Goal: Task Accomplishment & Management: Manage account settings

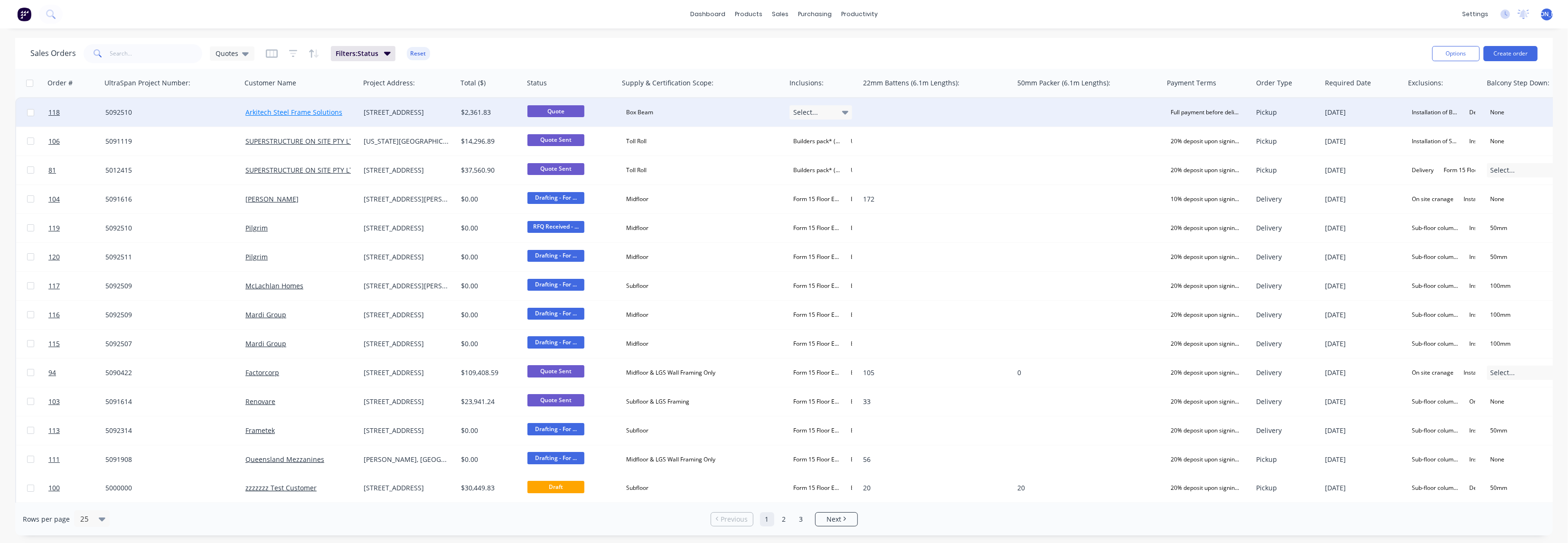
click at [289, 111] on link "Arkitech Steel Frame Solutions" at bounding box center [293, 112] width 97 height 9
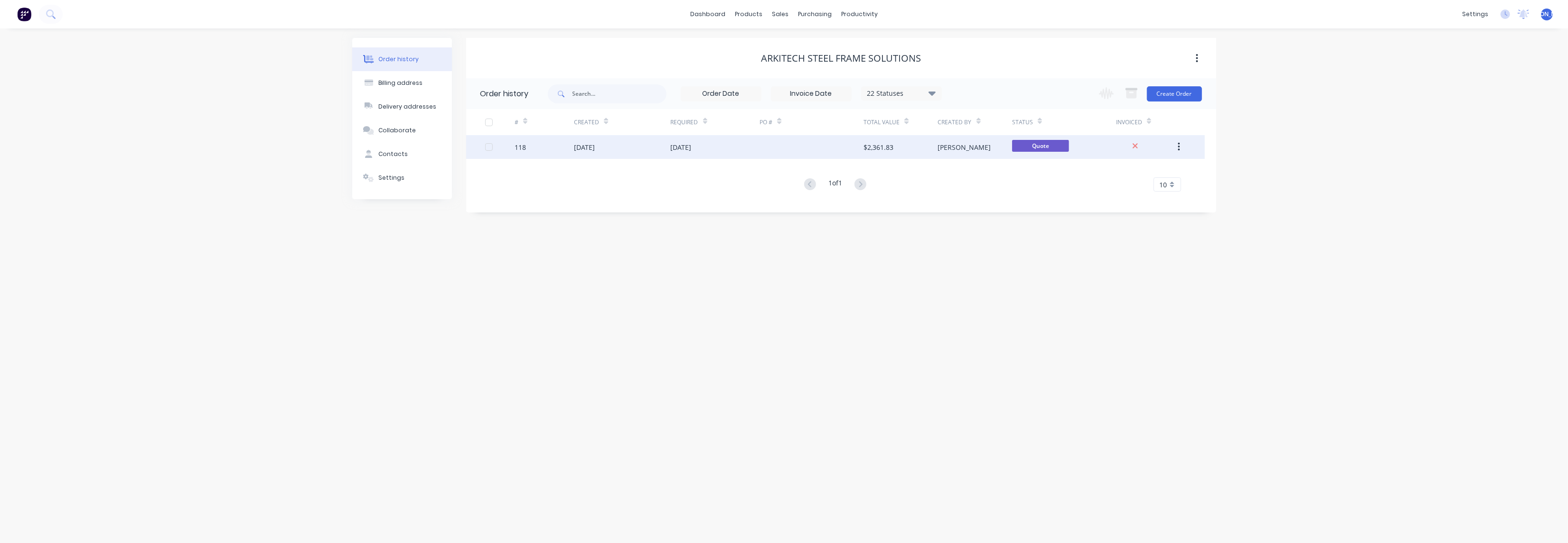
click at [522, 146] on div "118" at bounding box center [521, 147] width 11 height 10
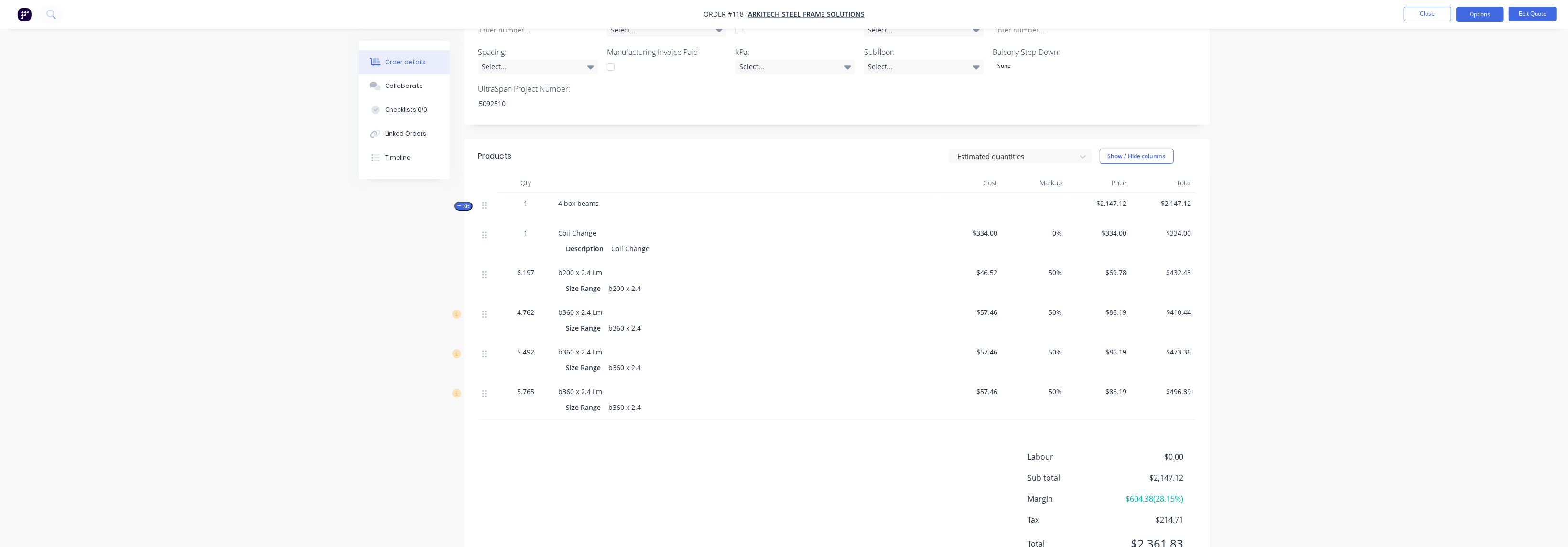
scroll to position [388, 0]
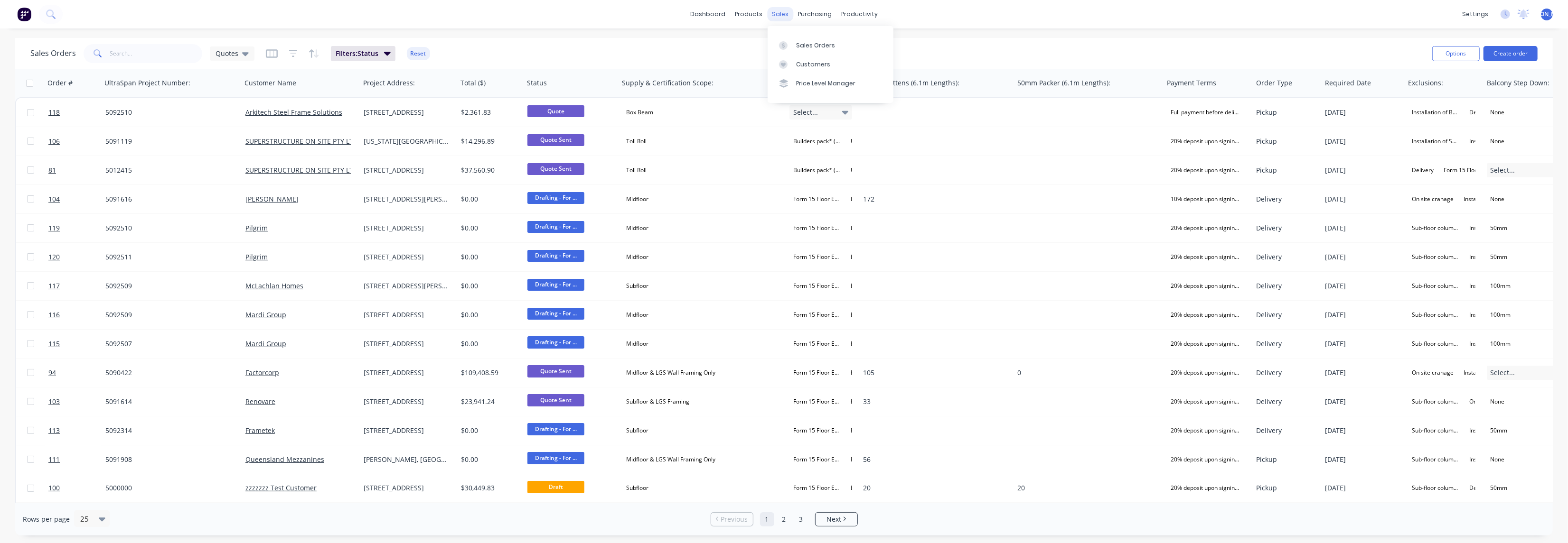
click at [779, 16] on div "sales" at bounding box center [780, 14] width 26 height 14
click at [131, 54] on input "text" at bounding box center [156, 54] width 92 height 19
click at [242, 51] on icon at bounding box center [245, 54] width 6 height 11
click at [254, 169] on button "All Projects" at bounding box center [266, 171] width 108 height 11
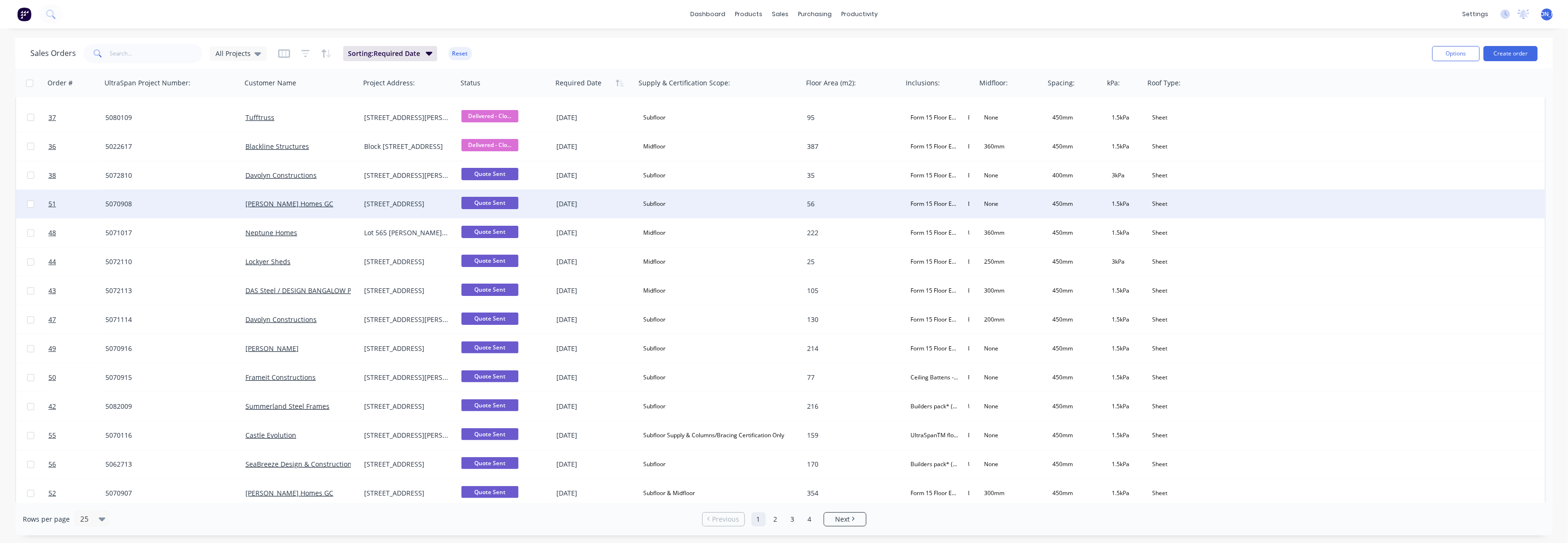
scroll to position [317, 0]
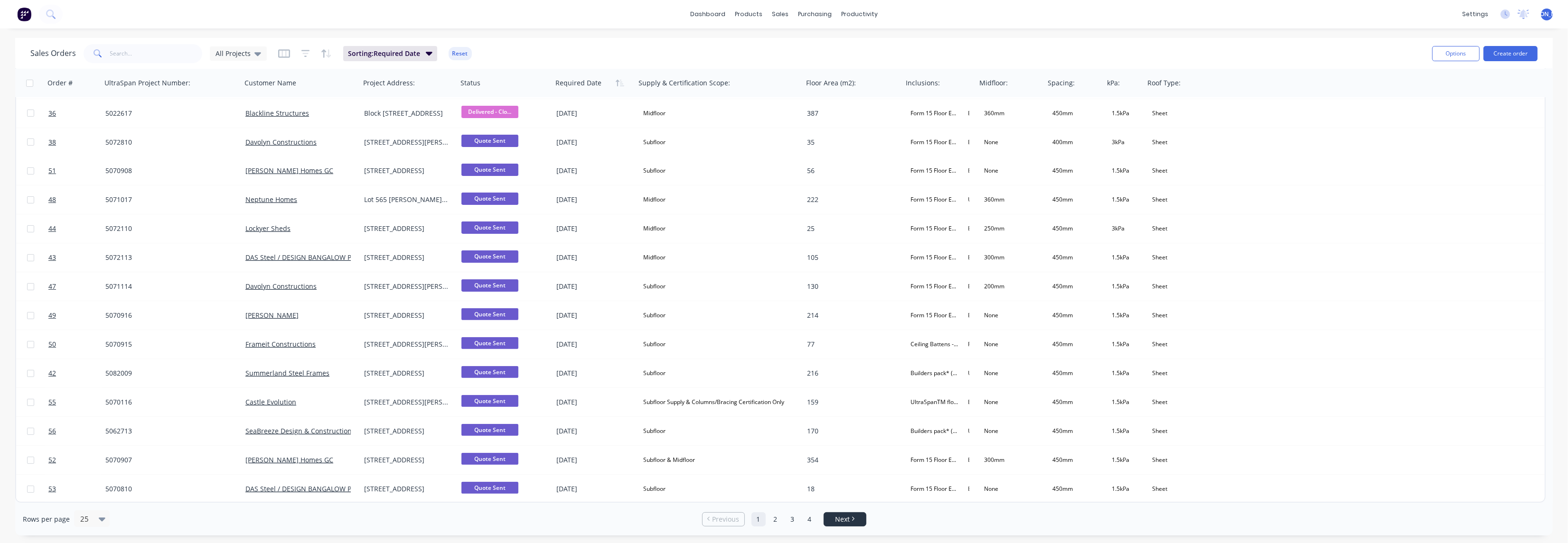
click at [842, 519] on span "Next" at bounding box center [842, 519] width 15 height 9
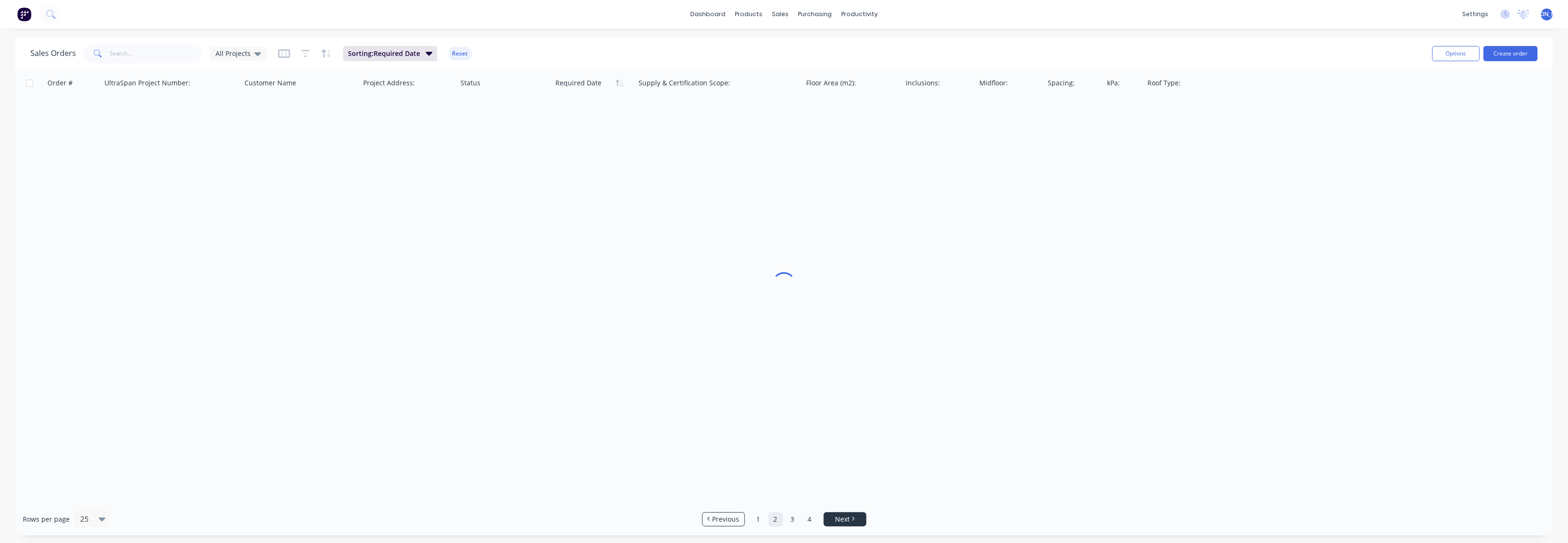
scroll to position [0, 0]
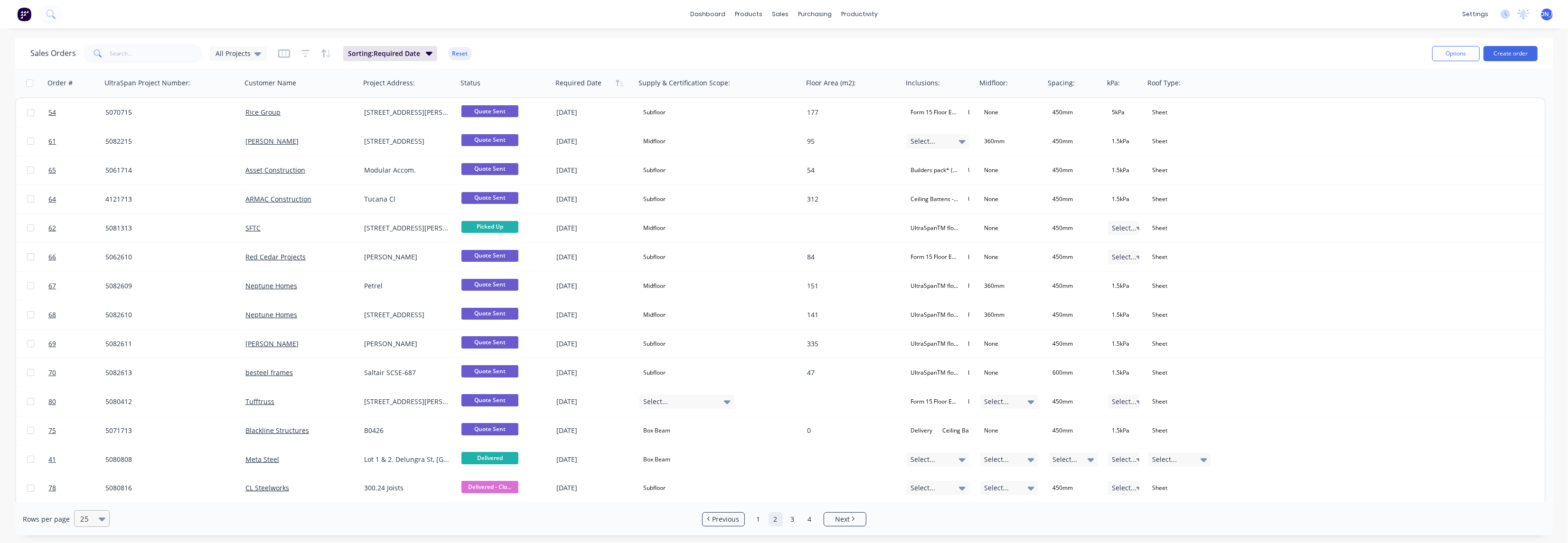
click at [99, 521] on icon at bounding box center [102, 519] width 6 height 11
click at [84, 499] on div "100" at bounding box center [91, 496] width 36 height 18
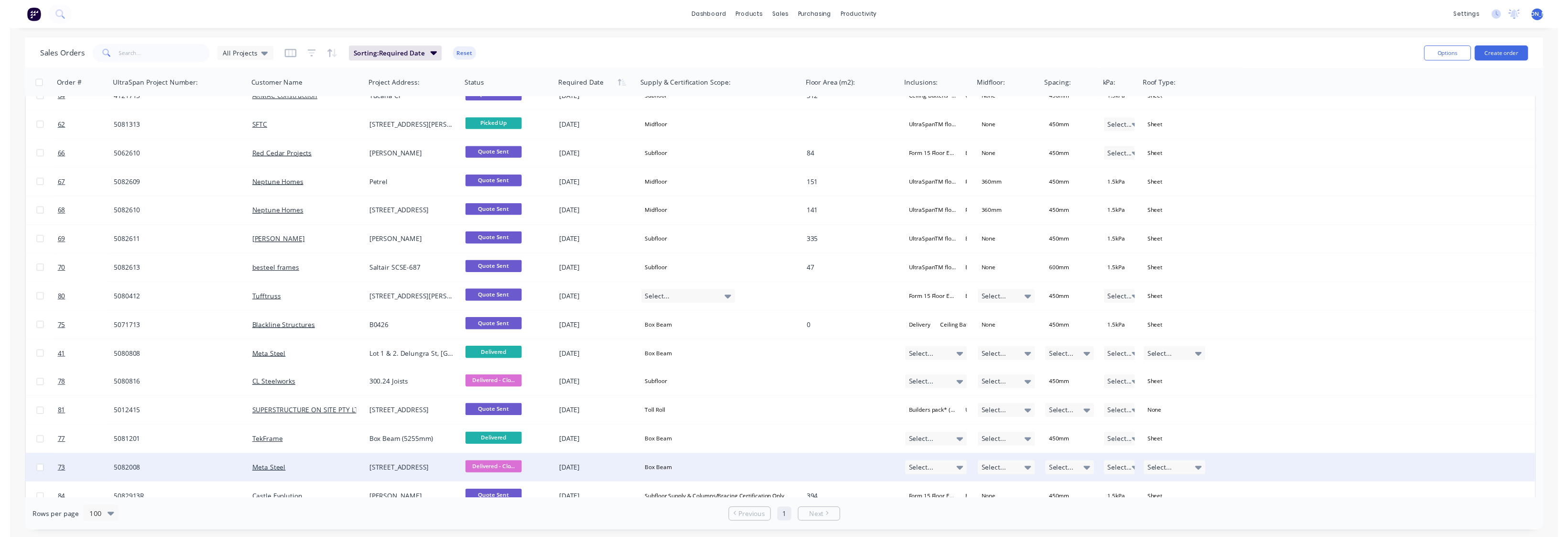
scroll to position [789, 0]
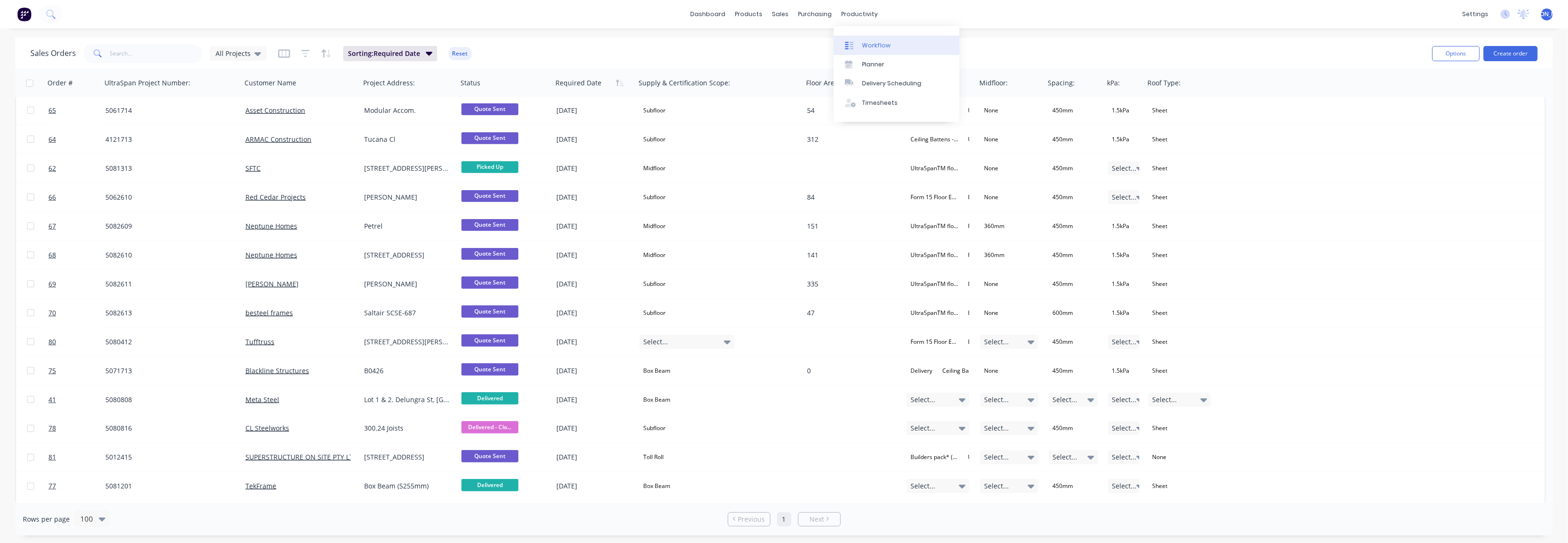
click at [882, 43] on div "Workflow" at bounding box center [877, 46] width 29 height 9
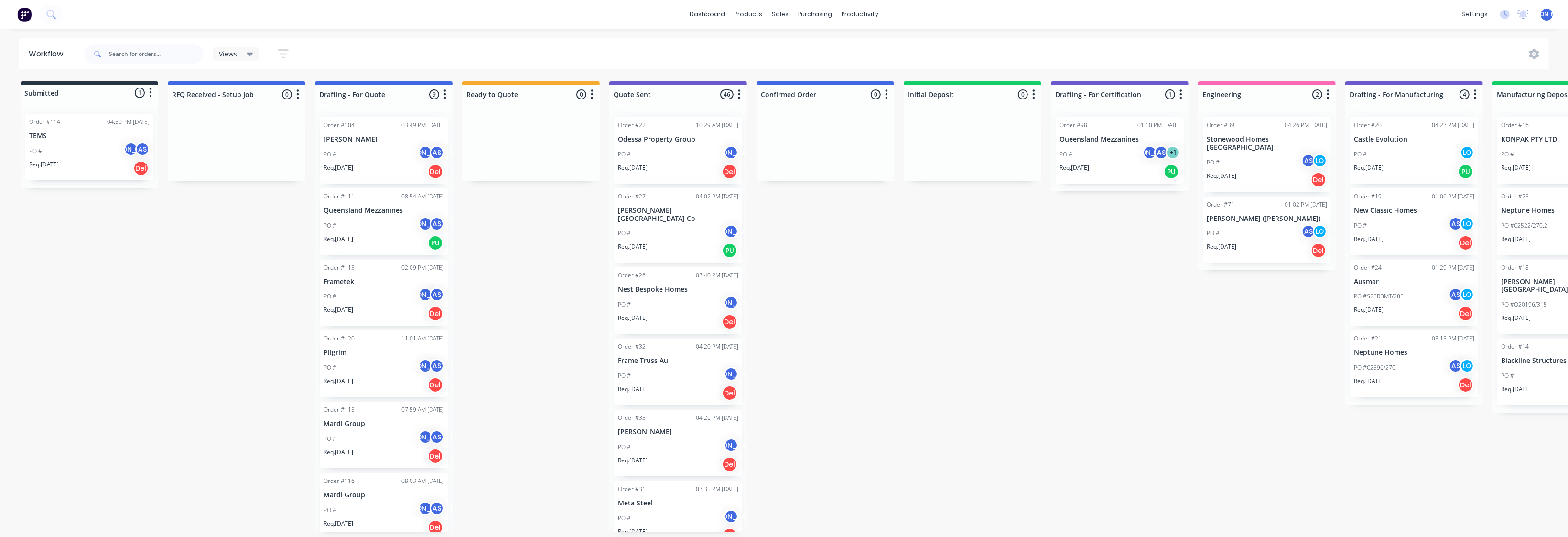
click at [1174, 342] on div "Submitted 1 Status colour #273444 hex #273444 Save Cancel Summaries Total order…" at bounding box center [1205, 307] width 2425 height 451
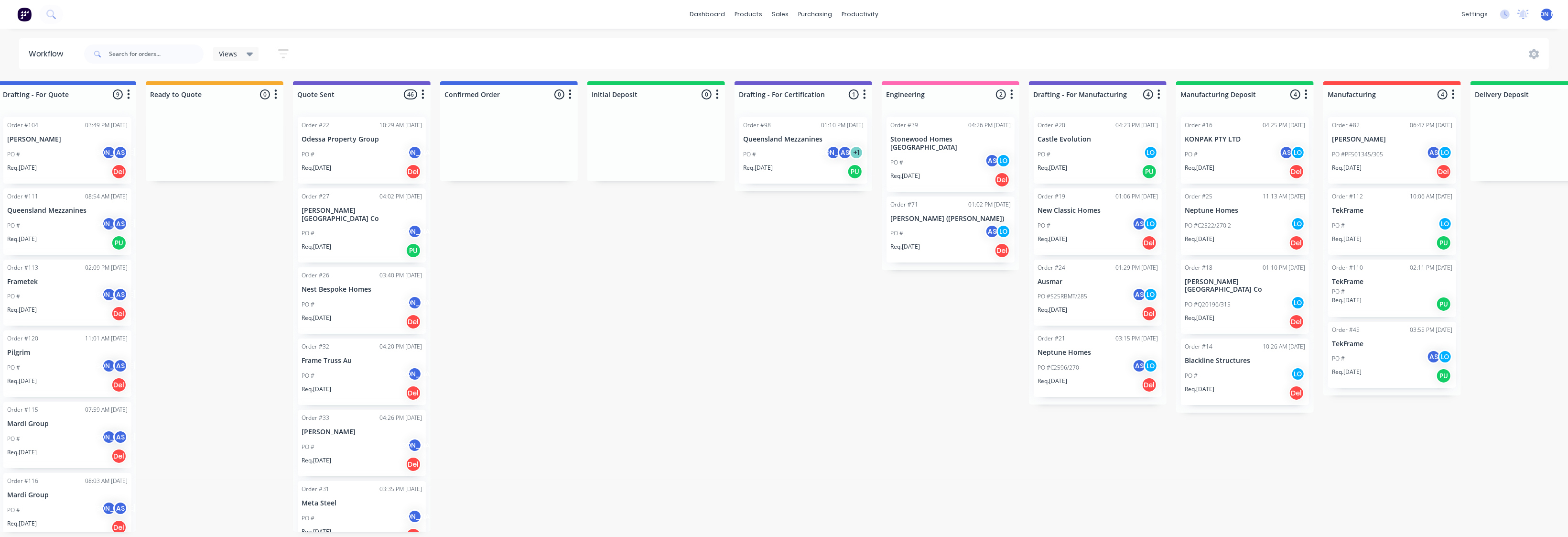
scroll to position [0, 417]
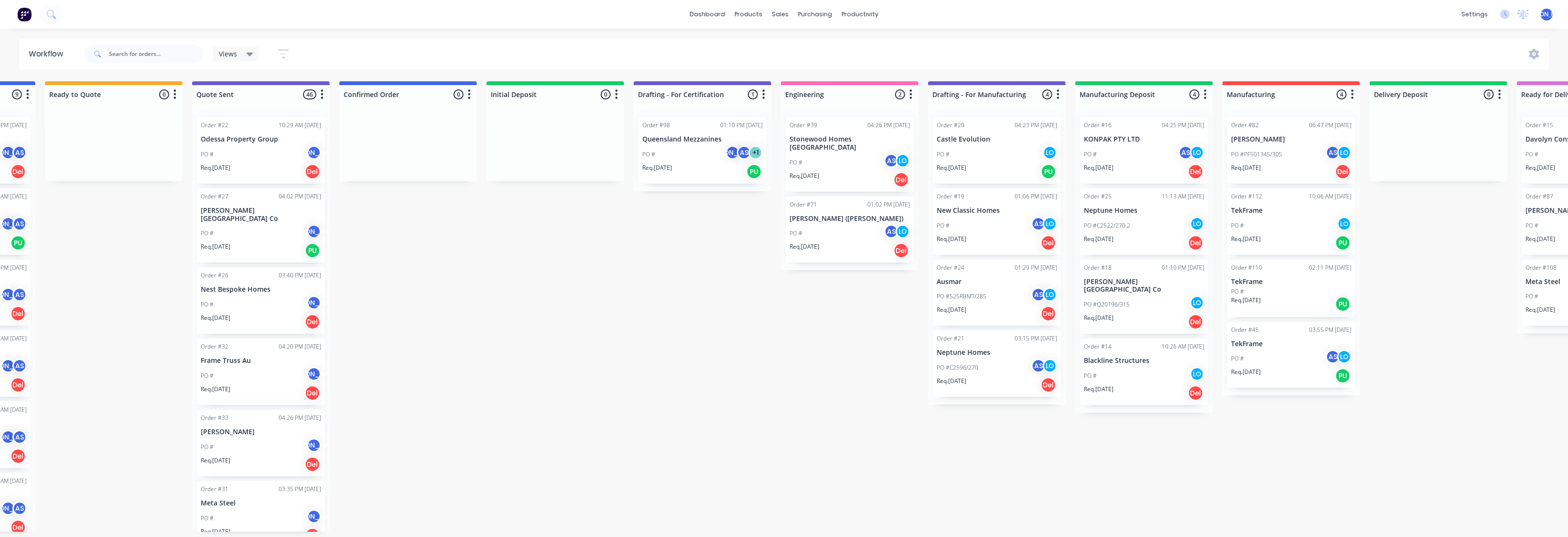
click at [831, 153] on div "PO # AS LO" at bounding box center [849, 162] width 120 height 18
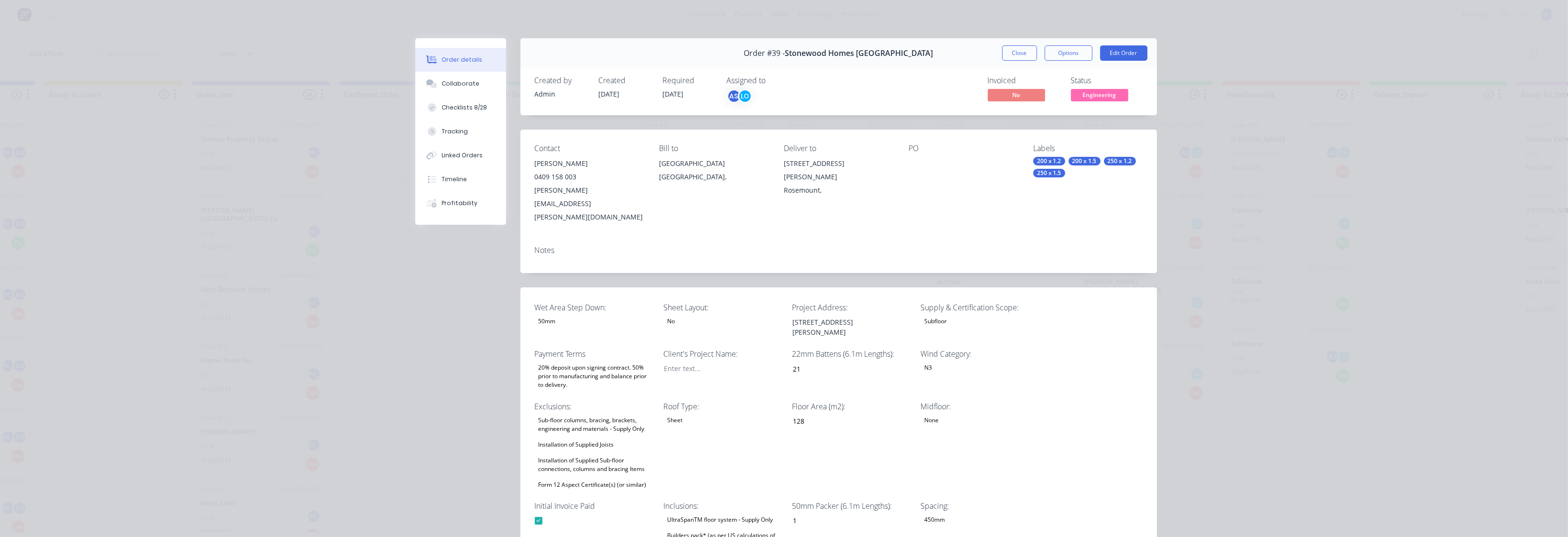
scroll to position [0, 0]
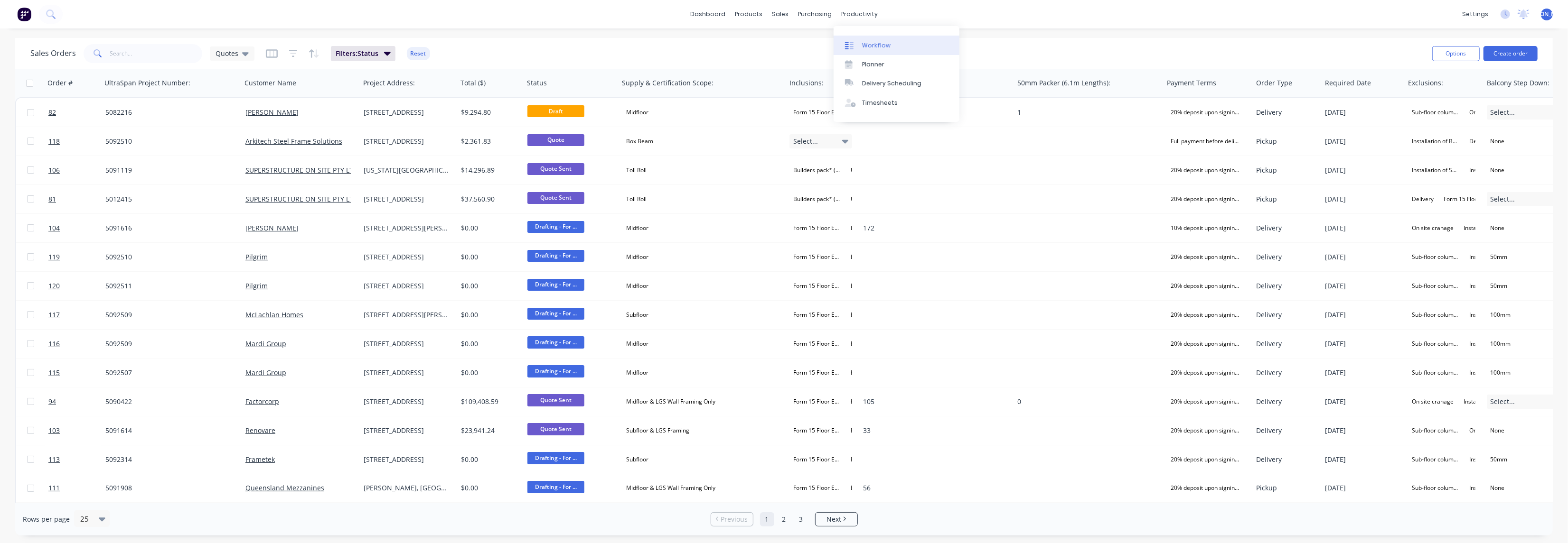
click at [874, 47] on div "Workflow" at bounding box center [877, 46] width 29 height 9
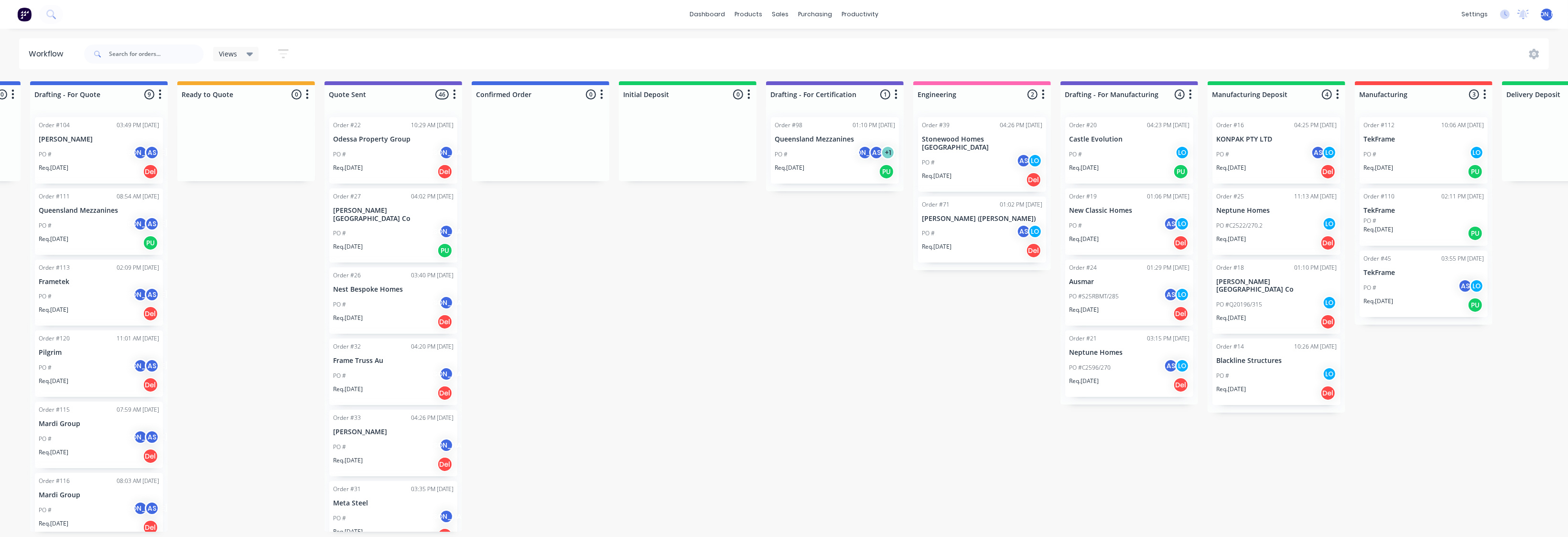
scroll to position [0, 359]
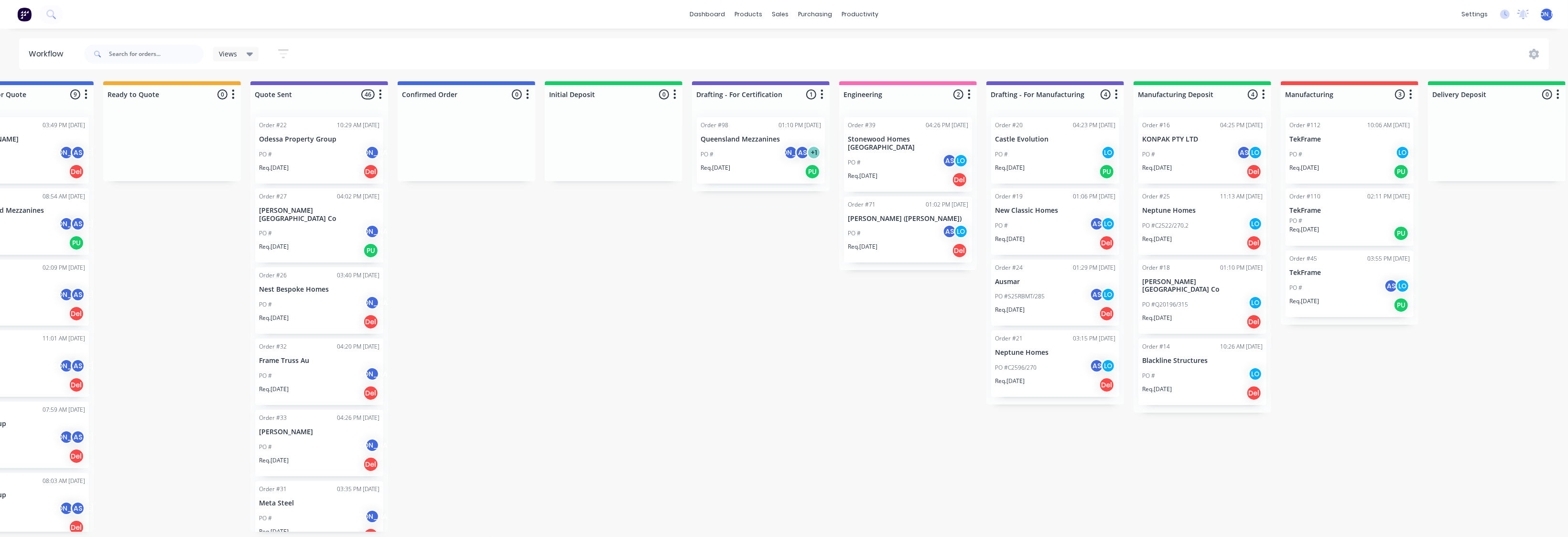
click at [867, 125] on div "Order #39" at bounding box center [861, 125] width 28 height 9
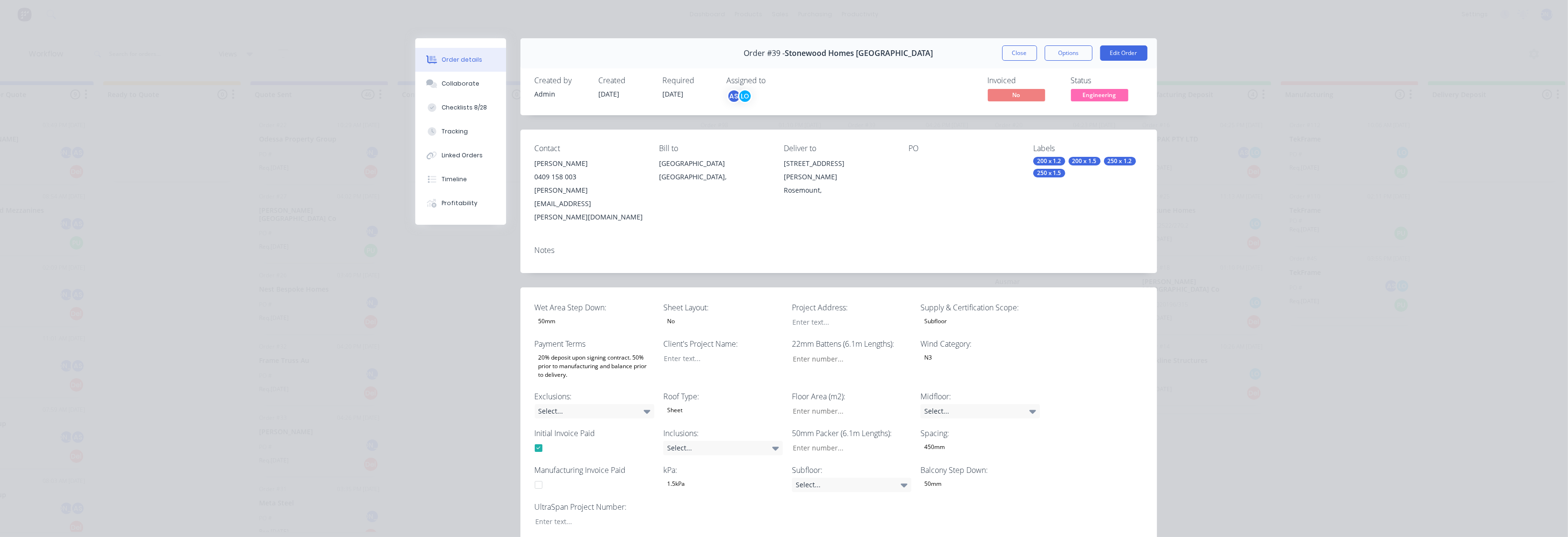
type input "21"
type input "128"
type input "1"
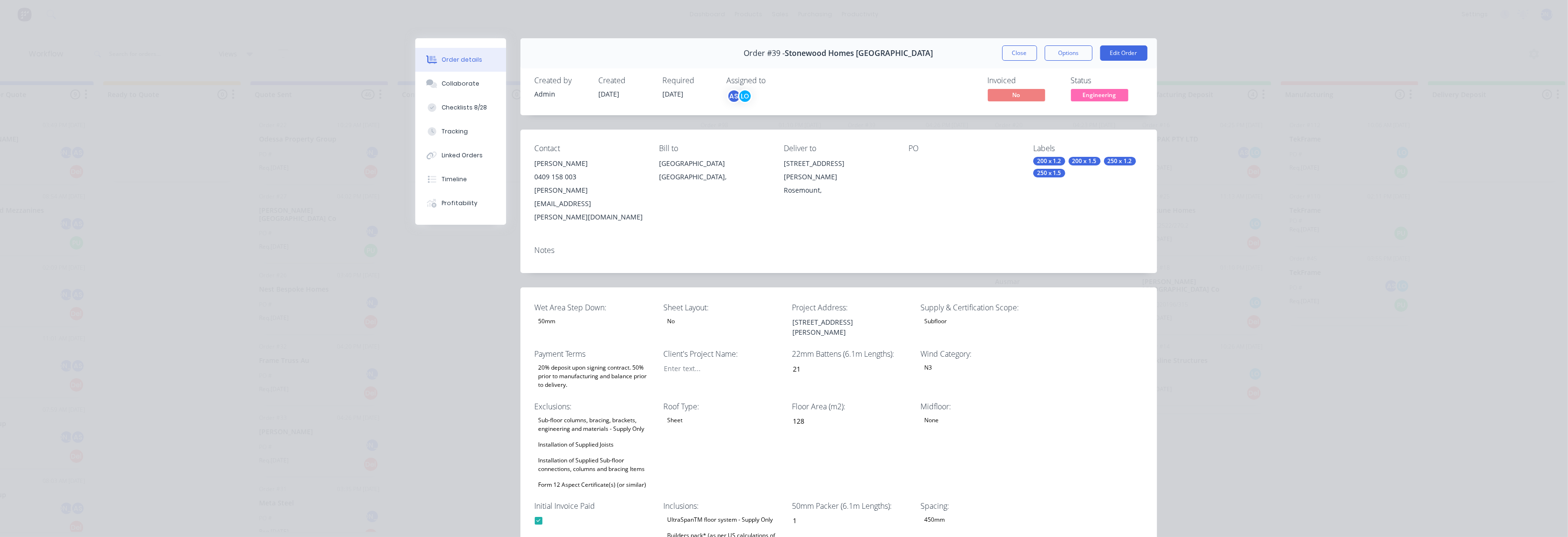
scroll to position [0, 0]
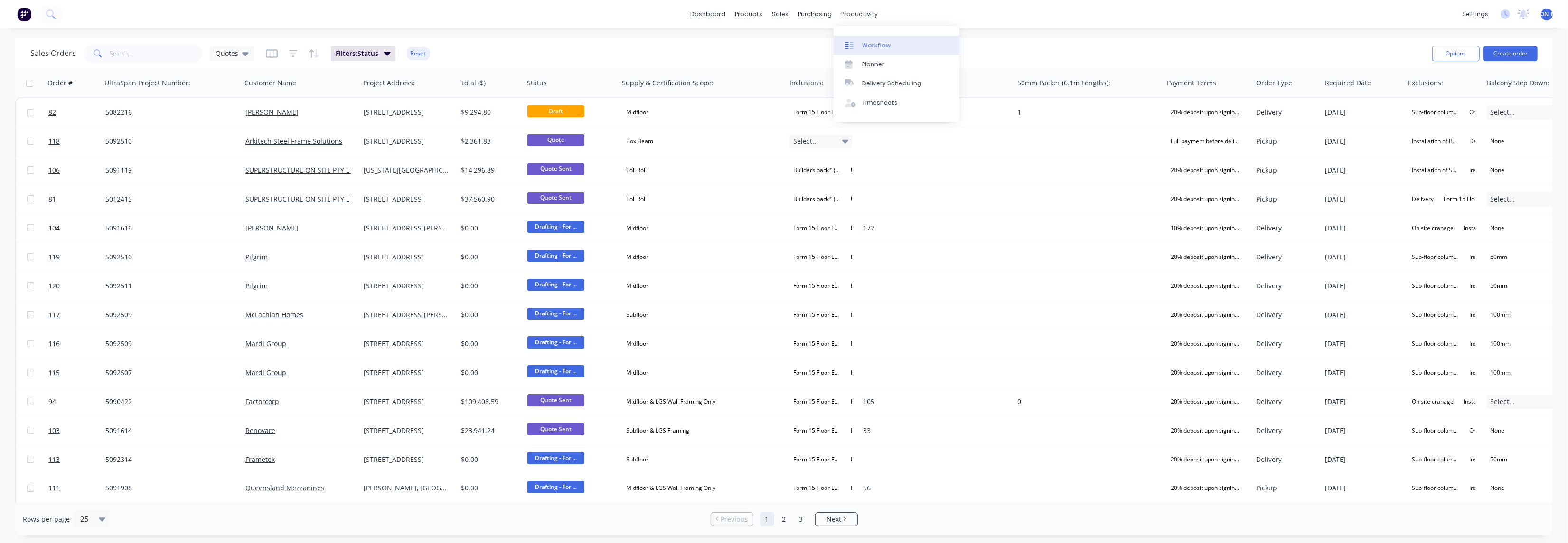
click at [859, 37] on link "Workflow" at bounding box center [897, 45] width 126 height 19
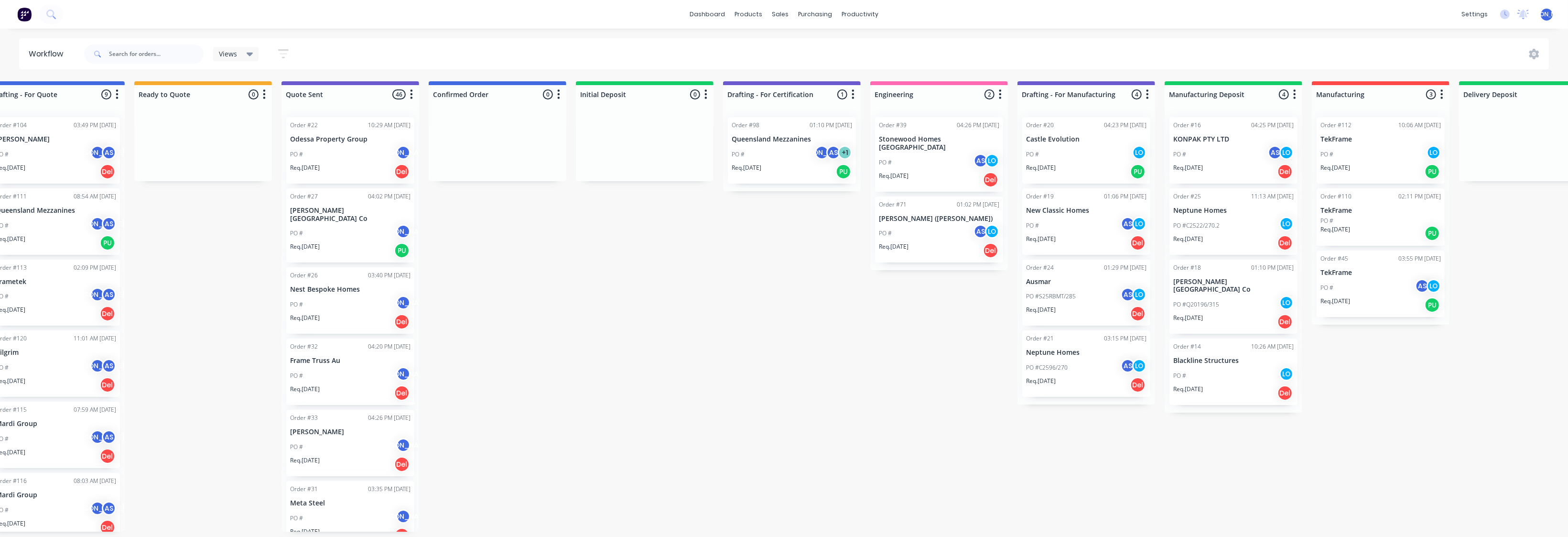
scroll to position [0, 504]
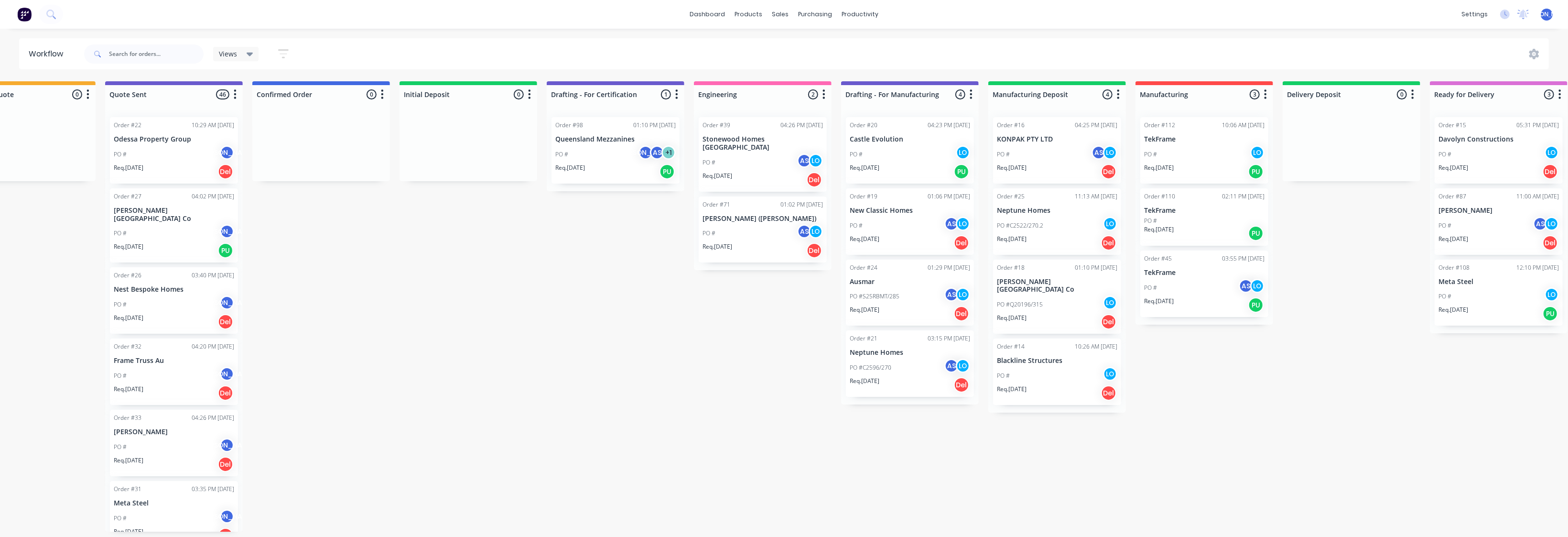
click at [736, 215] on p "[PERSON_NAME] ([PERSON_NAME])" at bounding box center [762, 218] width 120 height 8
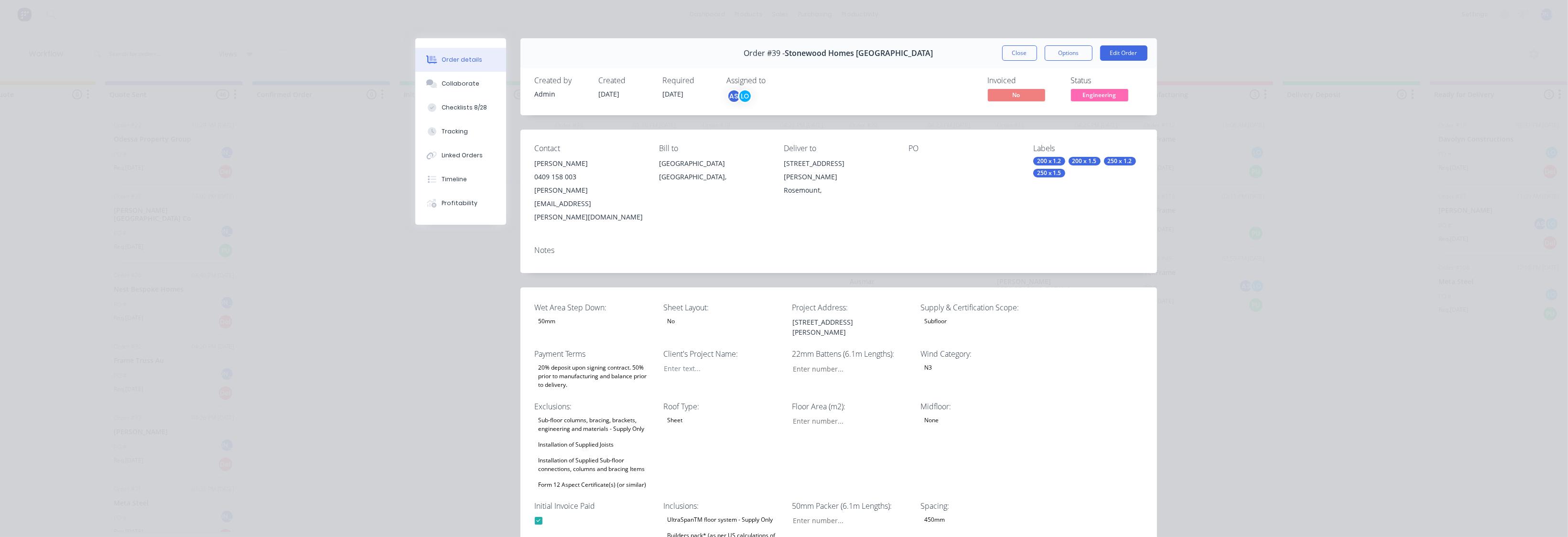
type input "21"
type input "128"
type input "1"
click at [576, 238] on div "Notes" at bounding box center [838, 256] width 636 height 35
click at [575, 245] on div "Notes" at bounding box center [838, 250] width 608 height 9
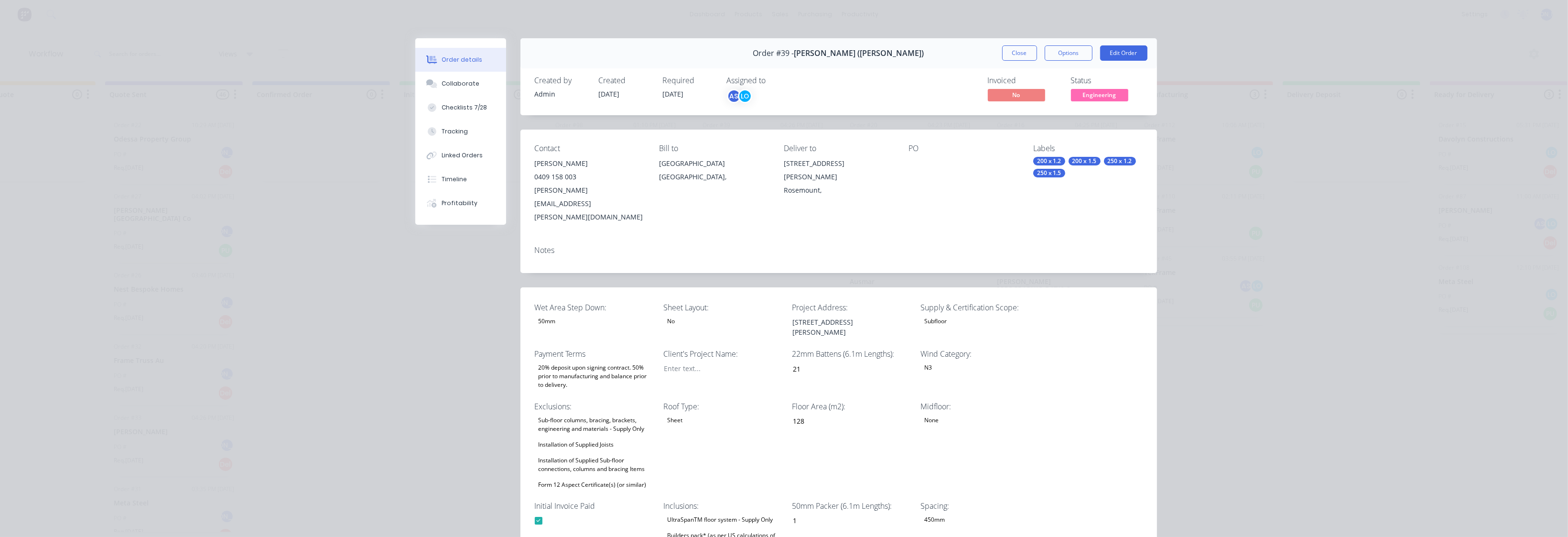
click at [535, 245] on div "Notes" at bounding box center [838, 250] width 608 height 9
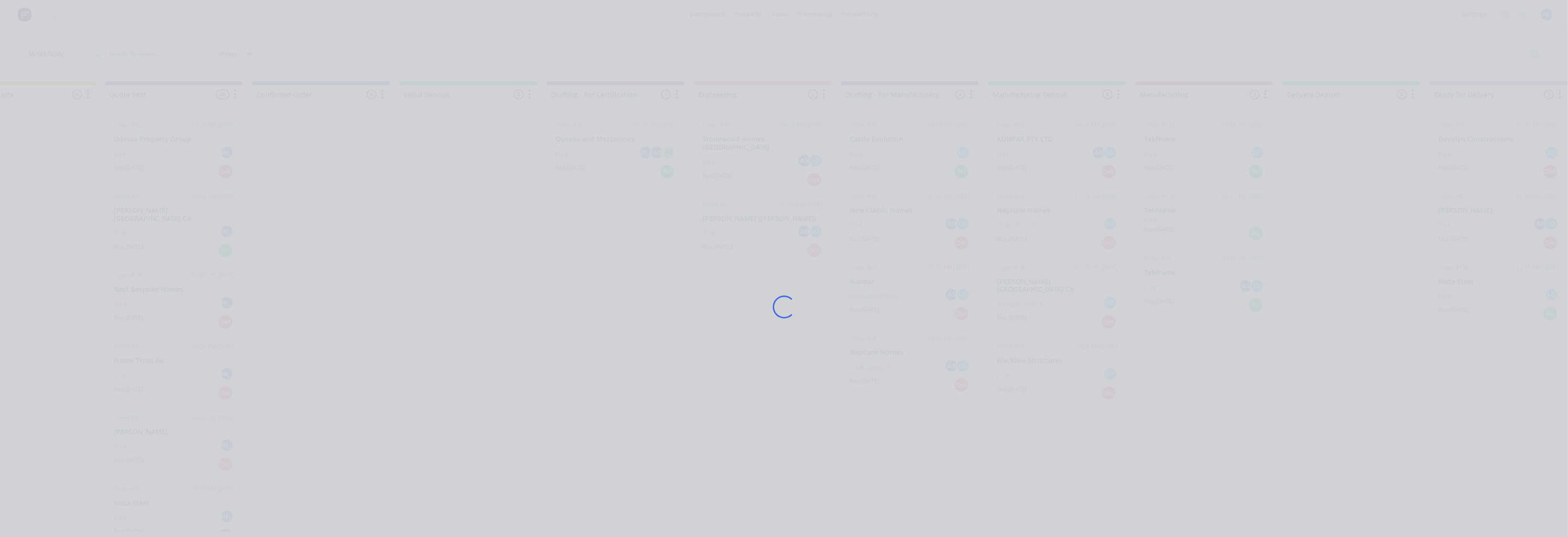
click at [540, 227] on div "Loading..." at bounding box center [784, 307] width 764 height 537
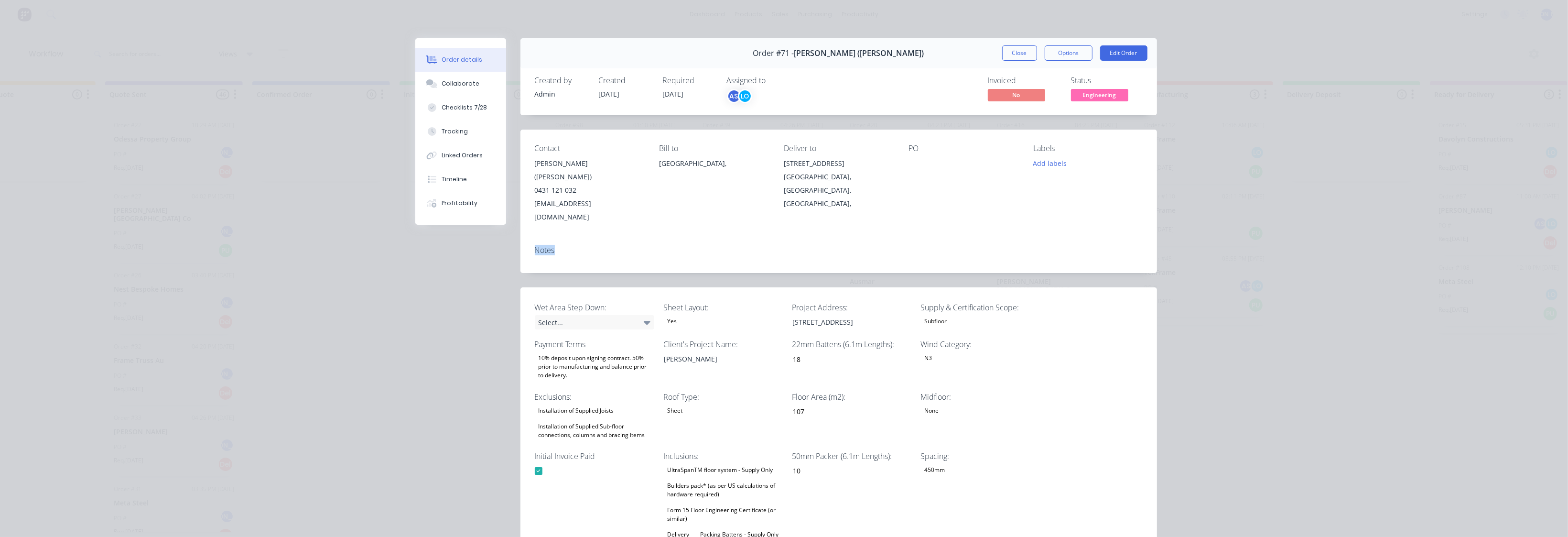
drag, startPoint x: 556, startPoint y: 225, endPoint x: 565, endPoint y: 227, distance: 9.2
click at [557, 245] on div "Notes" at bounding box center [838, 250] width 608 height 9
click at [1115, 48] on button "Edit Order" at bounding box center [1124, 53] width 47 height 15
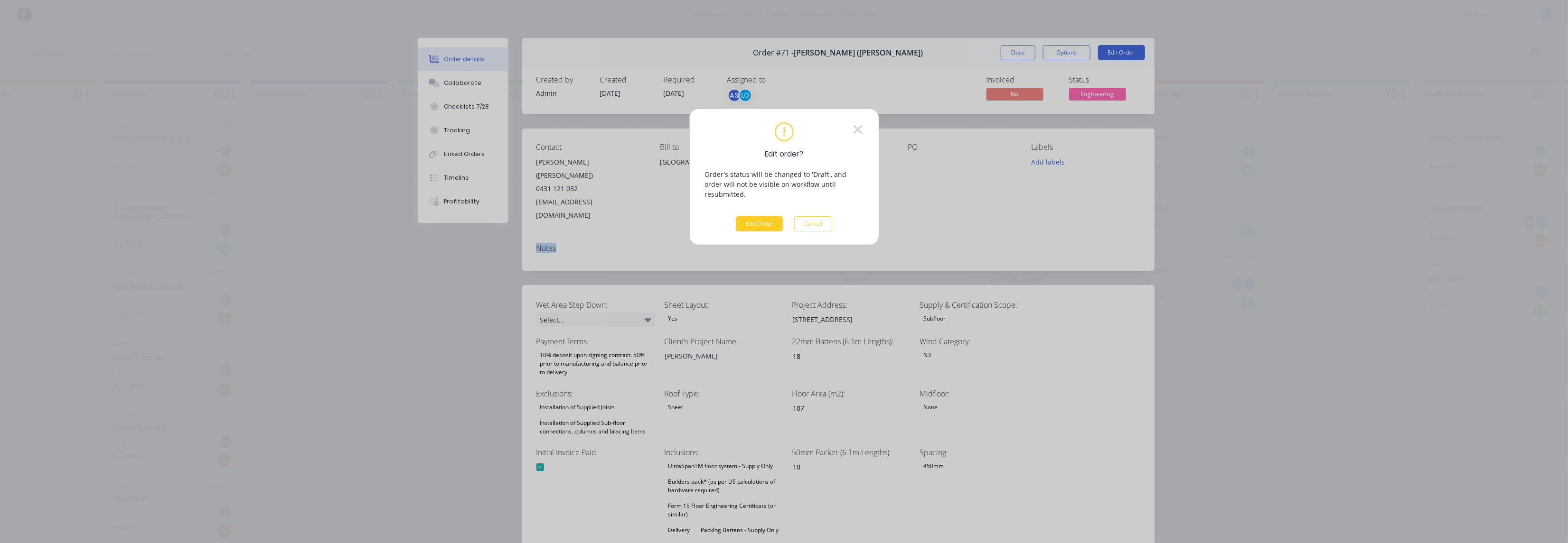
click at [759, 216] on button "Edit Order" at bounding box center [759, 224] width 47 height 15
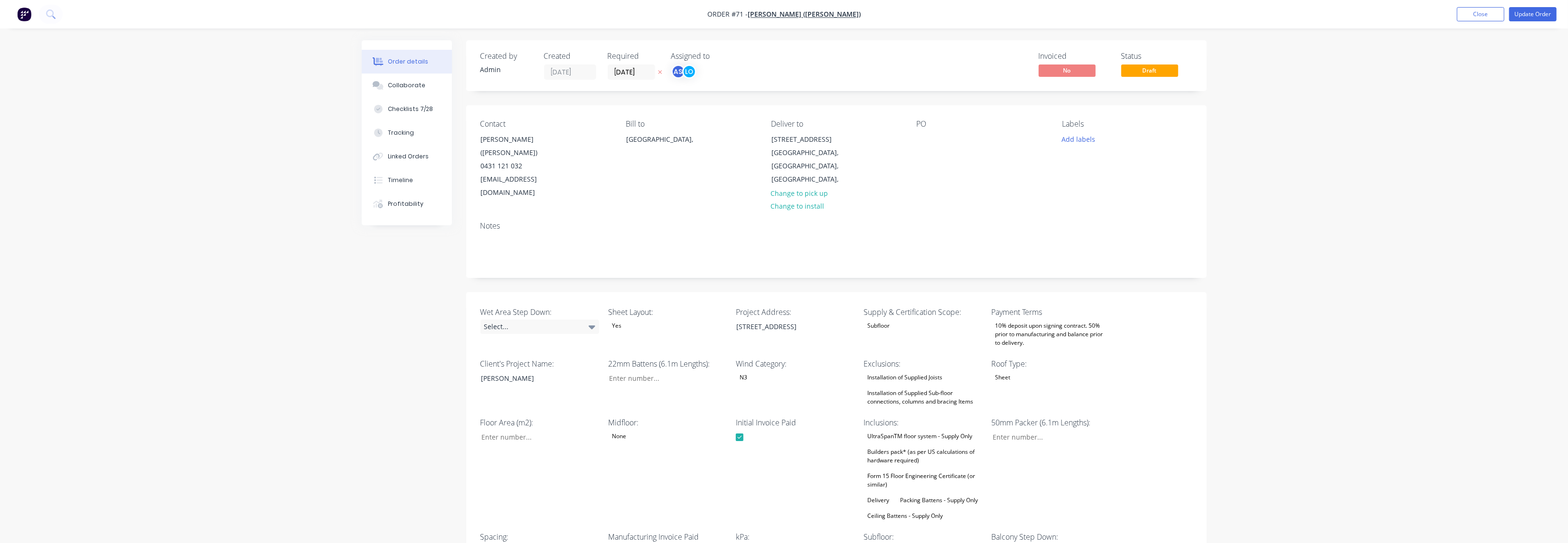
type input "18"
type input "107"
type input "10"
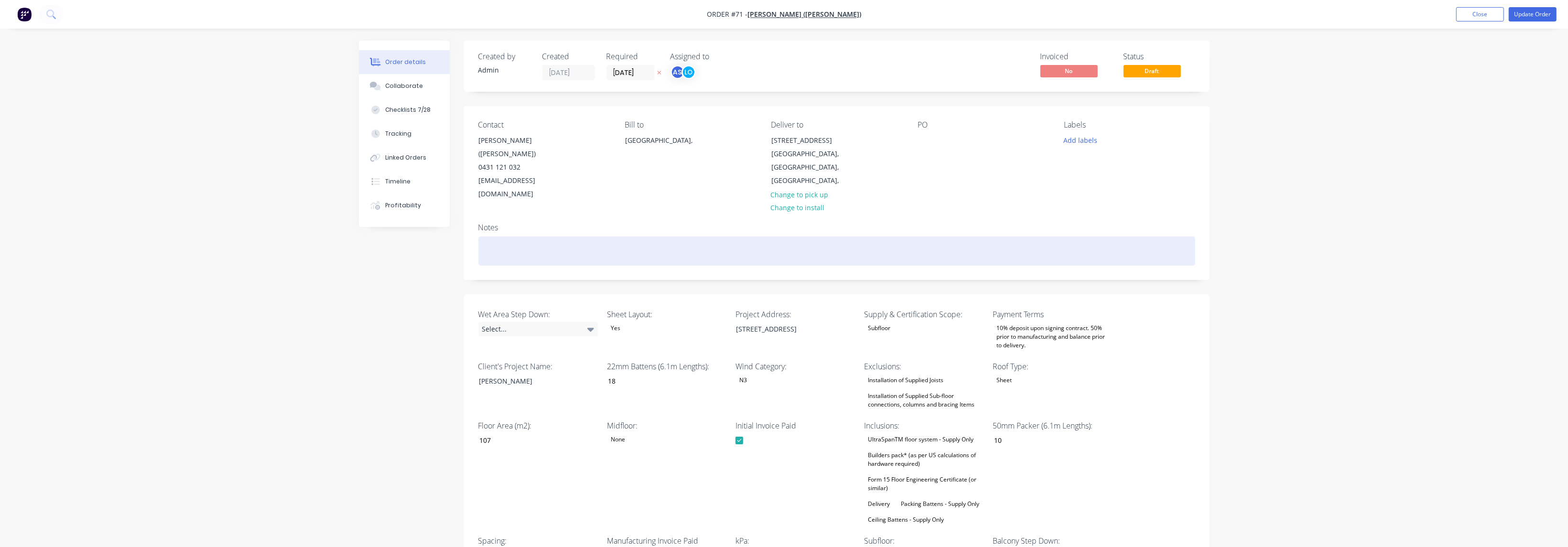
drag, startPoint x: 495, startPoint y: 225, endPoint x: 512, endPoint y: 228, distance: 17.3
click at [496, 237] on div at bounding box center [837, 251] width 717 height 30
click at [551, 238] on div "Site measure" at bounding box center [837, 251] width 717 height 30
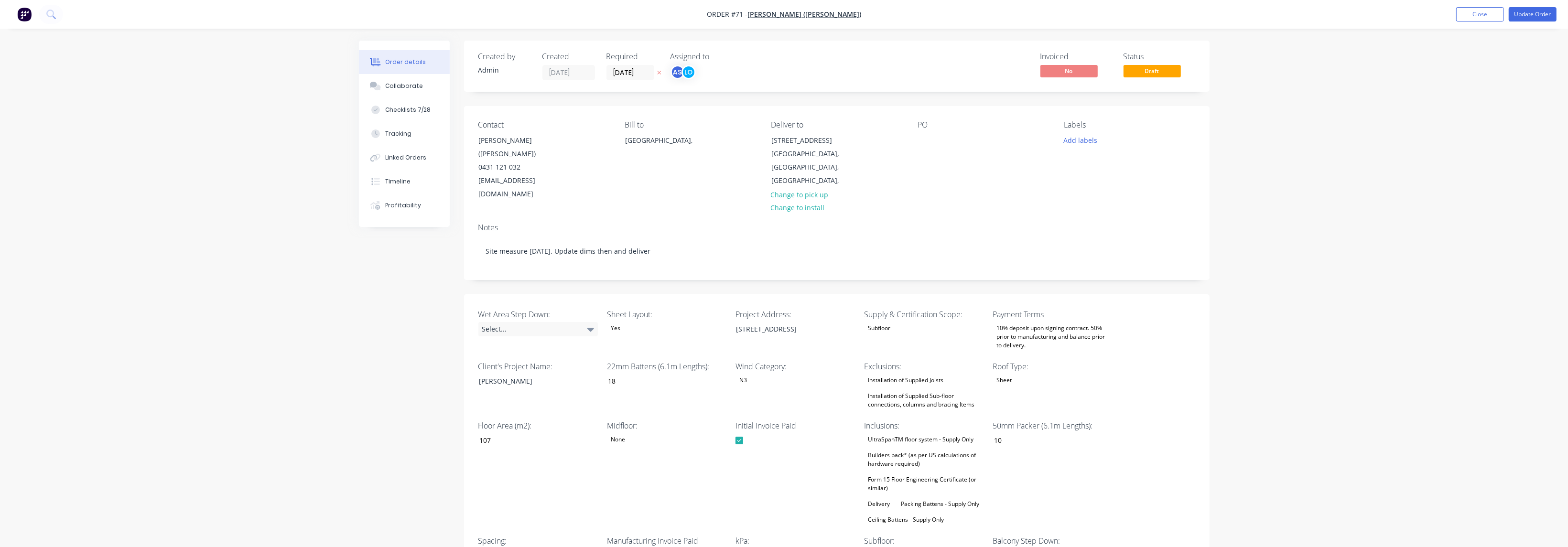
drag, startPoint x: 1485, startPoint y: 16, endPoint x: 1479, endPoint y: 135, distance: 119.2
click at [1174, 14] on button "Update Order" at bounding box center [1532, 14] width 47 height 14
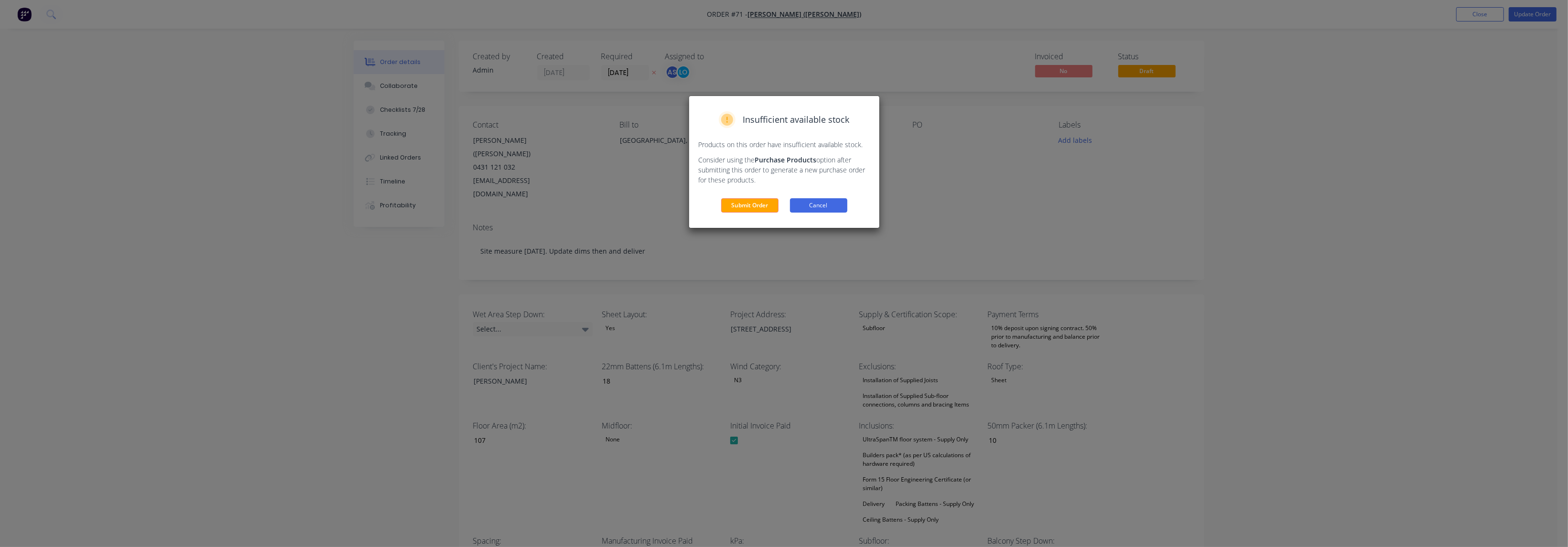
click at [814, 209] on button "Cancel" at bounding box center [819, 206] width 58 height 14
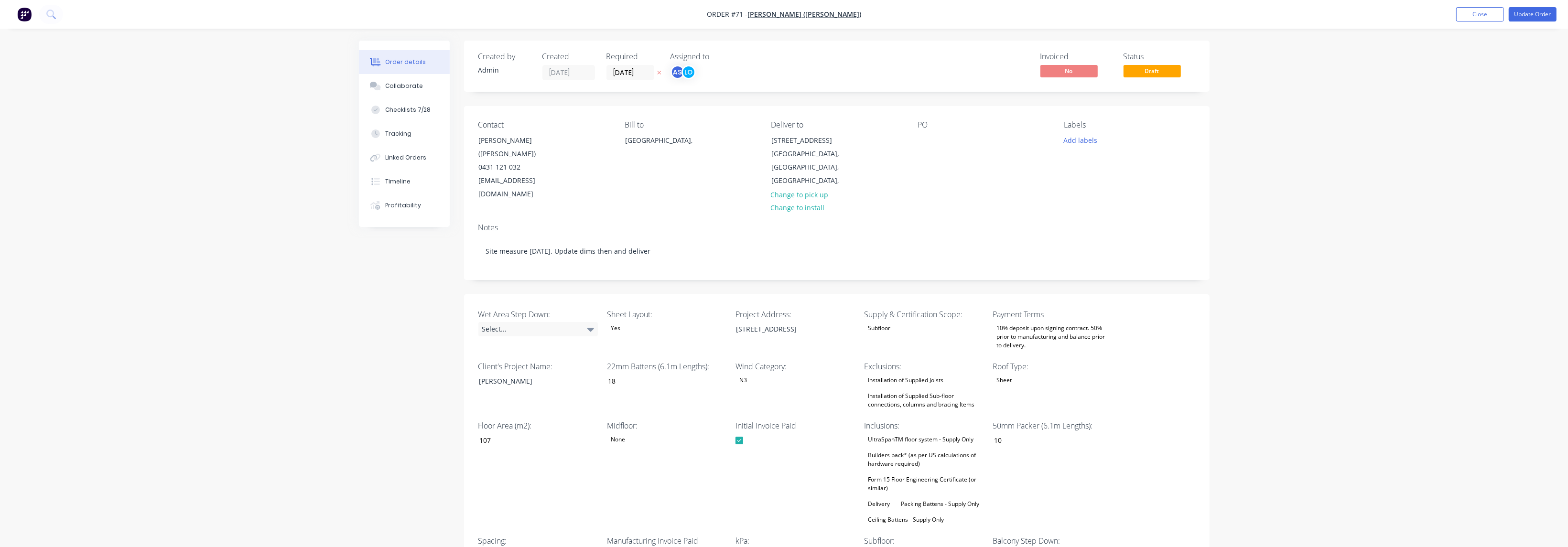
click at [756, 253] on div "Notes Site measure [DATE]. Update dims then and deliver" at bounding box center [837, 247] width 746 height 64
click at [1174, 9] on button "Close" at bounding box center [1479, 14] width 47 height 14
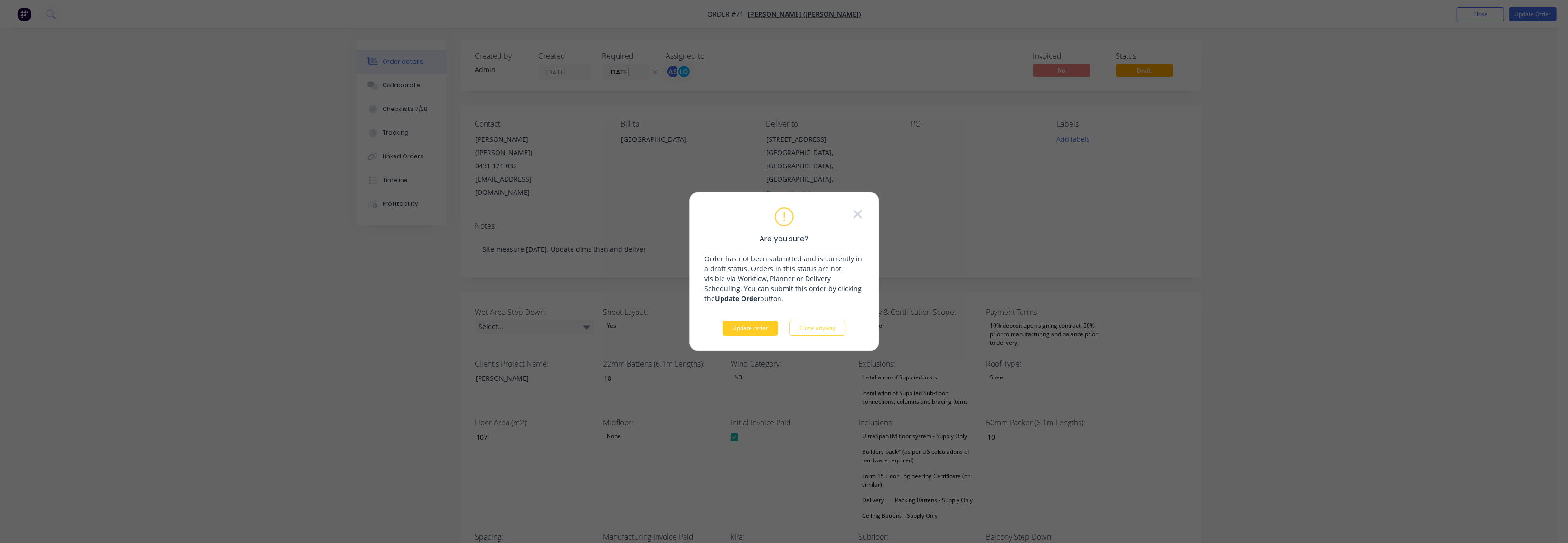
click at [749, 331] on button "Update order" at bounding box center [751, 328] width 56 height 15
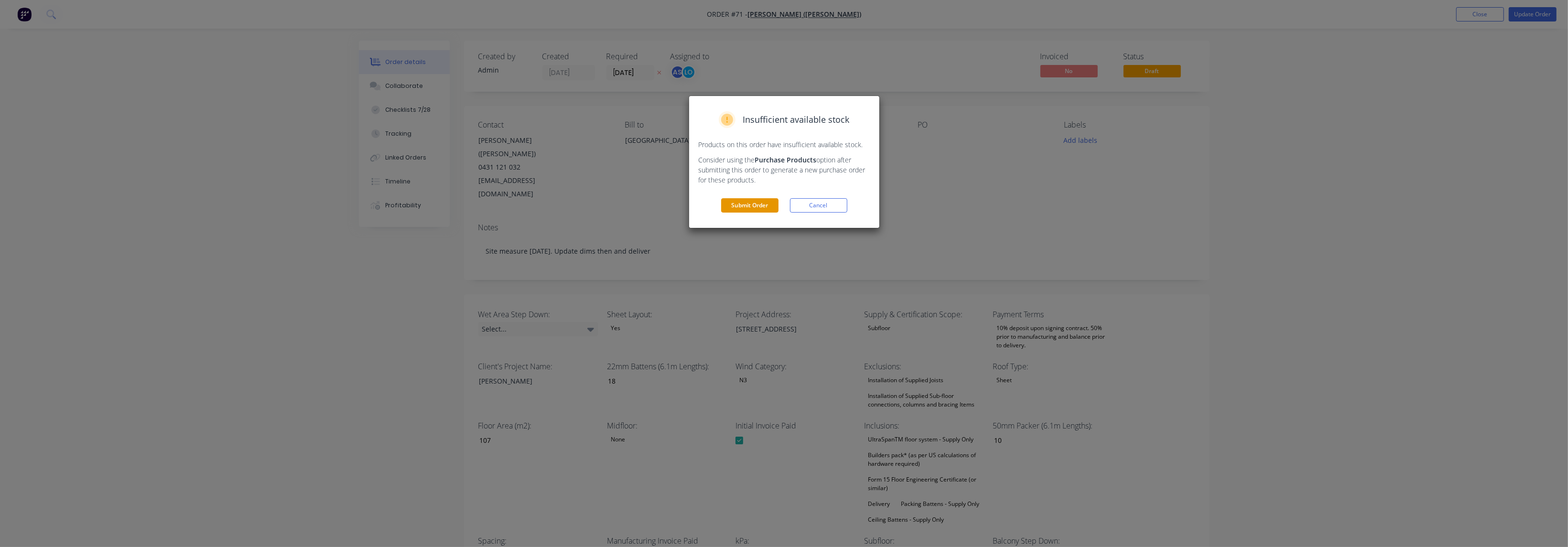
click at [757, 207] on button "Submit Order" at bounding box center [750, 206] width 58 height 14
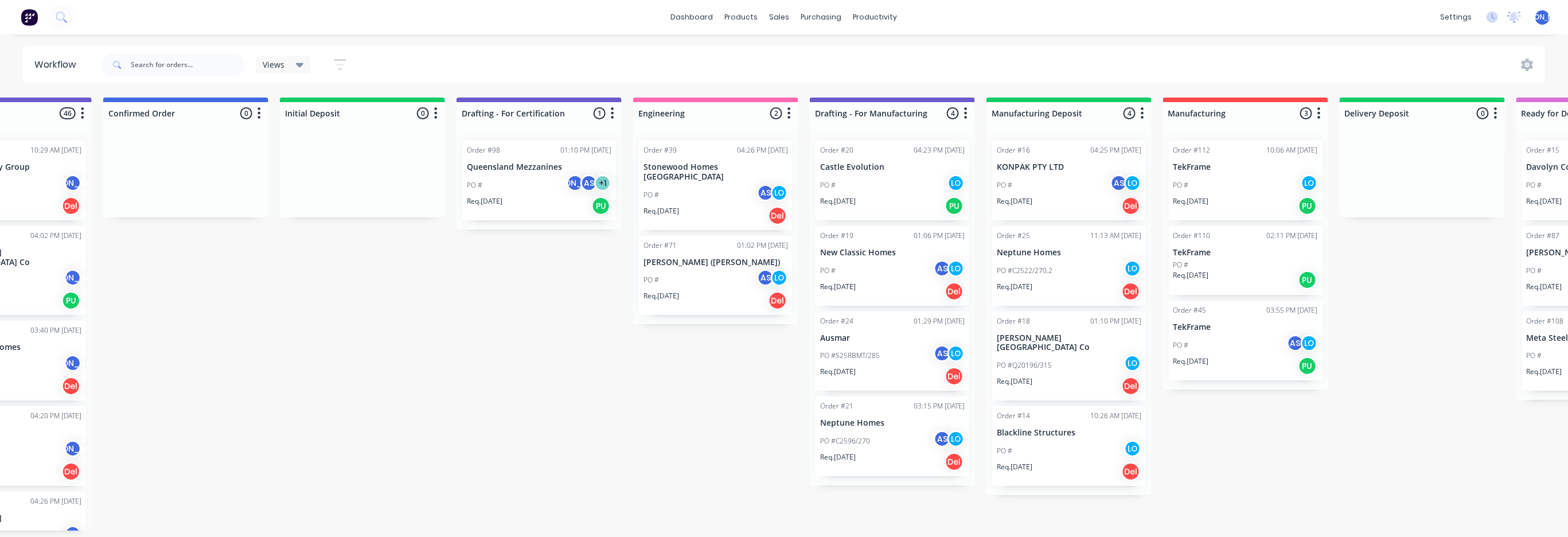
scroll to position [0, 847]
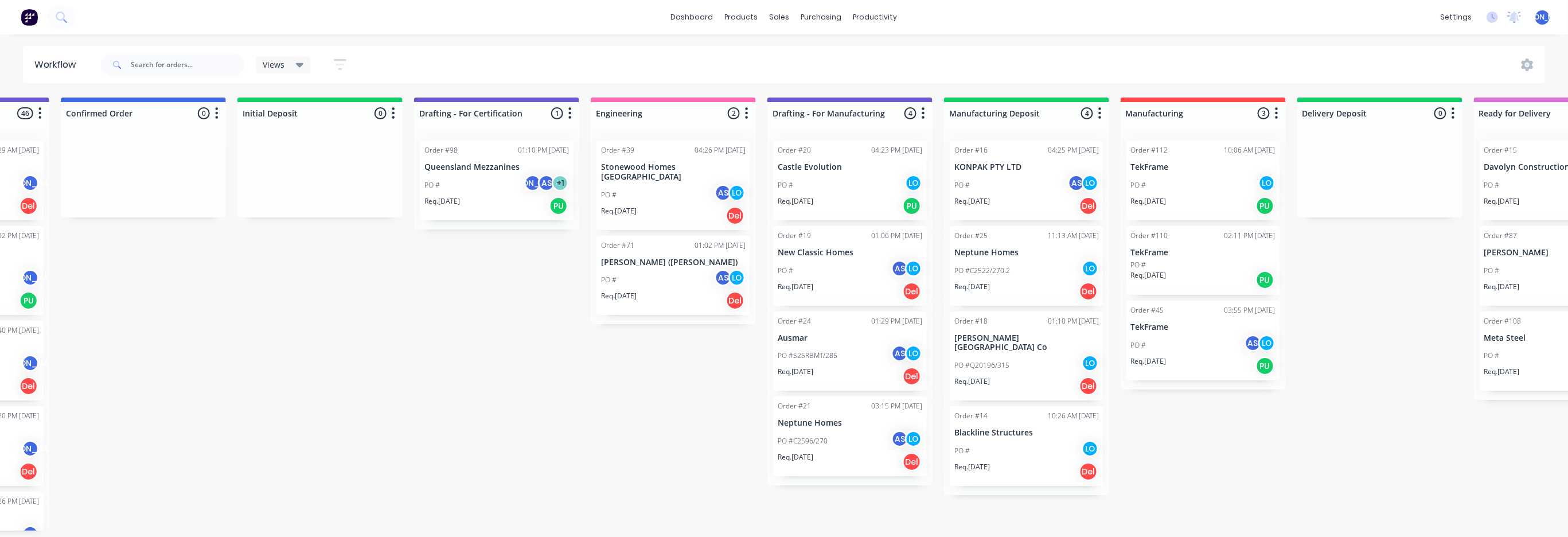
click at [631, 153] on div "Order #39" at bounding box center [618, 150] width 34 height 10
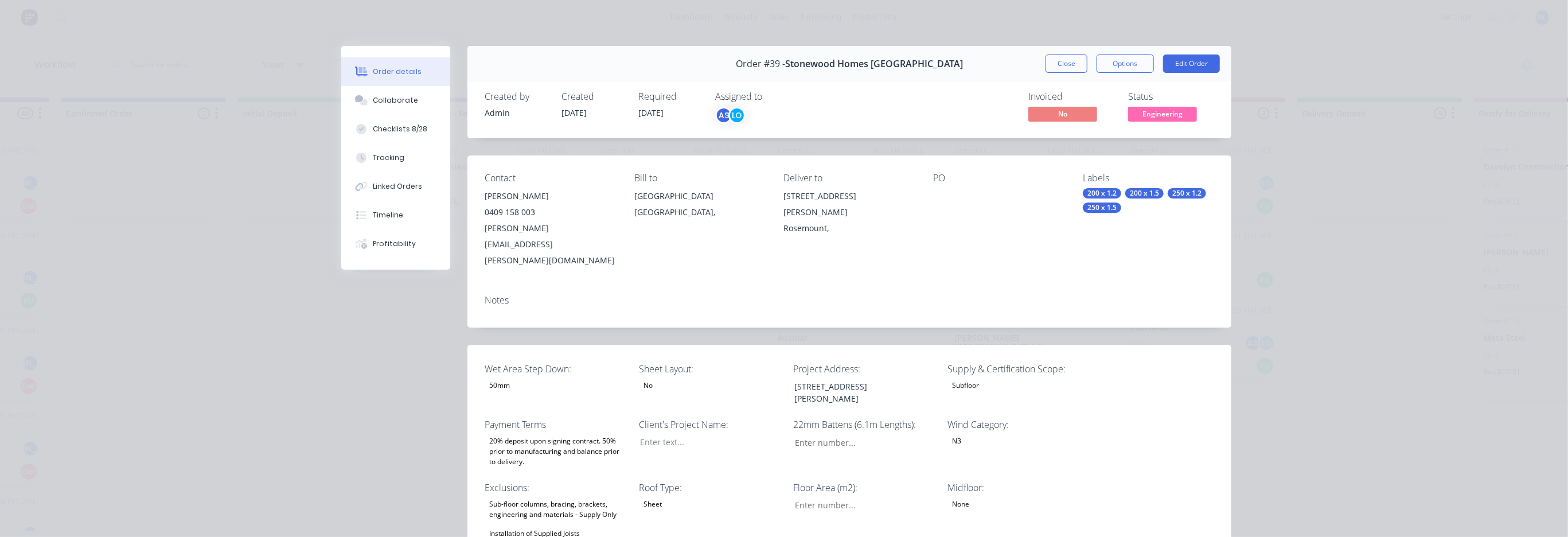
type input "21"
type input "128"
type input "1"
click at [396, 98] on div "Collaborate" at bounding box center [396, 100] width 45 height 10
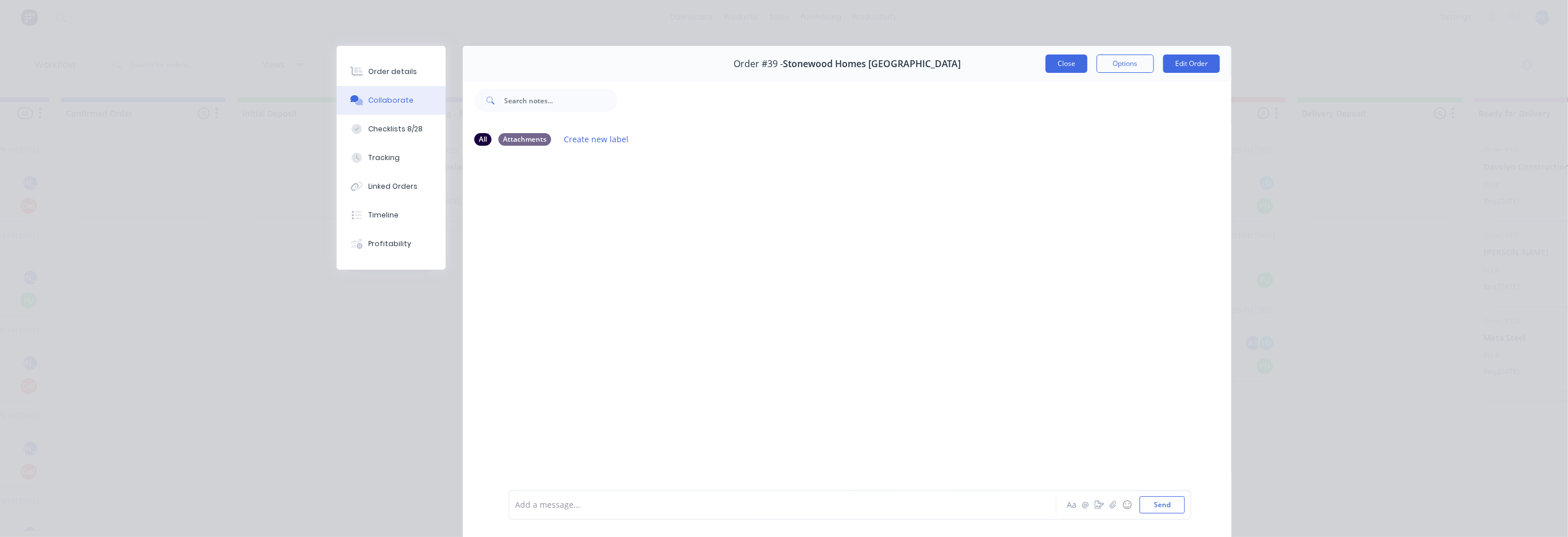
click at [1063, 66] on button "Close" at bounding box center [1067, 63] width 41 height 18
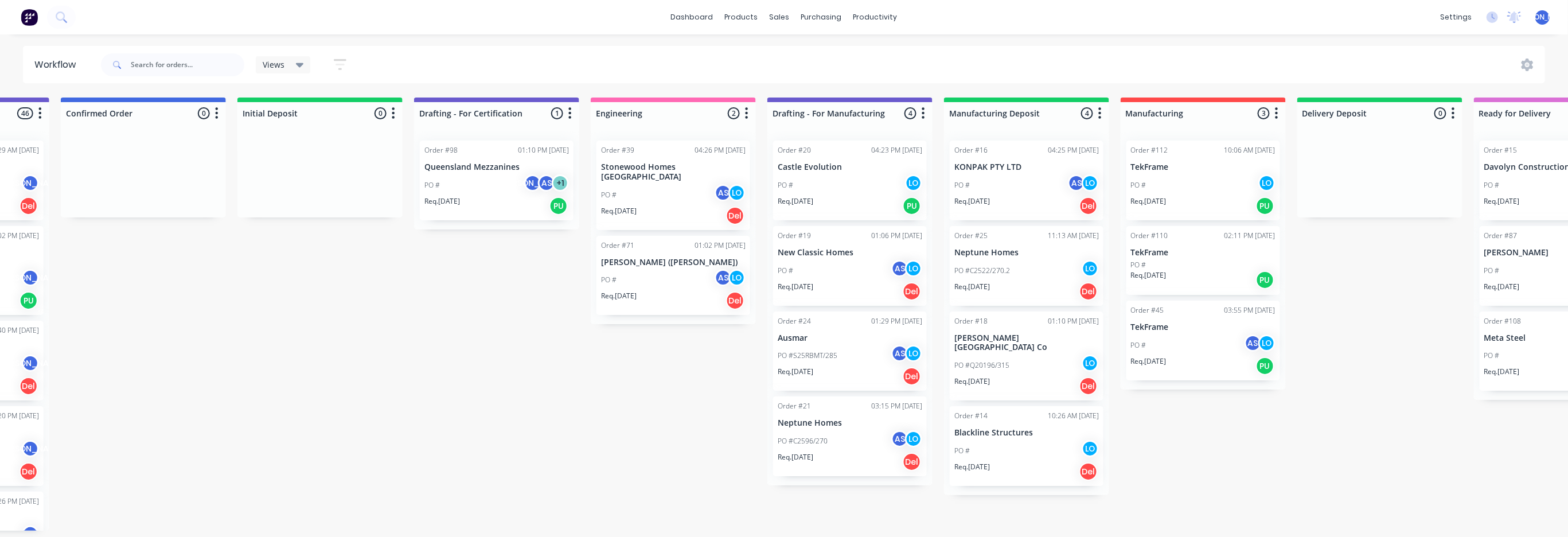
click at [785, 338] on p "Ausmar" at bounding box center [849, 338] width 144 height 9
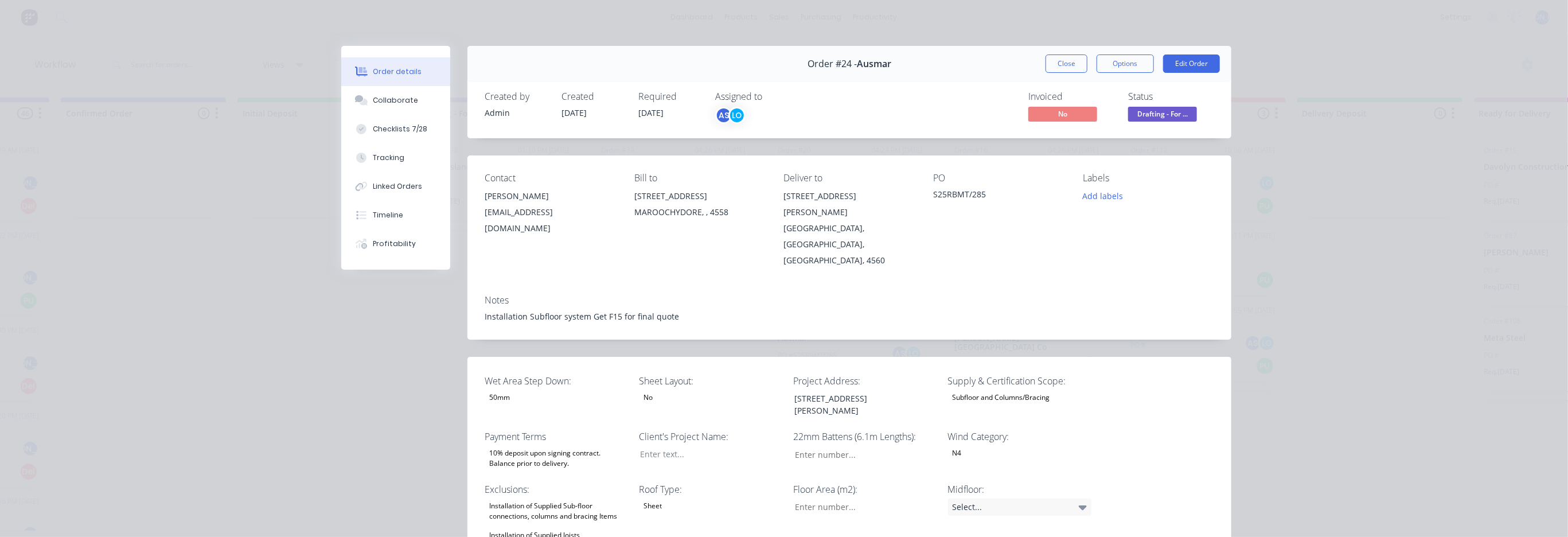
type input "16"
type input "98"
type input "6"
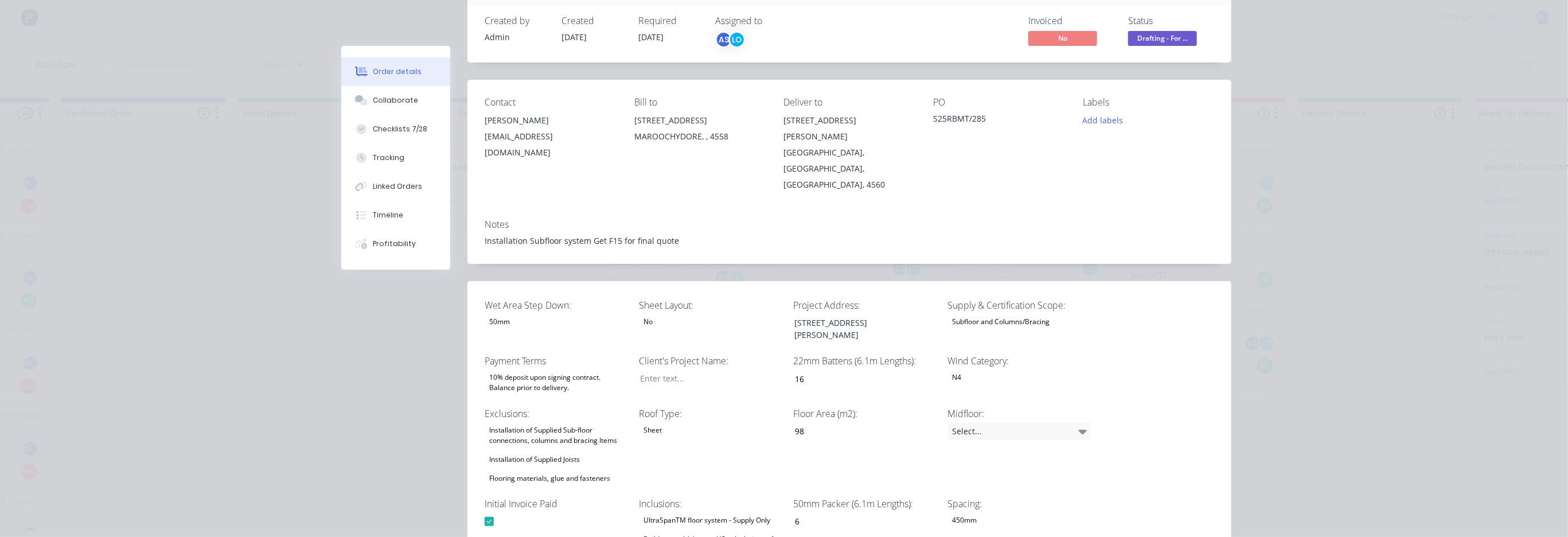
scroll to position [215, 0]
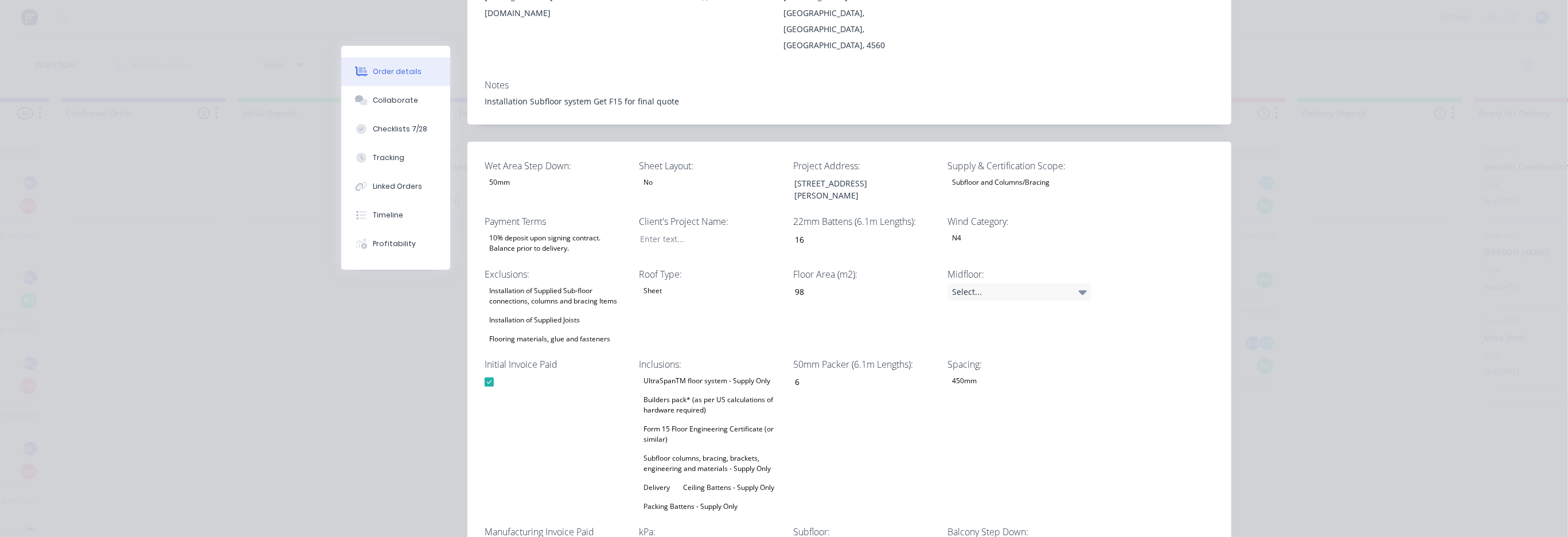
click at [697, 392] on div "Builders pack* (as per US calculations of hardware required)" at bounding box center [711, 404] width 143 height 25
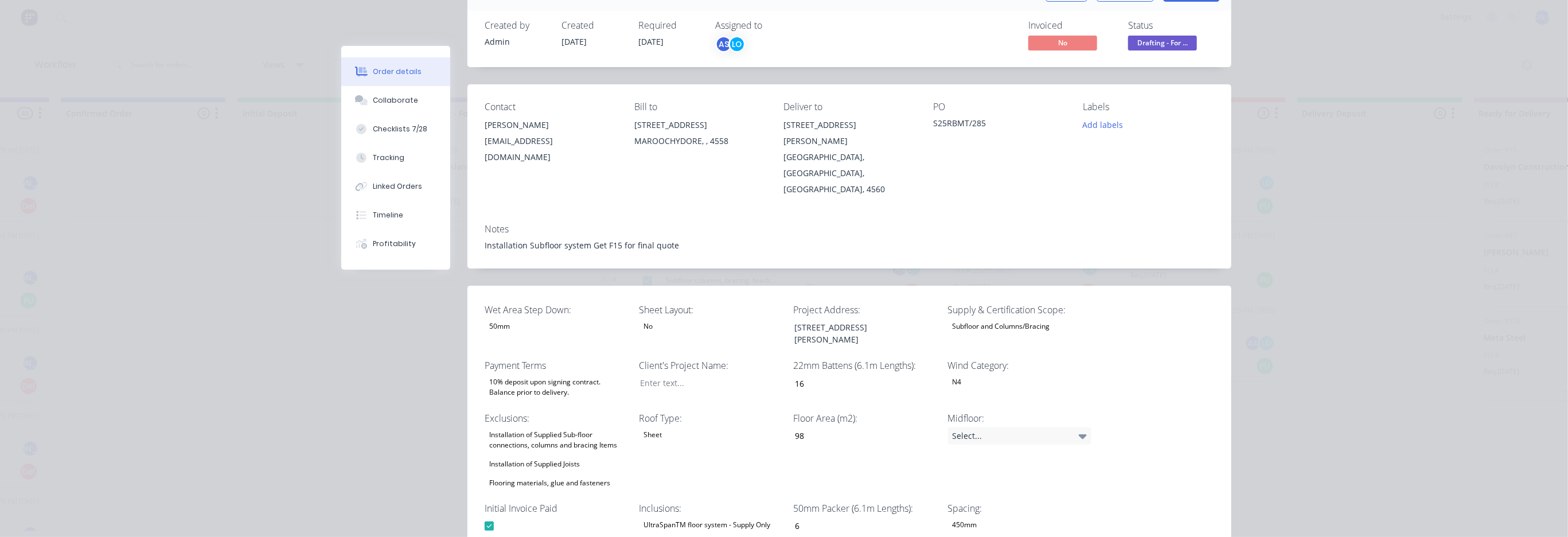
scroll to position [0, 0]
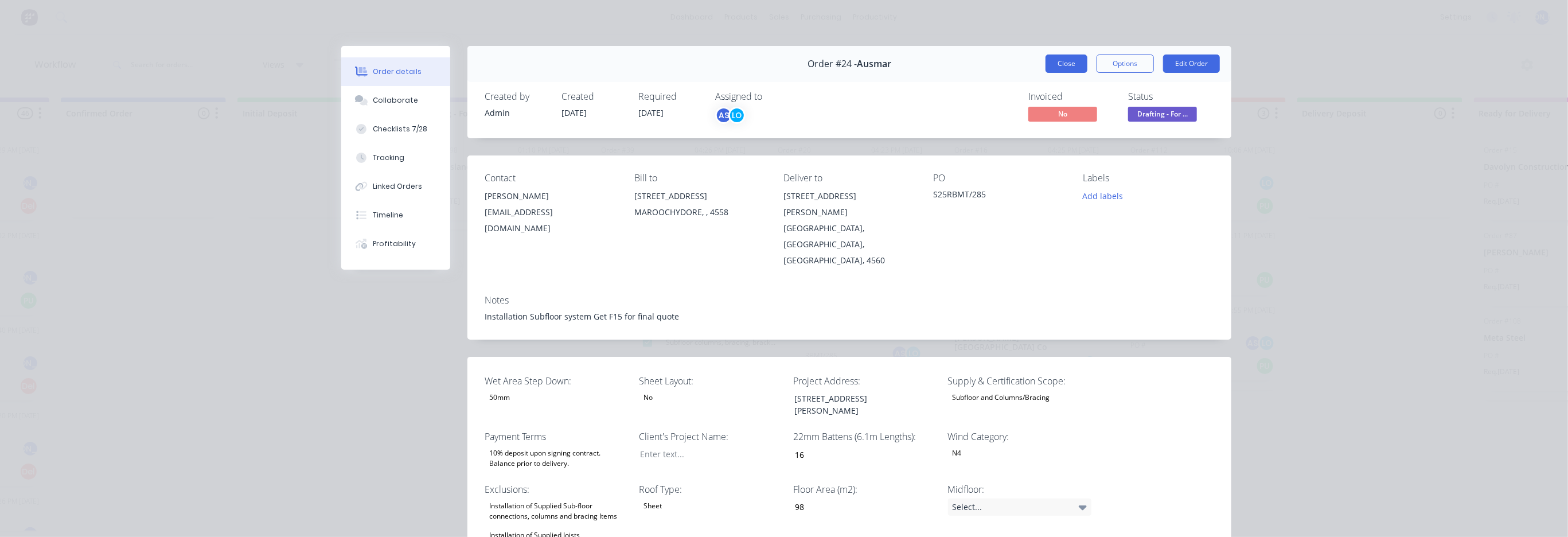
click at [1074, 65] on button "Close" at bounding box center [1067, 63] width 41 height 18
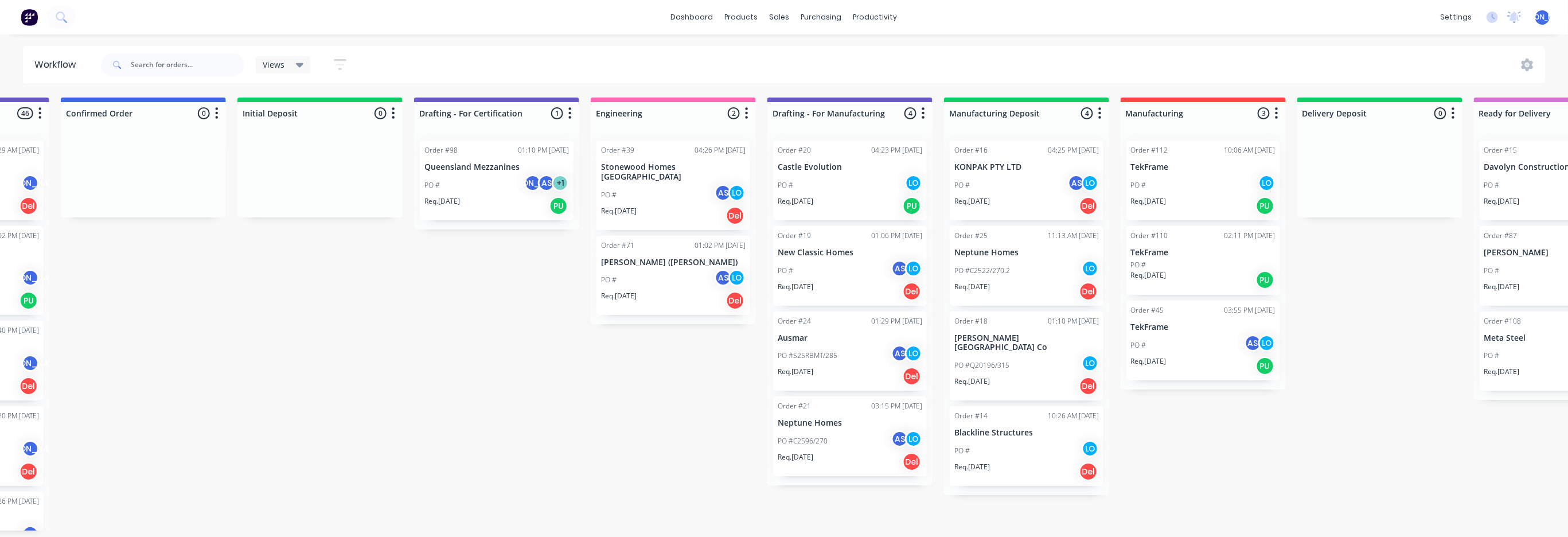
click at [810, 330] on div "Order #24 01:29 PM [DATE] Ausmar PO #S25RBMT/285 AS LO Req. [DATE] Del" at bounding box center [850, 351] width 154 height 79
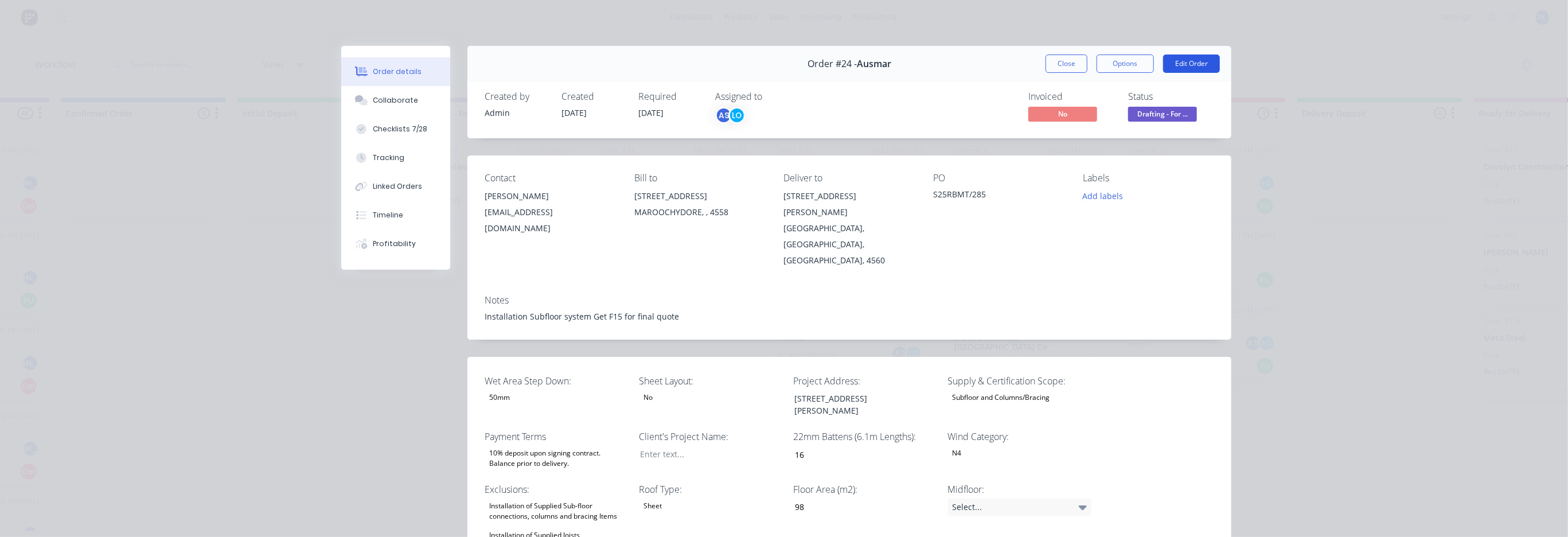
click at [1195, 66] on button "Edit Order" at bounding box center [1192, 63] width 57 height 18
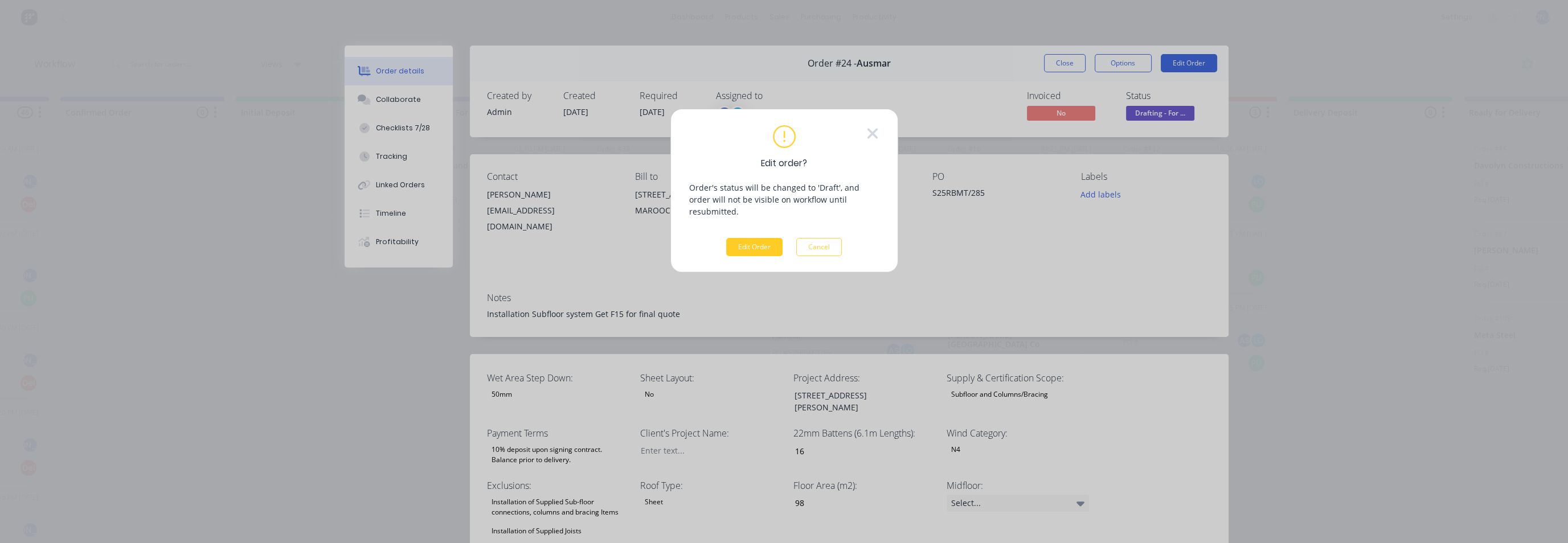
click at [757, 238] on button "Edit Order" at bounding box center [755, 247] width 57 height 18
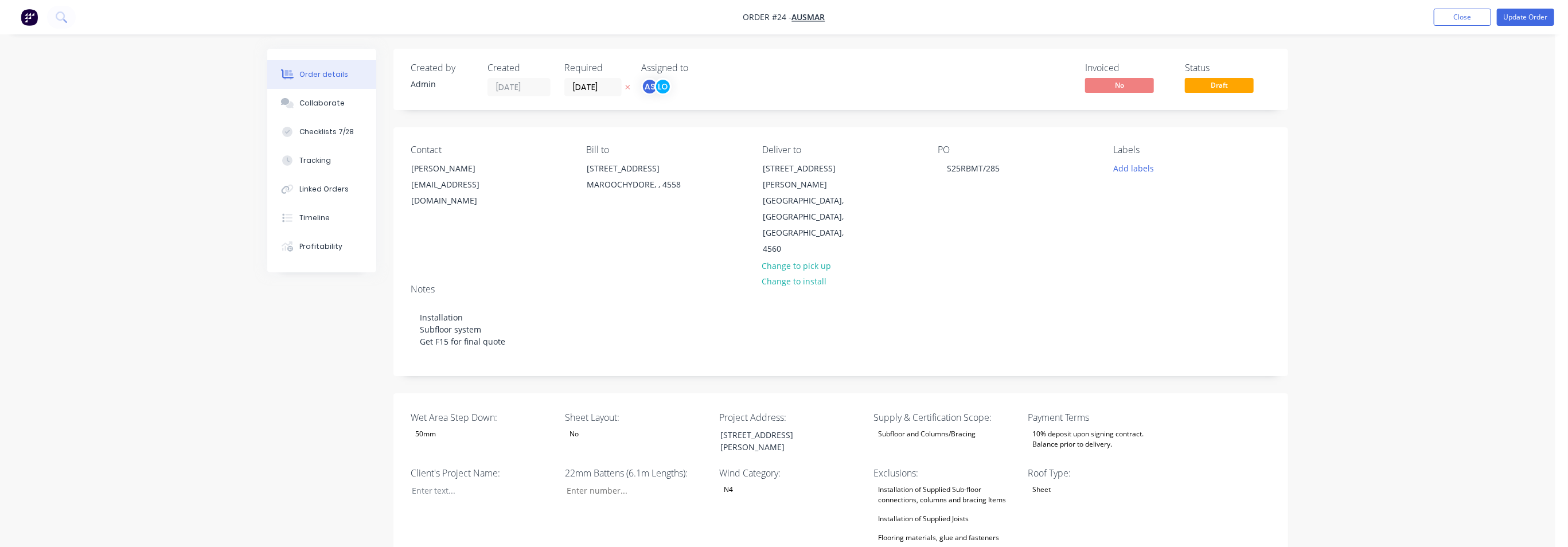
type input "16"
type input "98"
type input "6"
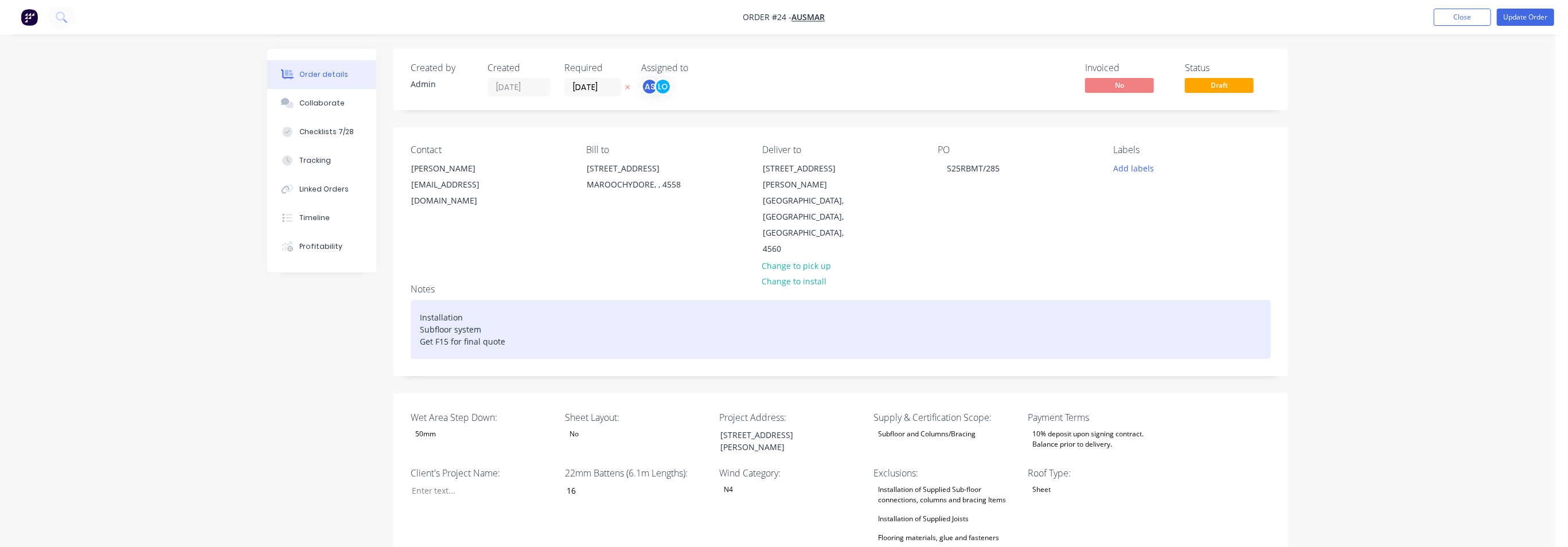
click at [528, 300] on div "Installation Subfloor system Get F15 for final quote" at bounding box center [841, 329] width 860 height 59
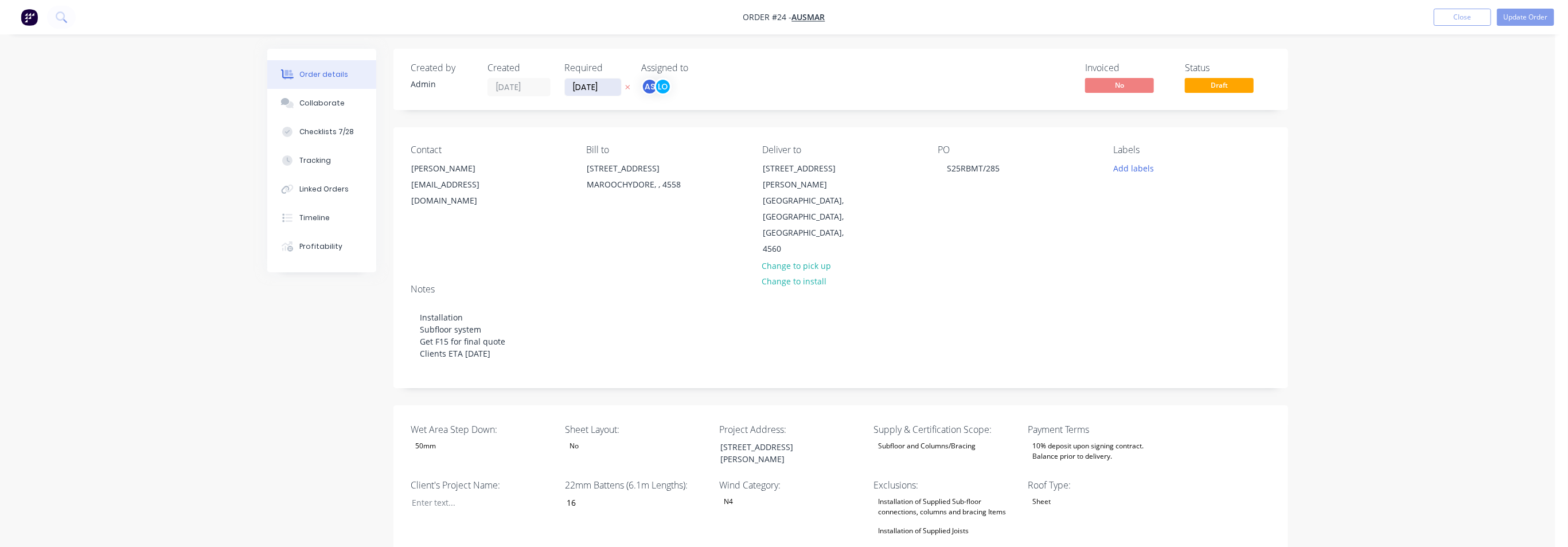
click at [611, 87] on input "[DATE]" at bounding box center [593, 87] width 56 height 17
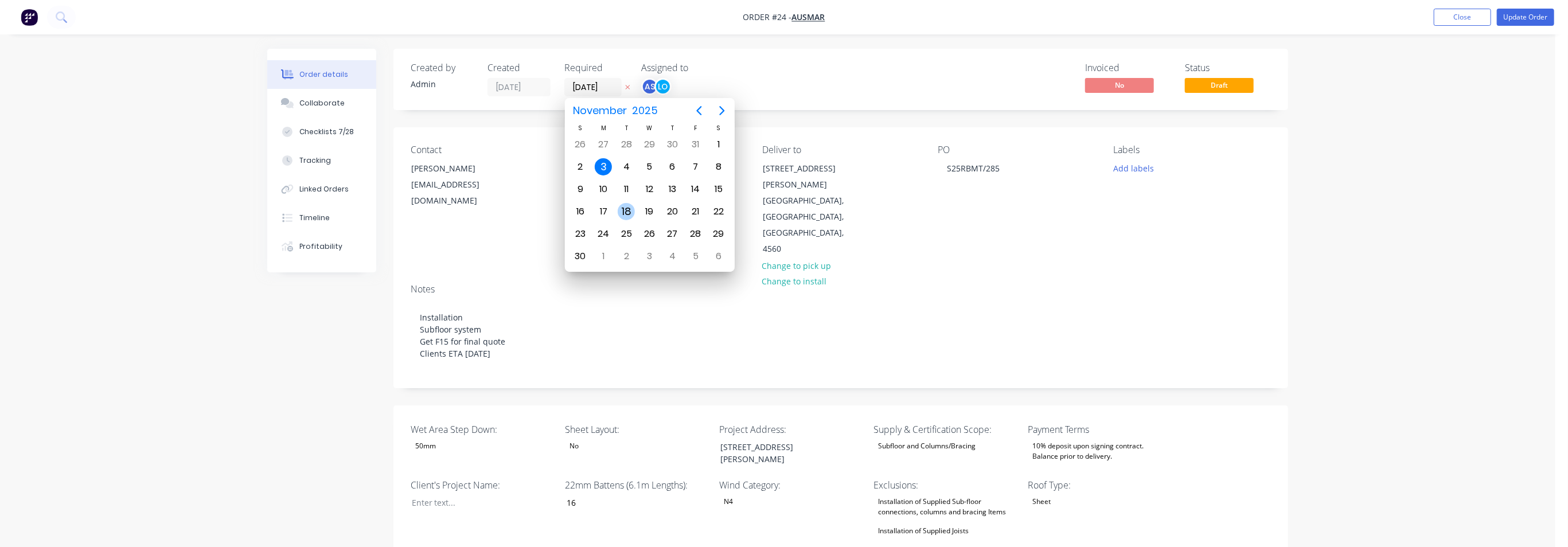
click at [622, 207] on div "18" at bounding box center [626, 212] width 17 height 17
type input "[DATE]"
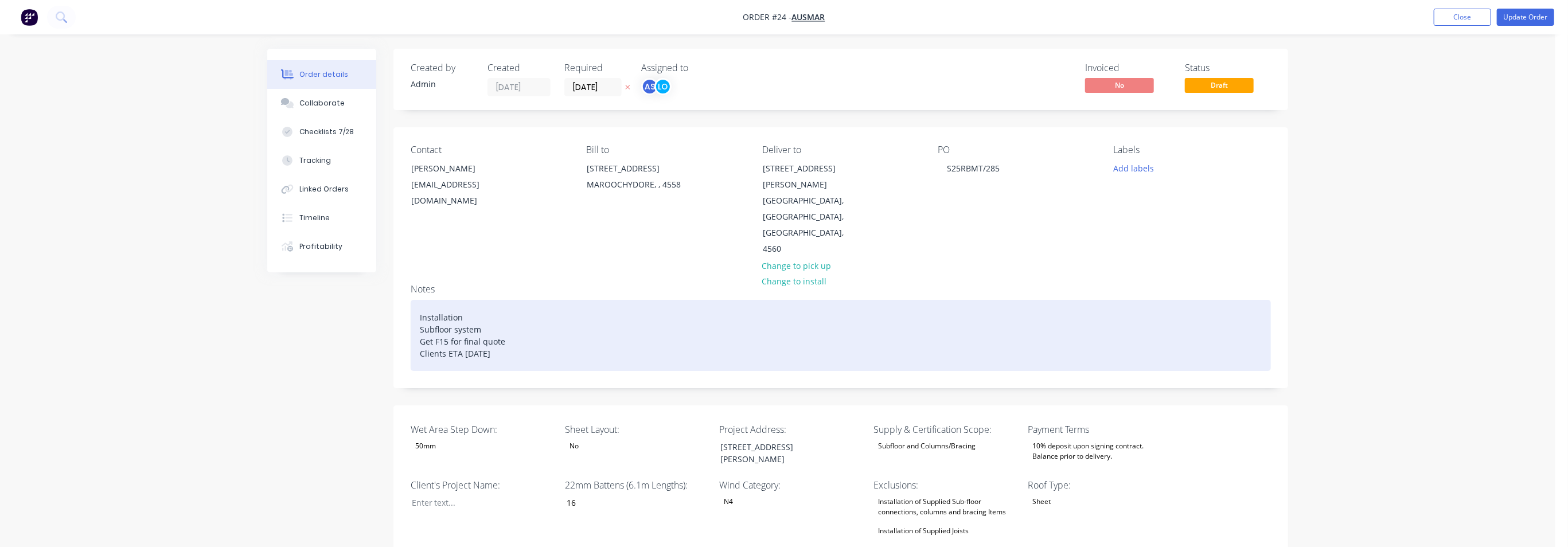
click at [517, 304] on div "Installation Subfloor system Get F15 for final quote Clients ETA [DATE]" at bounding box center [841, 335] width 860 height 71
drag, startPoint x: 484, startPoint y: 303, endPoint x: 416, endPoint y: 306, distance: 68.1
click at [416, 306] on div "Installation Subfloor system Get F15 for final quote Clients ETA [DATE]" at bounding box center [841, 335] width 860 height 71
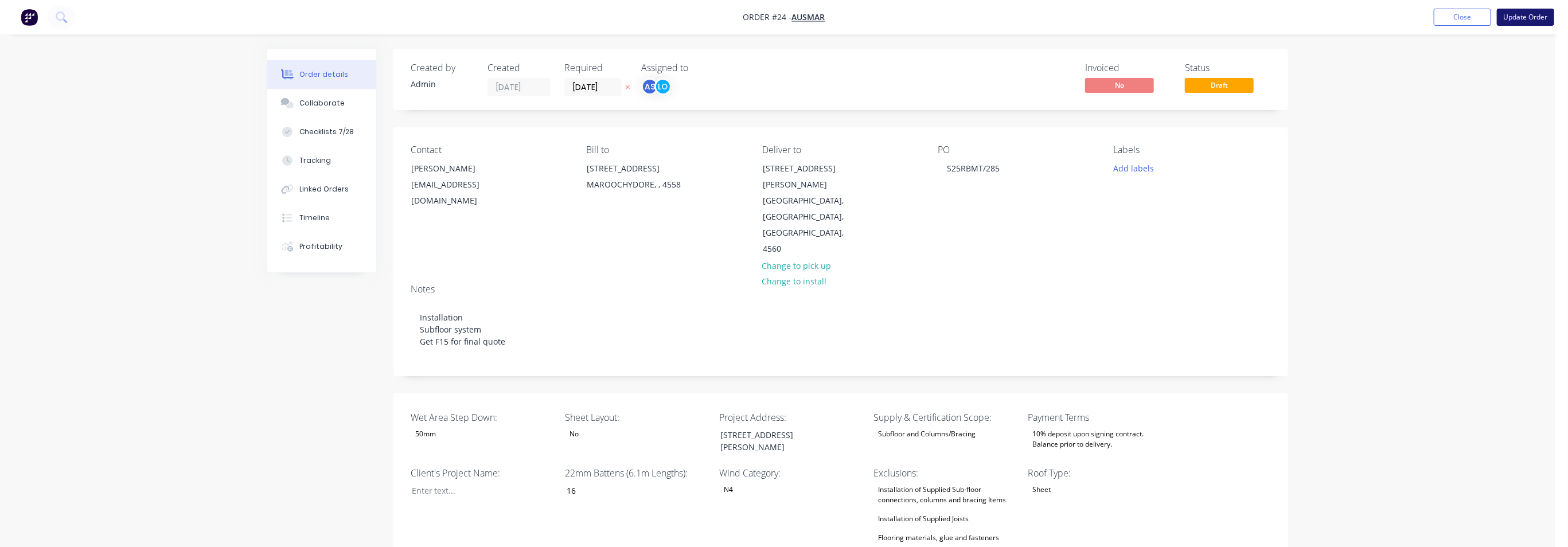
click at [1410, 17] on button "Update Order" at bounding box center [1526, 17] width 57 height 17
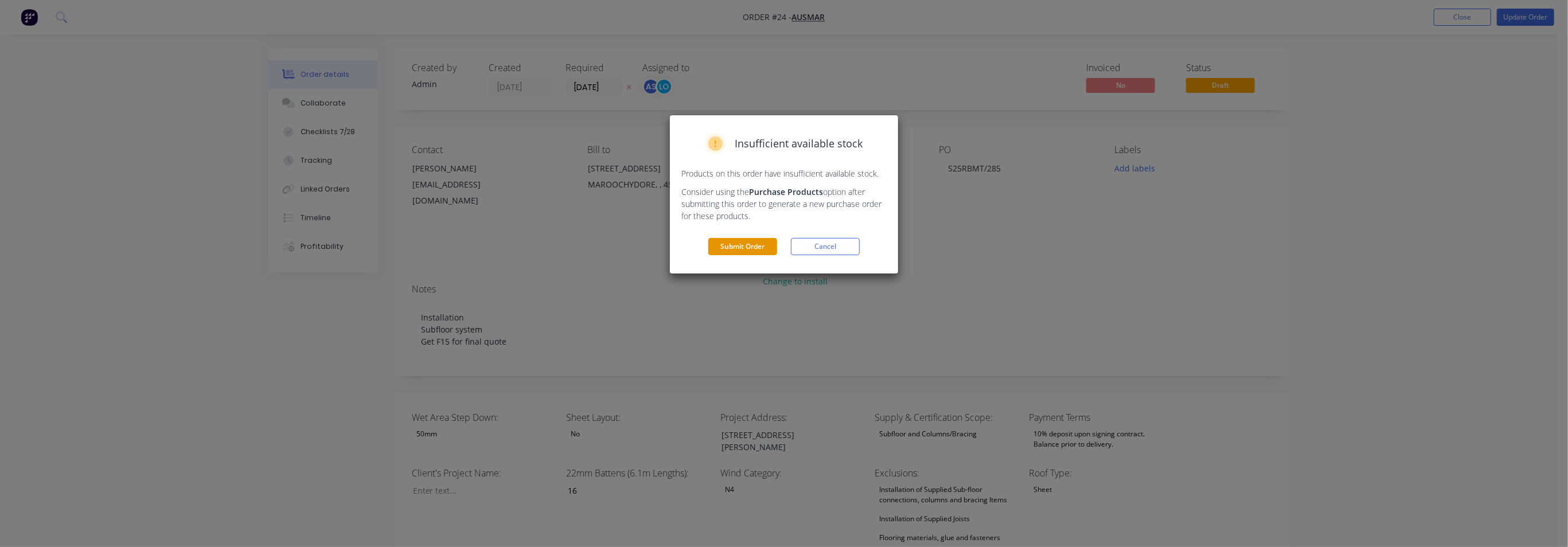
click at [752, 251] on button "Submit Order" at bounding box center [743, 247] width 69 height 17
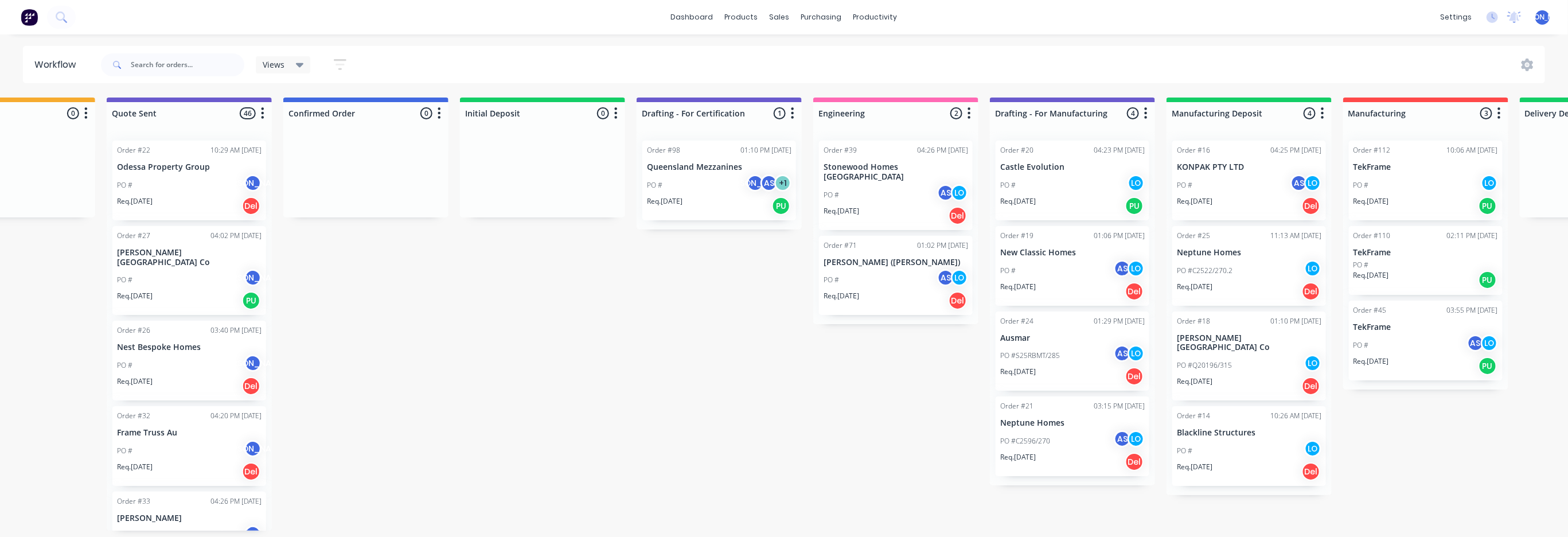
scroll to position [0, 704]
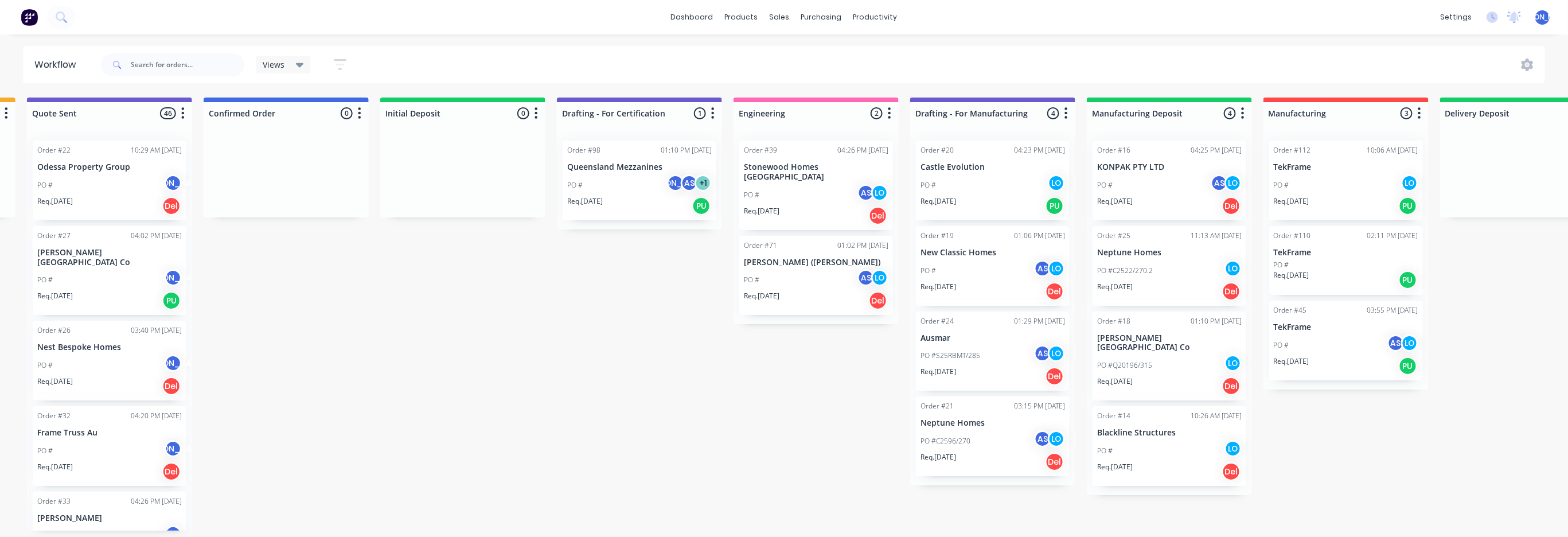
click at [935, 411] on div "Order #21 03:15 PM [DATE] Neptune Homes PO #C2596/270 AS LO Req. [DATE] Del" at bounding box center [993, 436] width 154 height 79
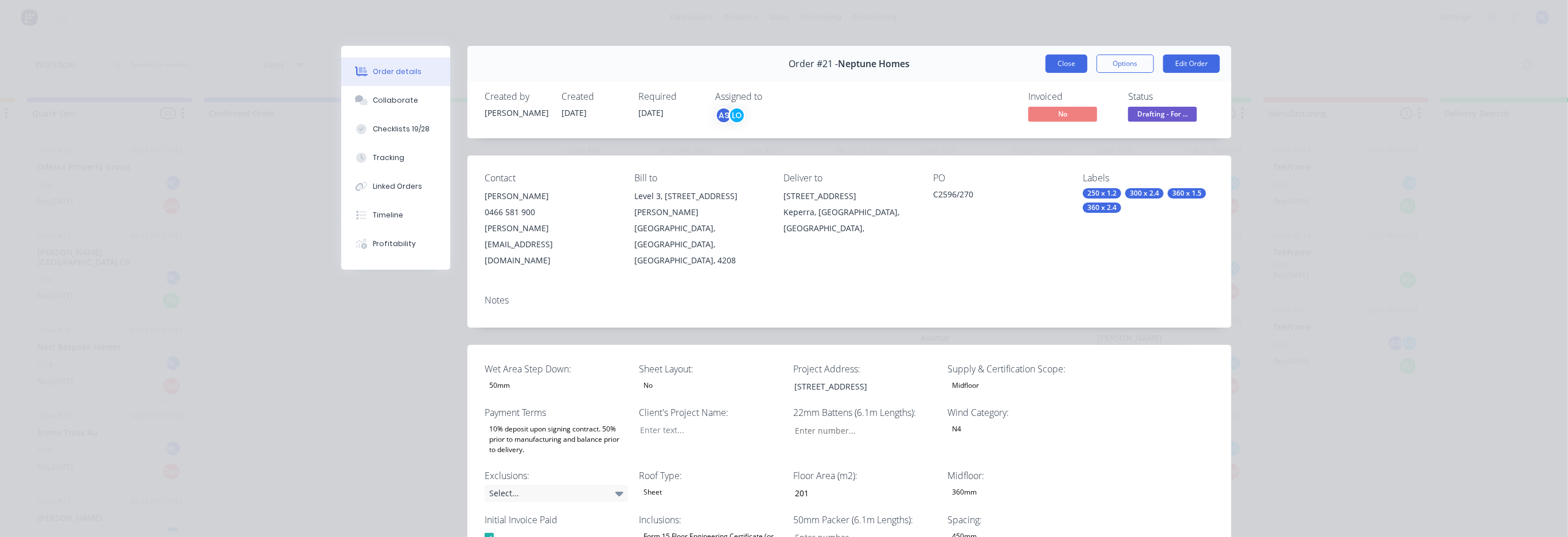
click at [1068, 66] on button "Close" at bounding box center [1067, 63] width 41 height 18
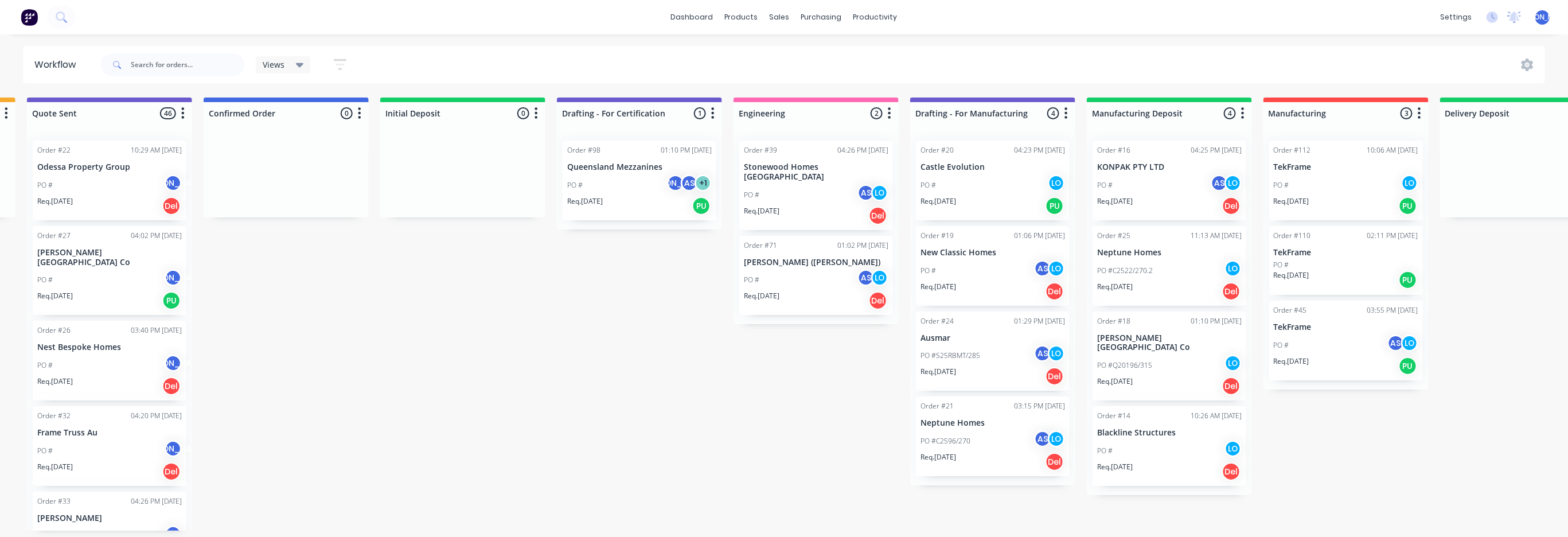
scroll to position [4, 704]
click at [945, 251] on p "New Classic Homes" at bounding box center [993, 252] width 144 height 9
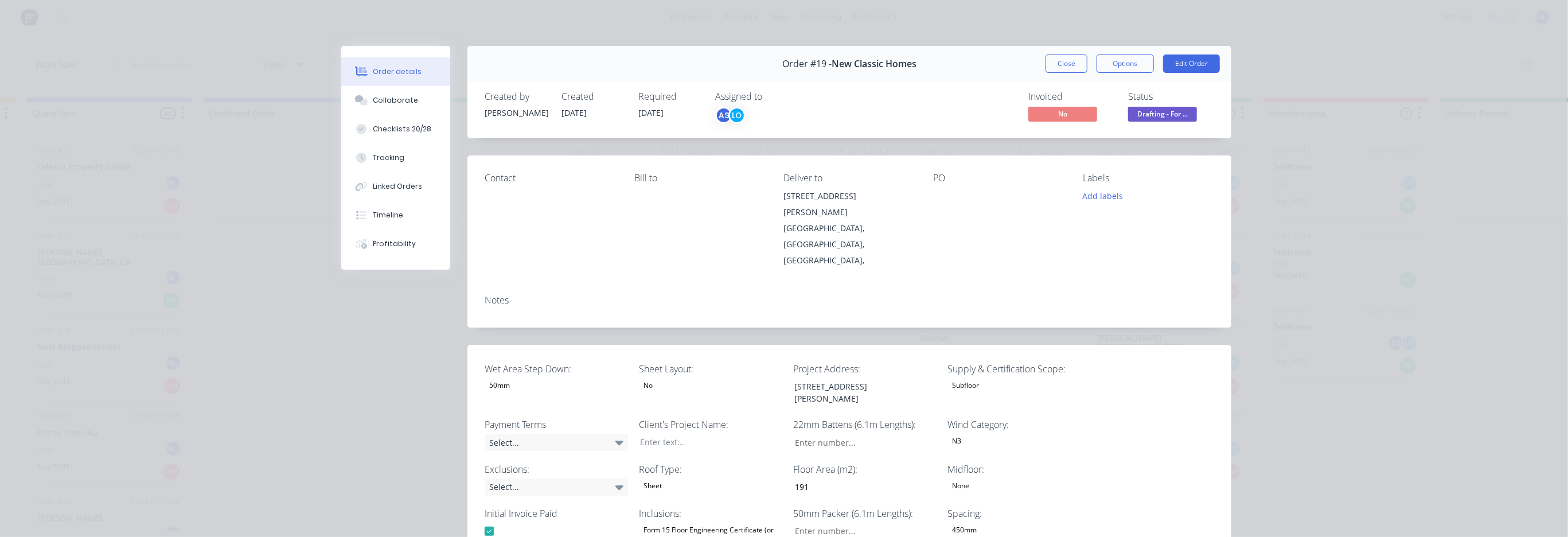
click at [670, 111] on div "Required [DATE]" at bounding box center [670, 108] width 63 height 34
click at [1206, 61] on button "Edit Order" at bounding box center [1192, 63] width 57 height 18
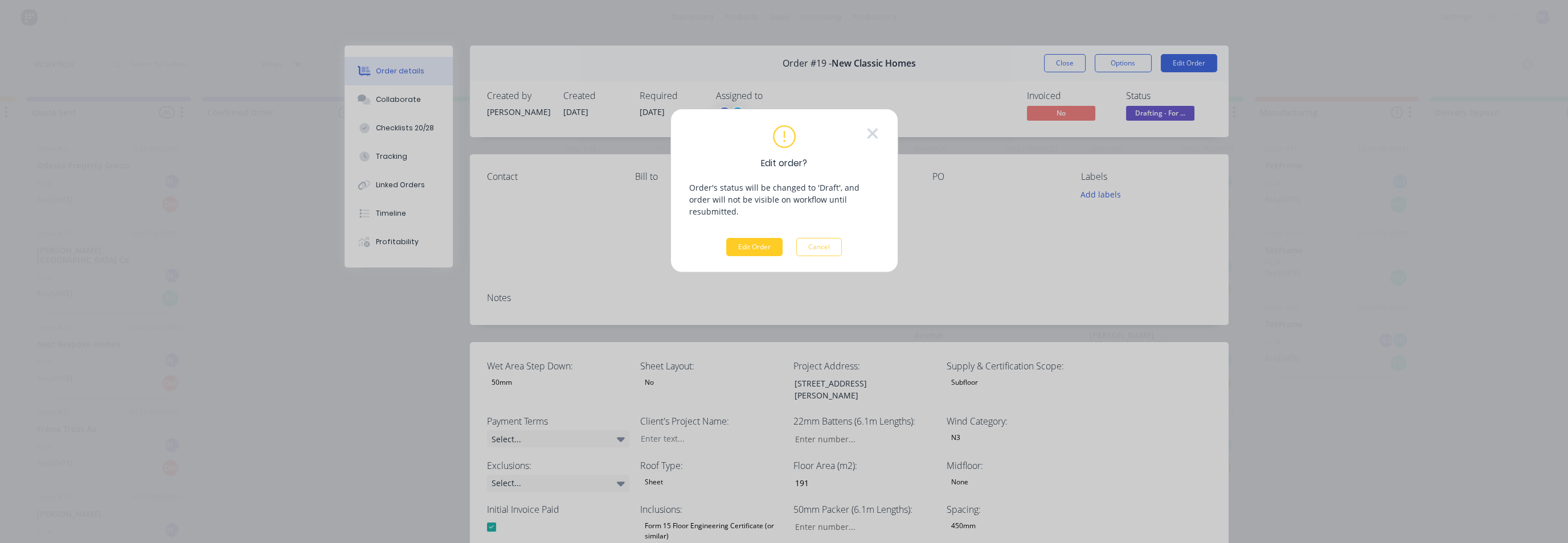
click at [774, 238] on button "Edit Order" at bounding box center [755, 247] width 57 height 18
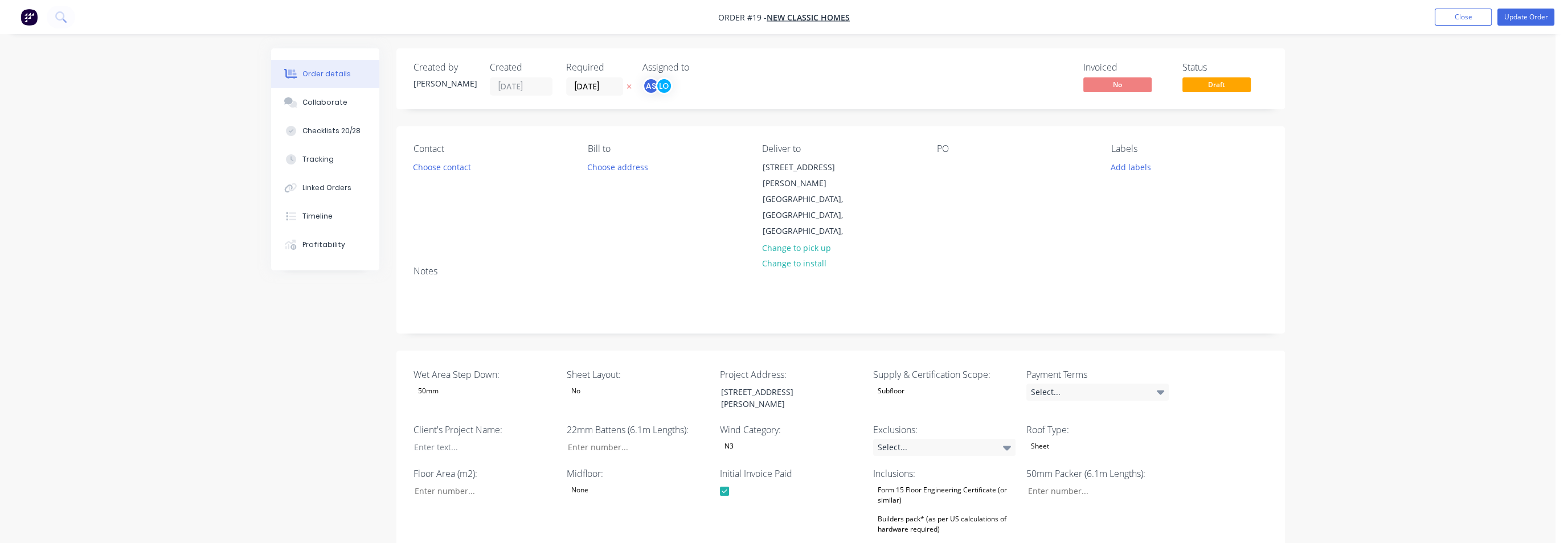
type input "191"
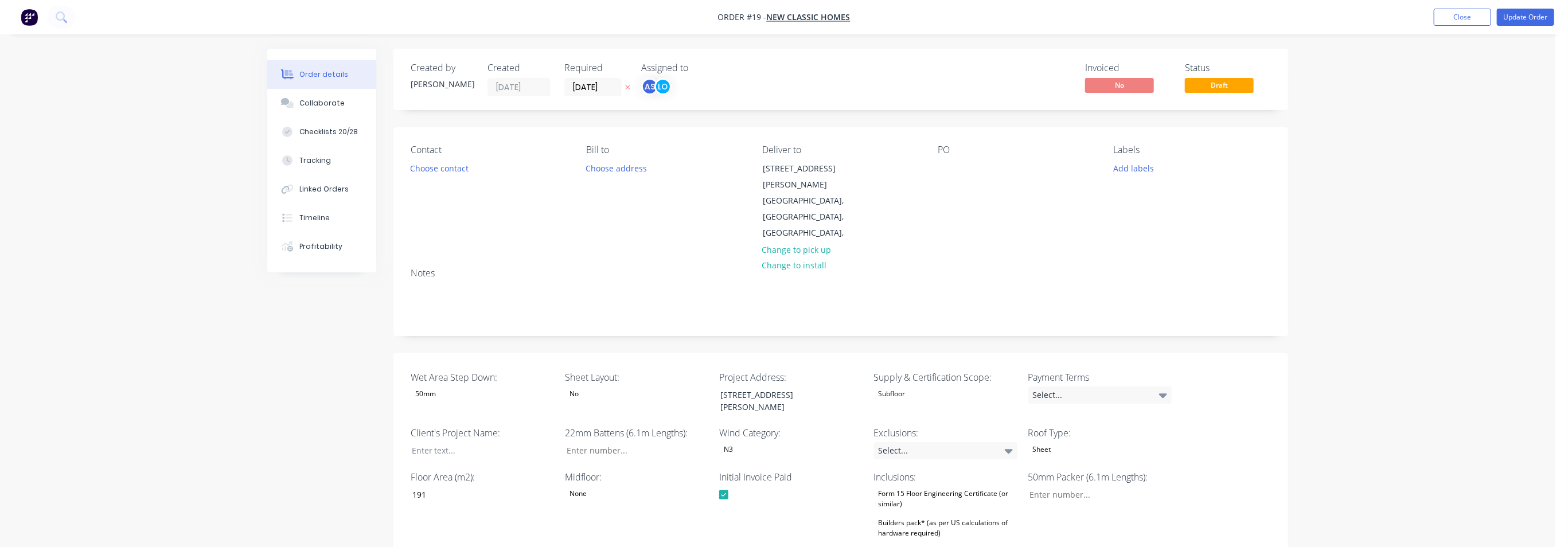
click at [625, 88] on icon "button" at bounding box center [628, 87] width 5 height 7
click at [590, 86] on input at bounding box center [596, 87] width 62 height 17
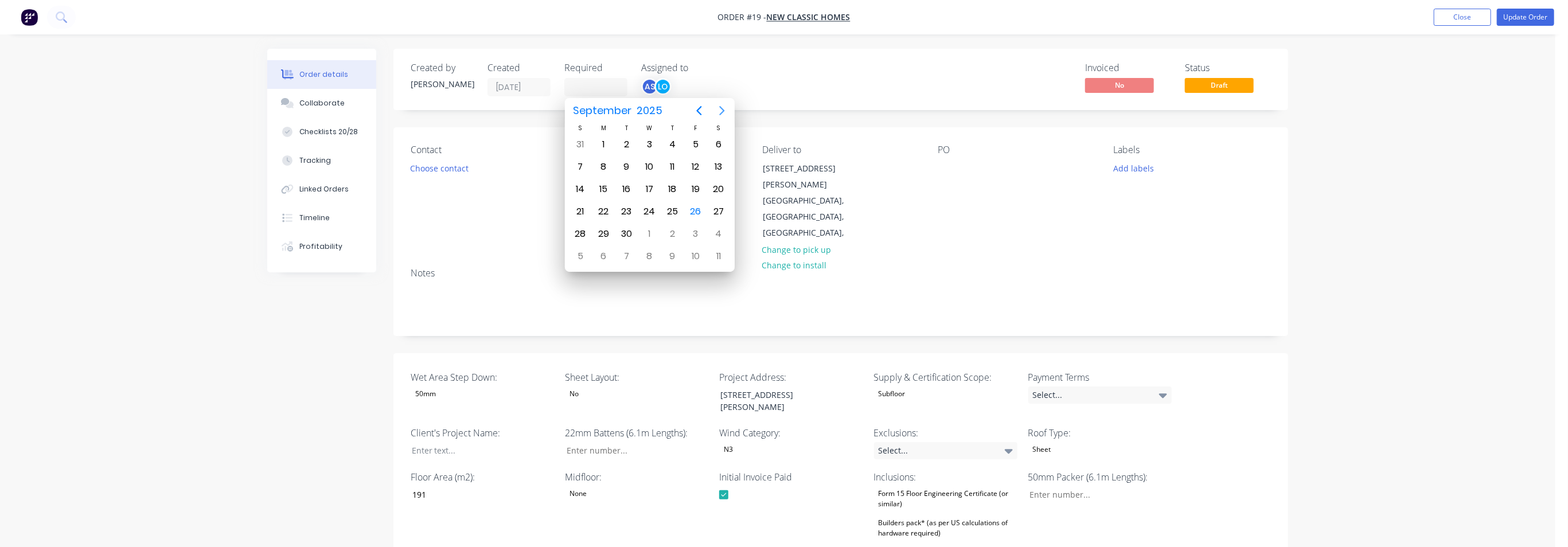
click at [723, 110] on icon "Next page" at bounding box center [722, 111] width 5 height 10
click at [604, 254] on div "3" at bounding box center [604, 257] width 17 height 17
type input "[DATE]"
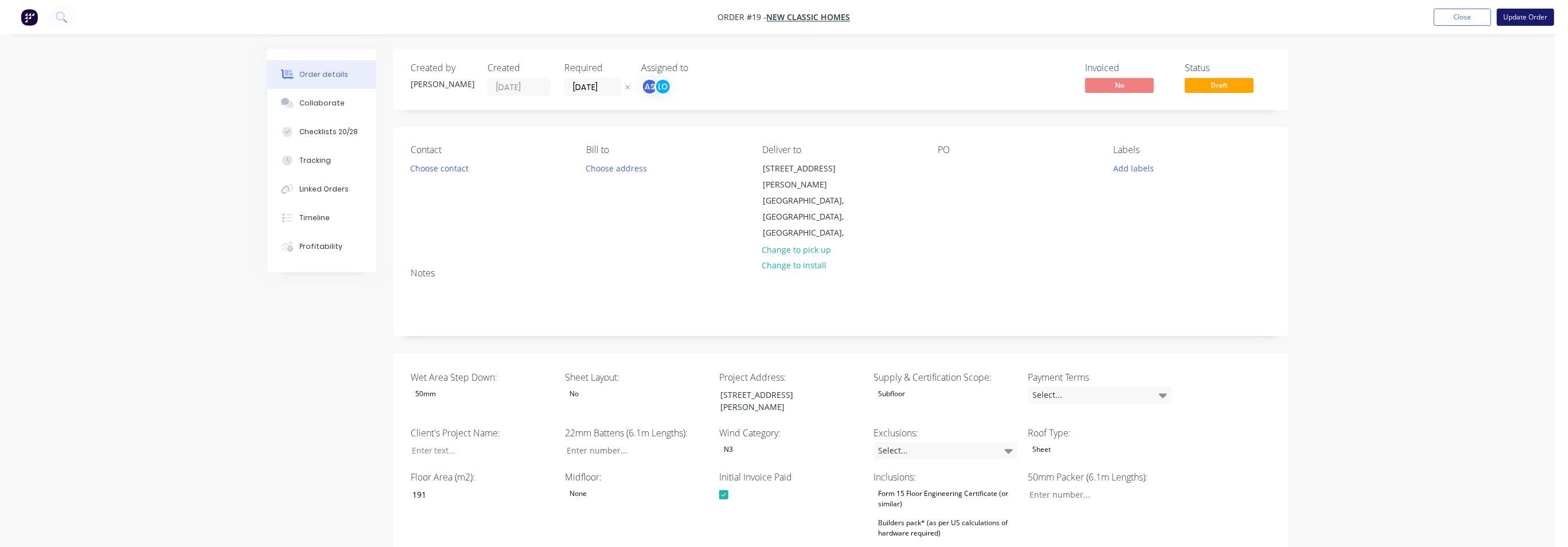
click at [1410, 19] on button "Update Order" at bounding box center [1526, 17] width 57 height 17
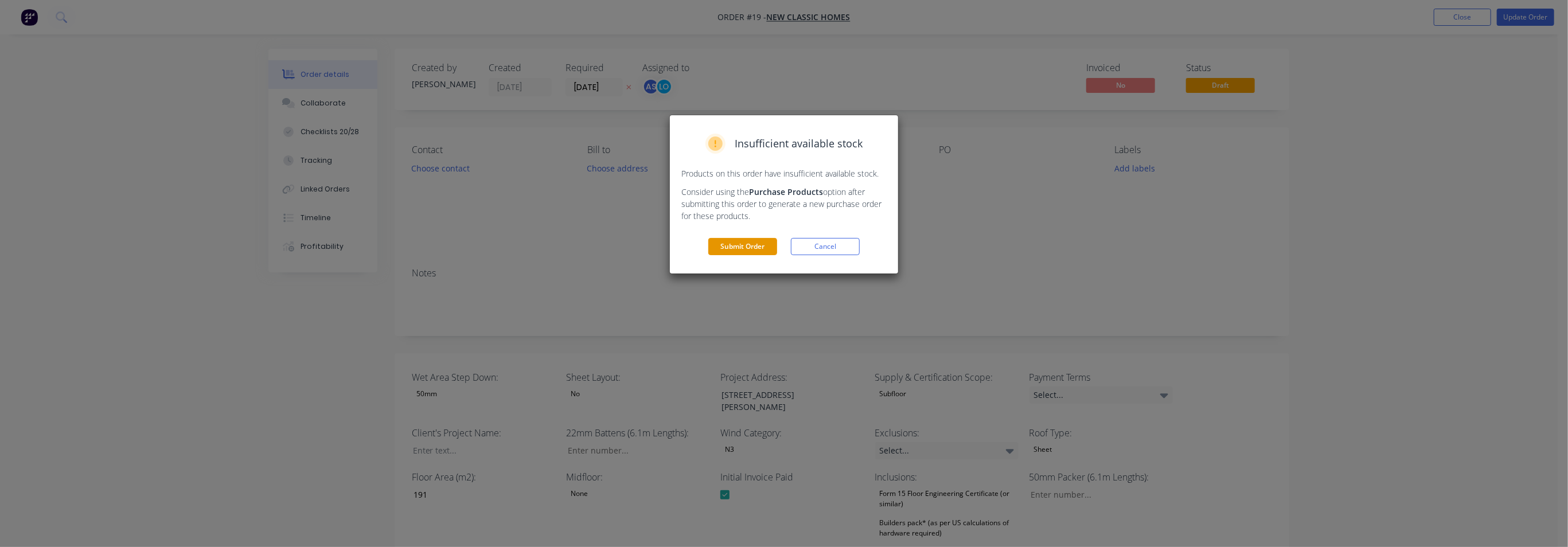
click at [750, 240] on button "Submit Order" at bounding box center [743, 247] width 69 height 17
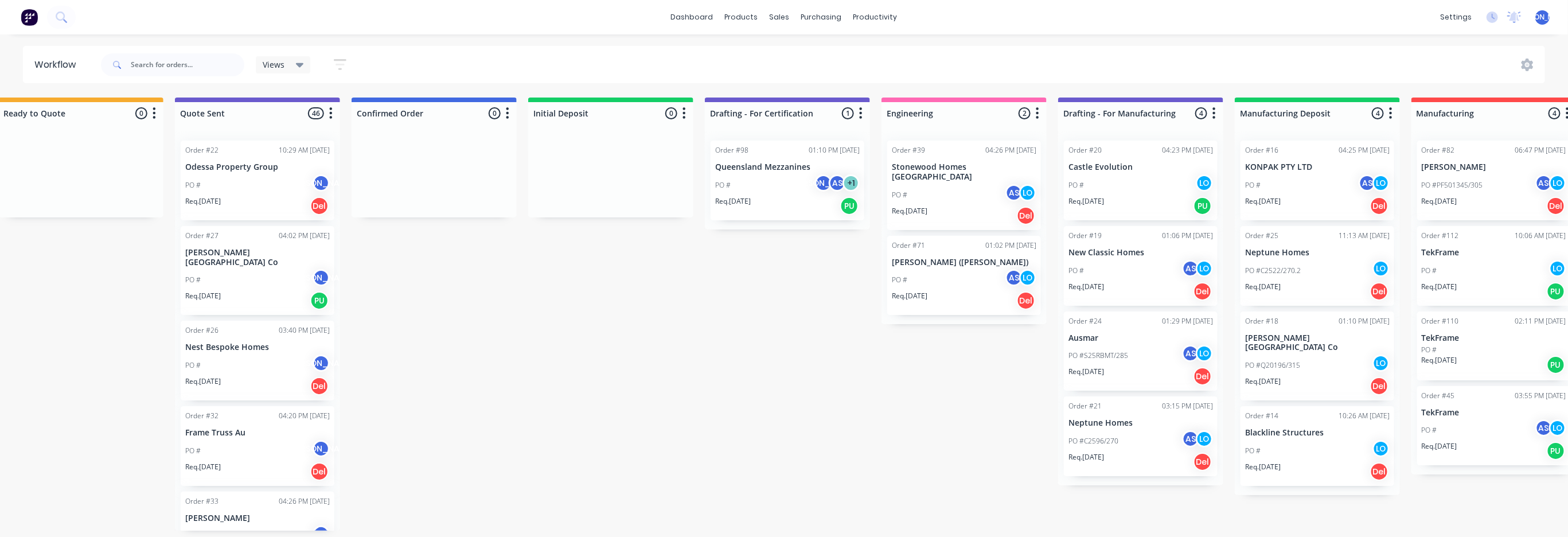
scroll to position [0, 625]
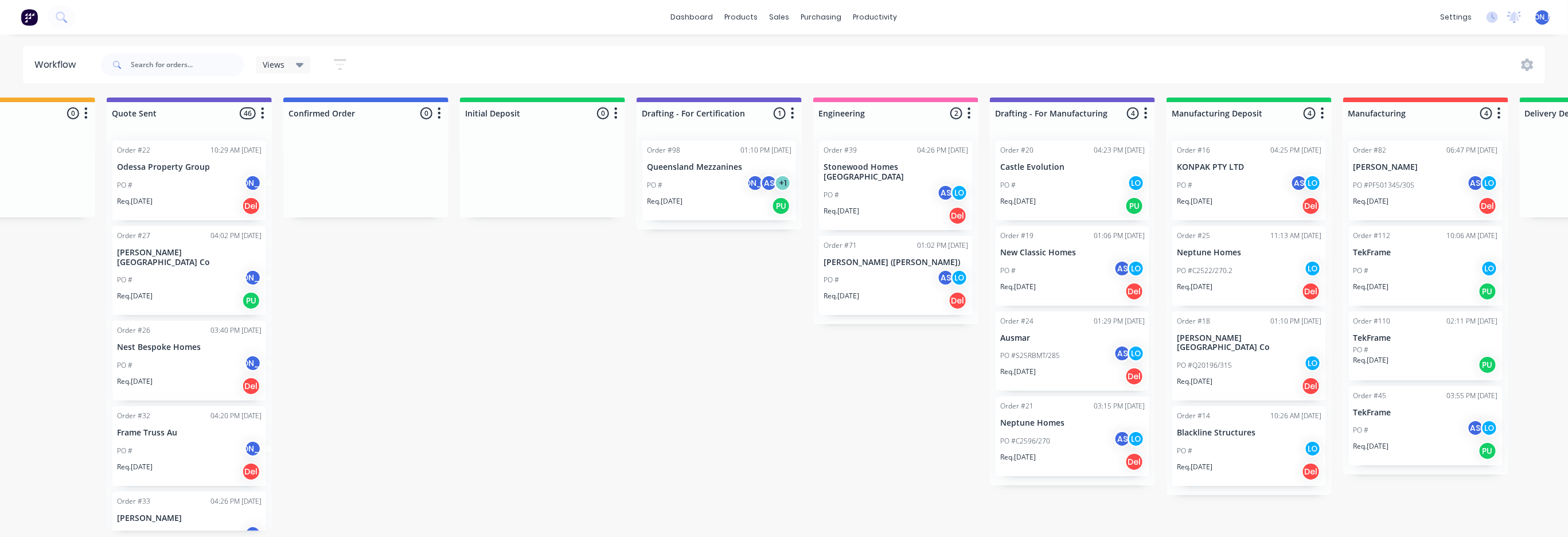
click at [1198, 376] on p "Req. [DATE]" at bounding box center [1195, 382] width 35 height 10
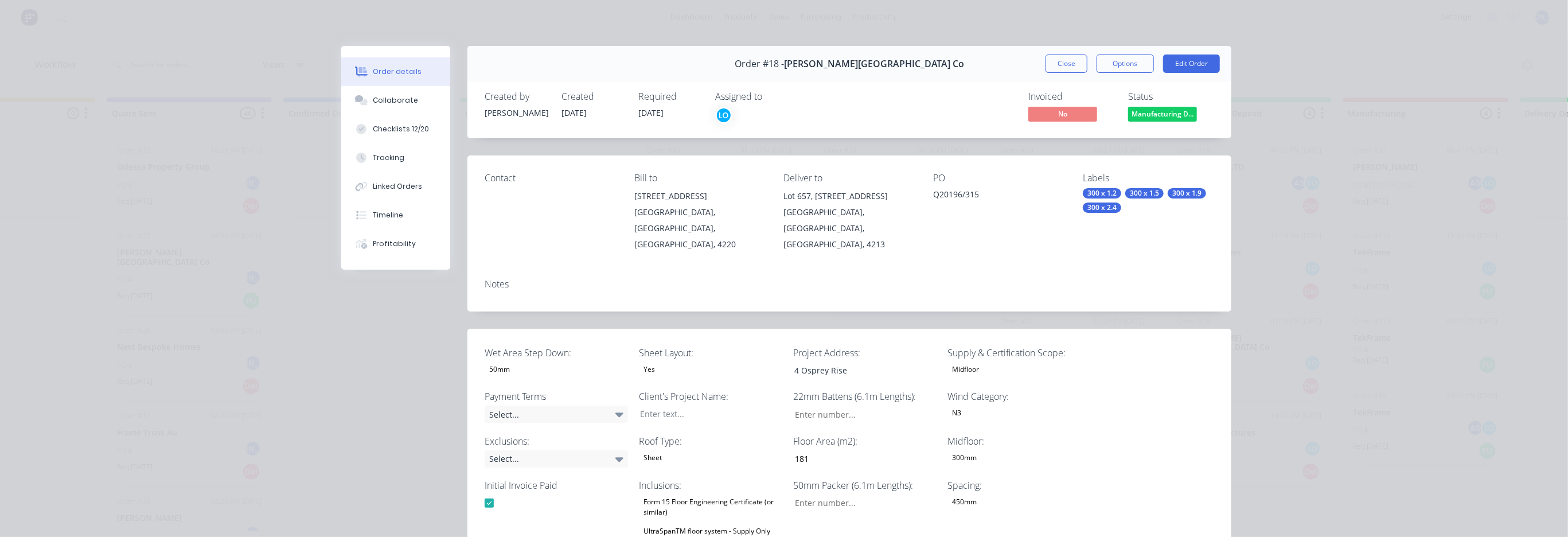
click at [663, 114] on span "[DATE]" at bounding box center [651, 112] width 25 height 11
click at [650, 110] on span "[DATE]" at bounding box center [651, 112] width 25 height 11
click at [1185, 60] on button "Edit Order" at bounding box center [1192, 63] width 57 height 18
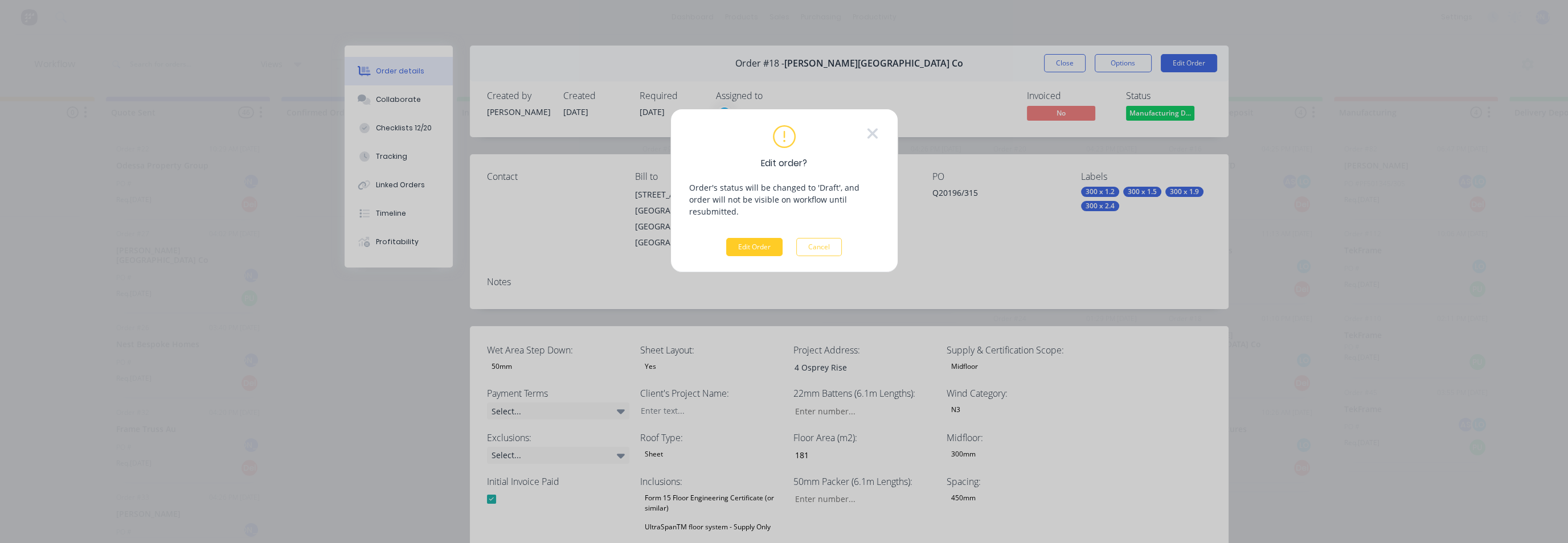
click at [768, 238] on button "Edit Order" at bounding box center [755, 247] width 57 height 18
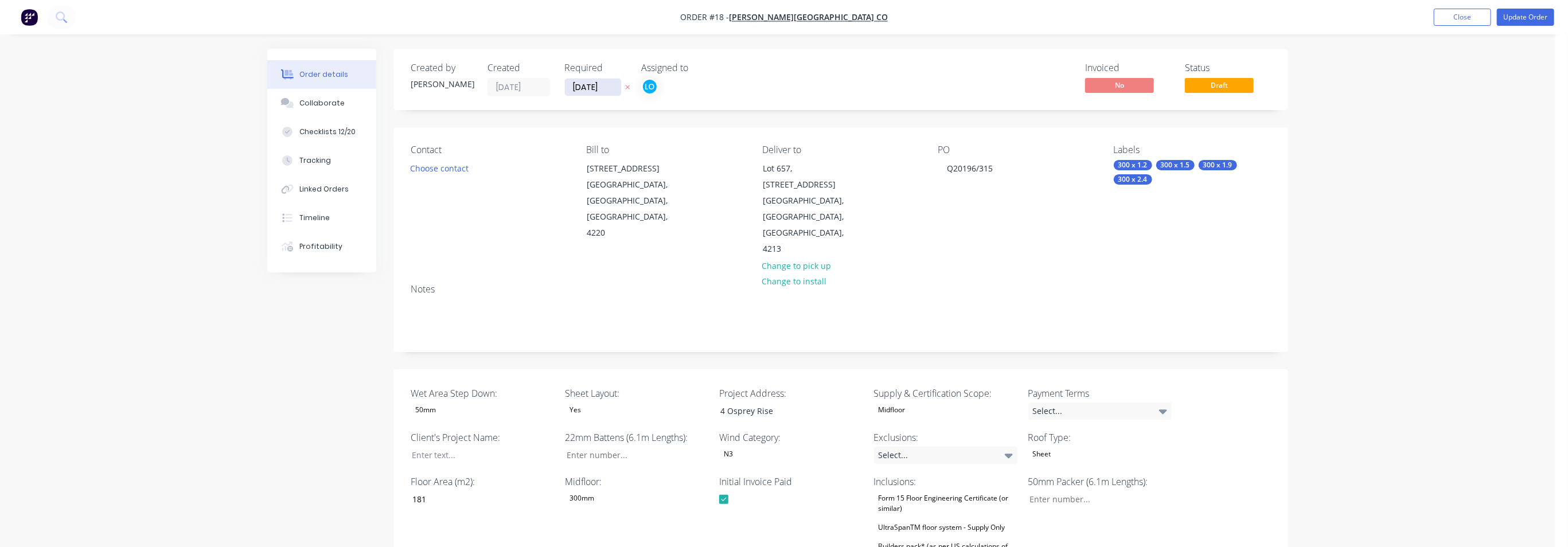
click at [595, 87] on input "[DATE]" at bounding box center [593, 87] width 56 height 17
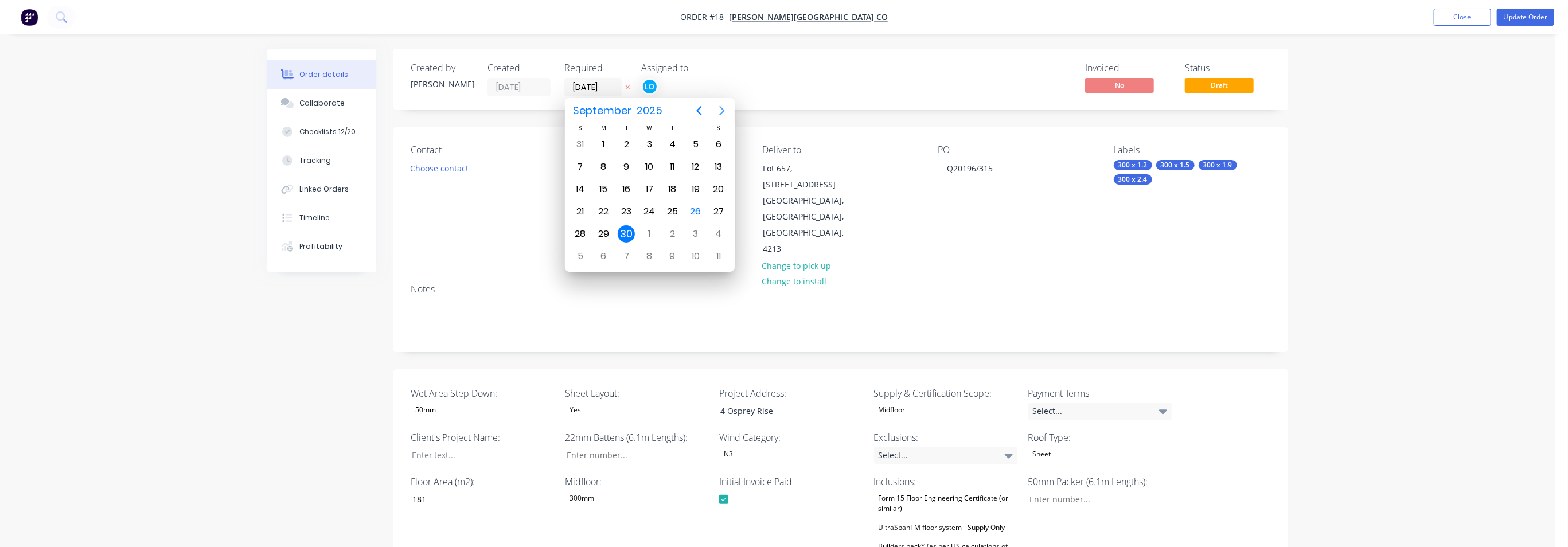
click at [718, 110] on icon "Next page" at bounding box center [722, 111] width 14 height 14
click at [626, 188] on div "14" at bounding box center [626, 189] width 17 height 17
type input "[DATE]"
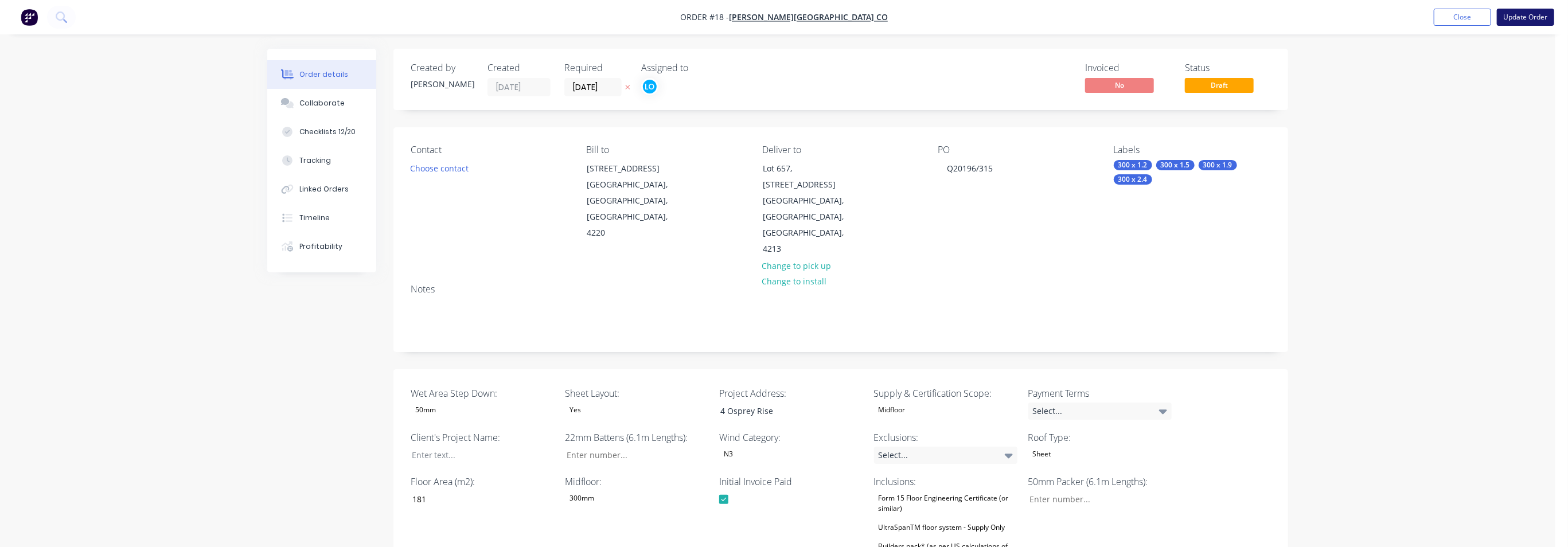
click at [1410, 14] on button "Update Order" at bounding box center [1526, 17] width 57 height 17
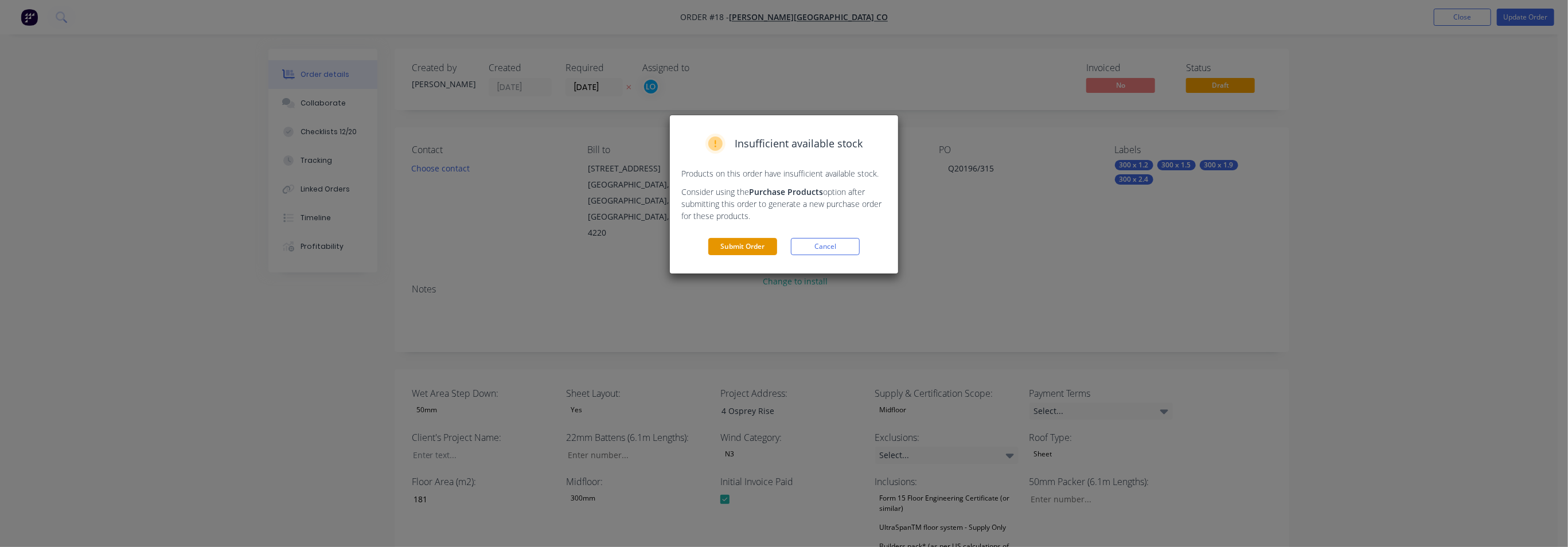
click at [739, 250] on button "Submit Order" at bounding box center [743, 247] width 69 height 17
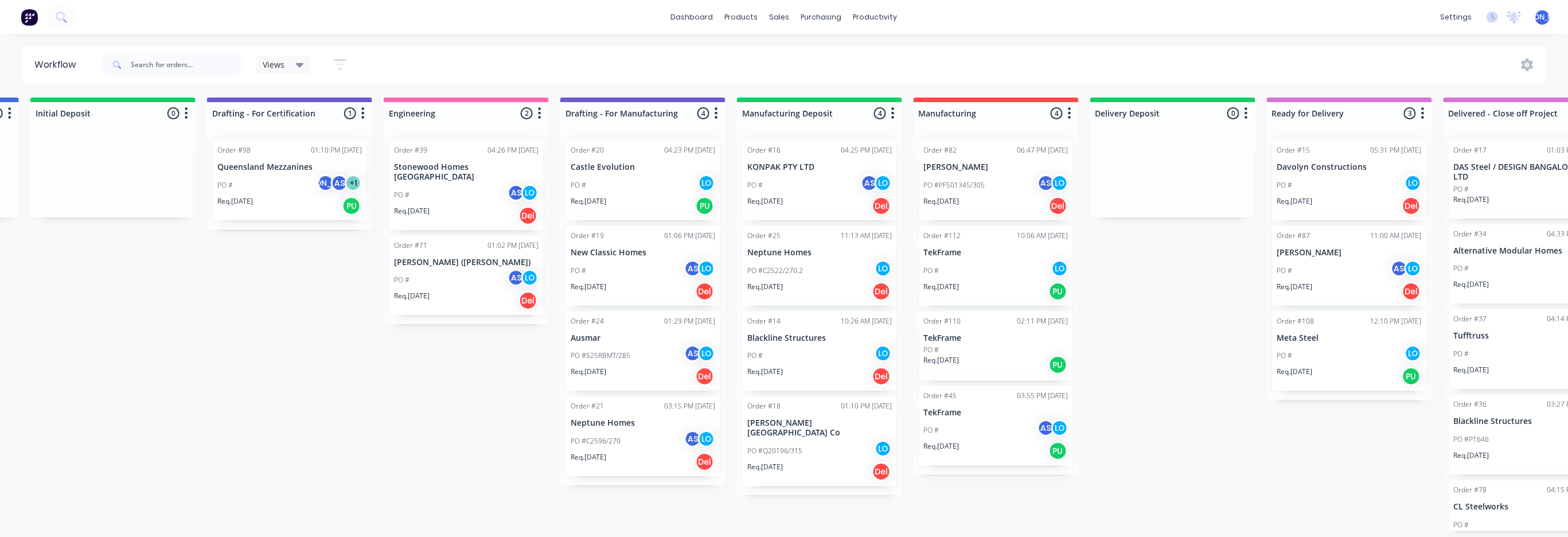
scroll to position [4, 1227]
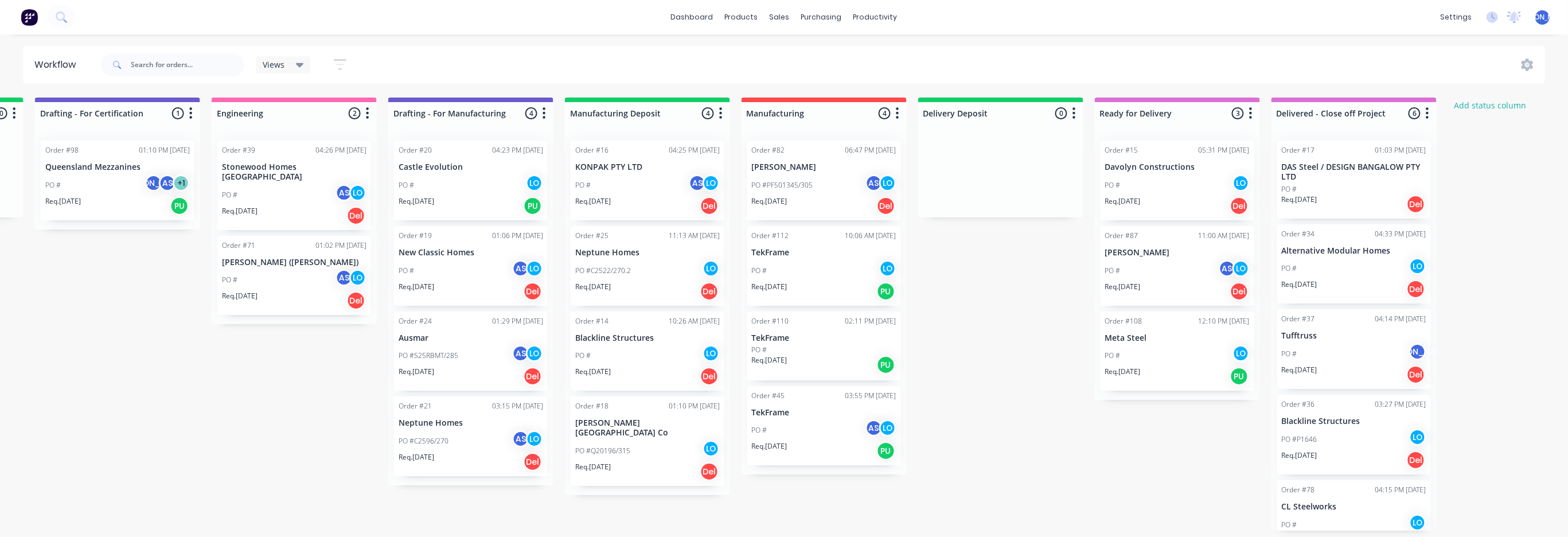
click at [604, 319] on div "Order #14" at bounding box center [592, 321] width 34 height 10
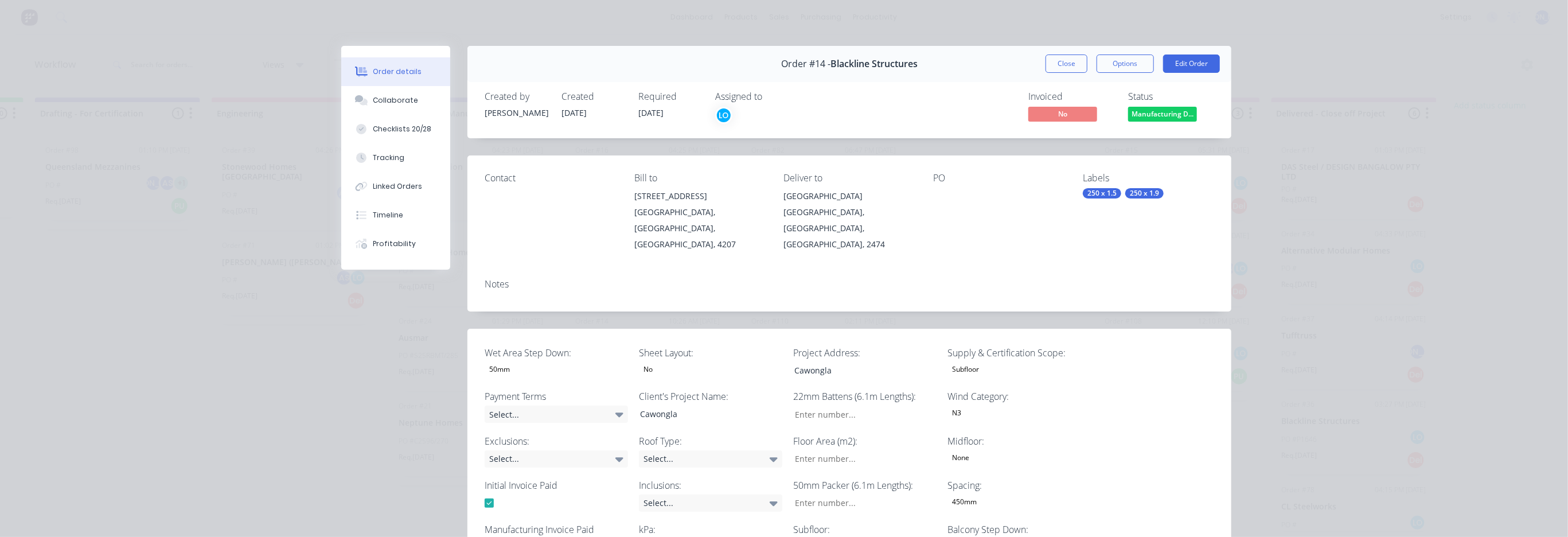
type input "275"
click at [1193, 65] on button "Edit Order" at bounding box center [1192, 63] width 57 height 18
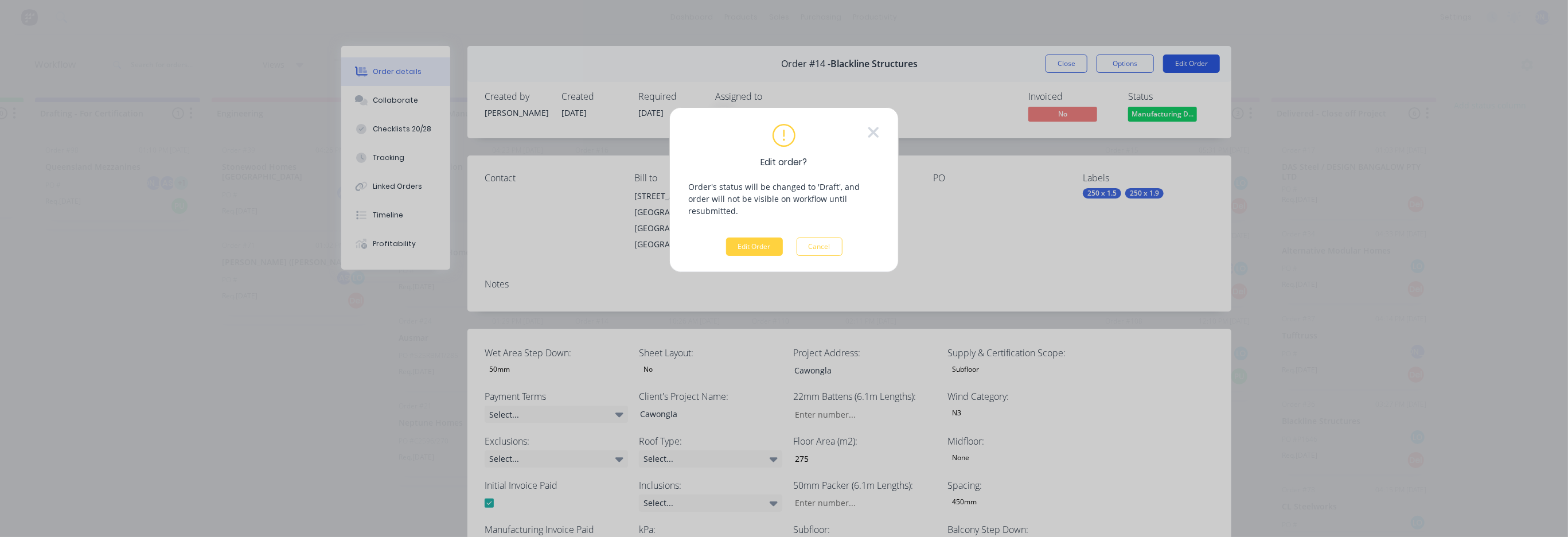
scroll to position [0, 1227]
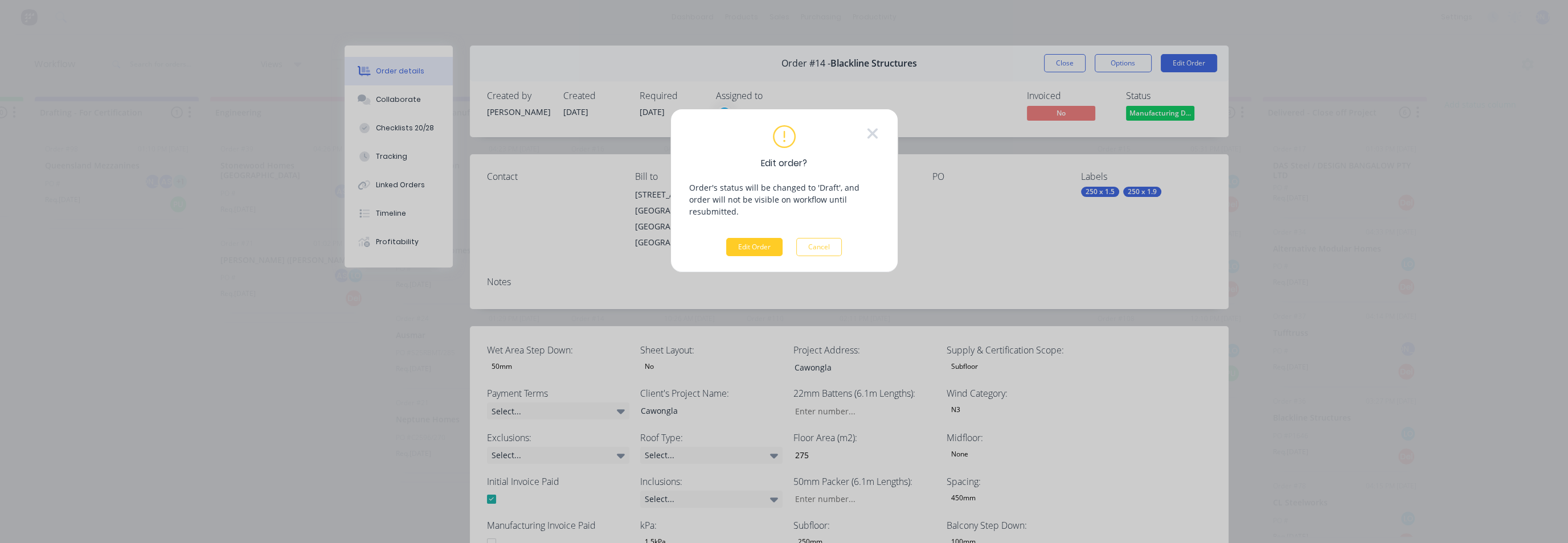
click at [744, 238] on button "Edit Order" at bounding box center [755, 247] width 57 height 18
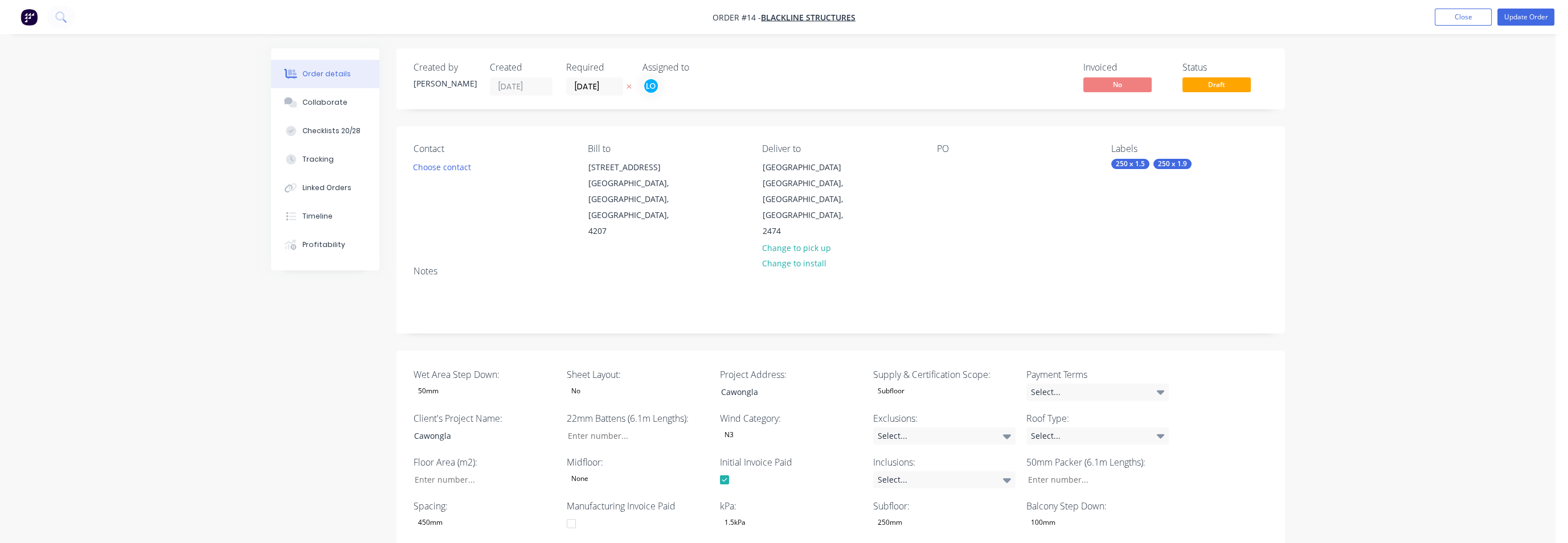
type input "275"
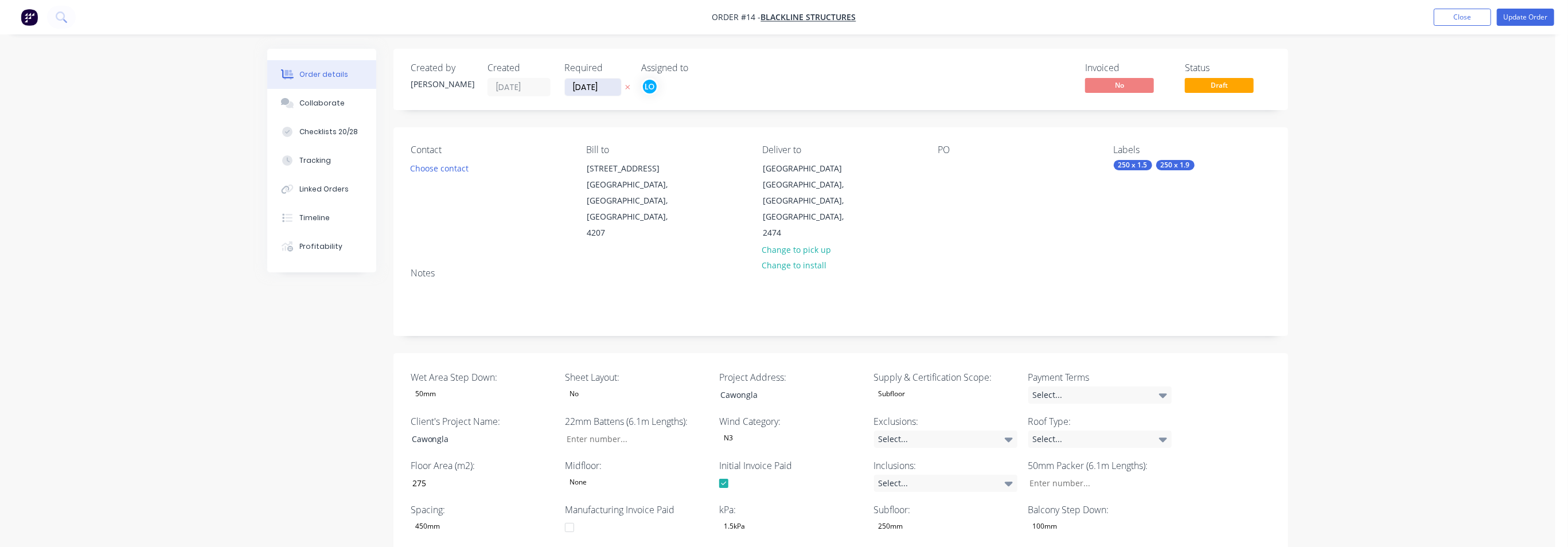
click at [613, 86] on input "[DATE]" at bounding box center [593, 87] width 56 height 17
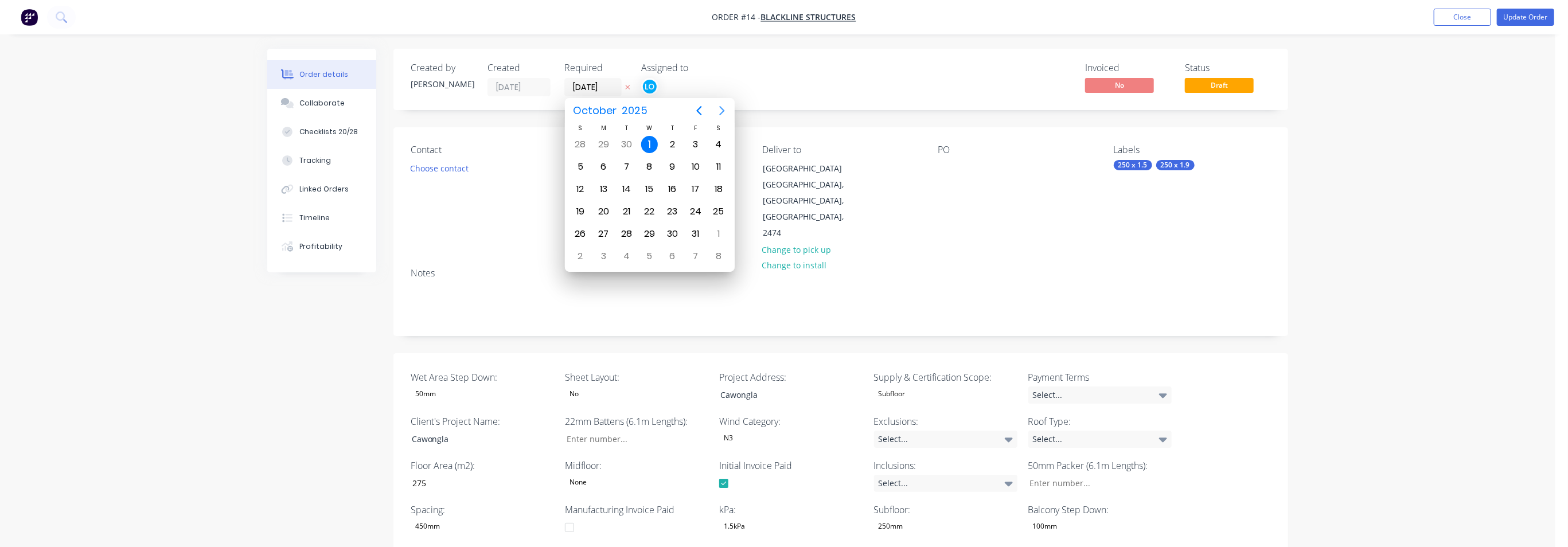
click at [720, 110] on icon "Next page" at bounding box center [722, 111] width 14 height 14
click at [590, 254] on div "30" at bounding box center [585, 257] width 17 height 17
click at [601, 251] on div "1" at bounding box center [604, 257] width 17 height 17
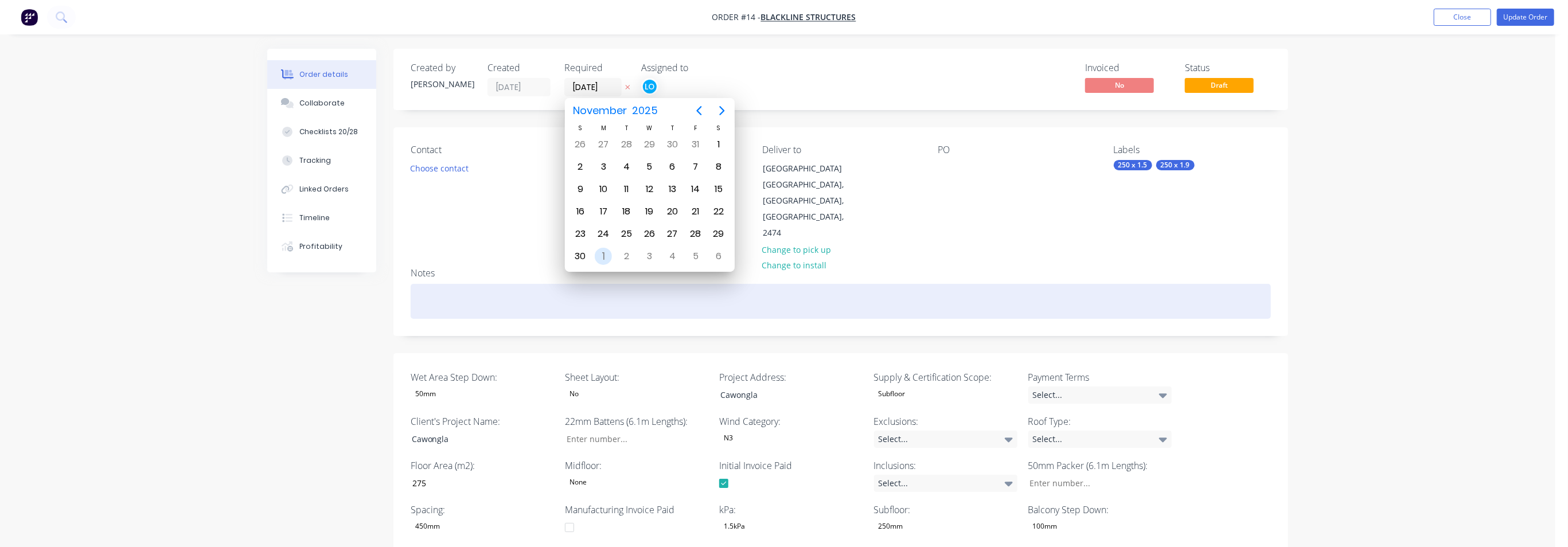
type input "[DATE]"
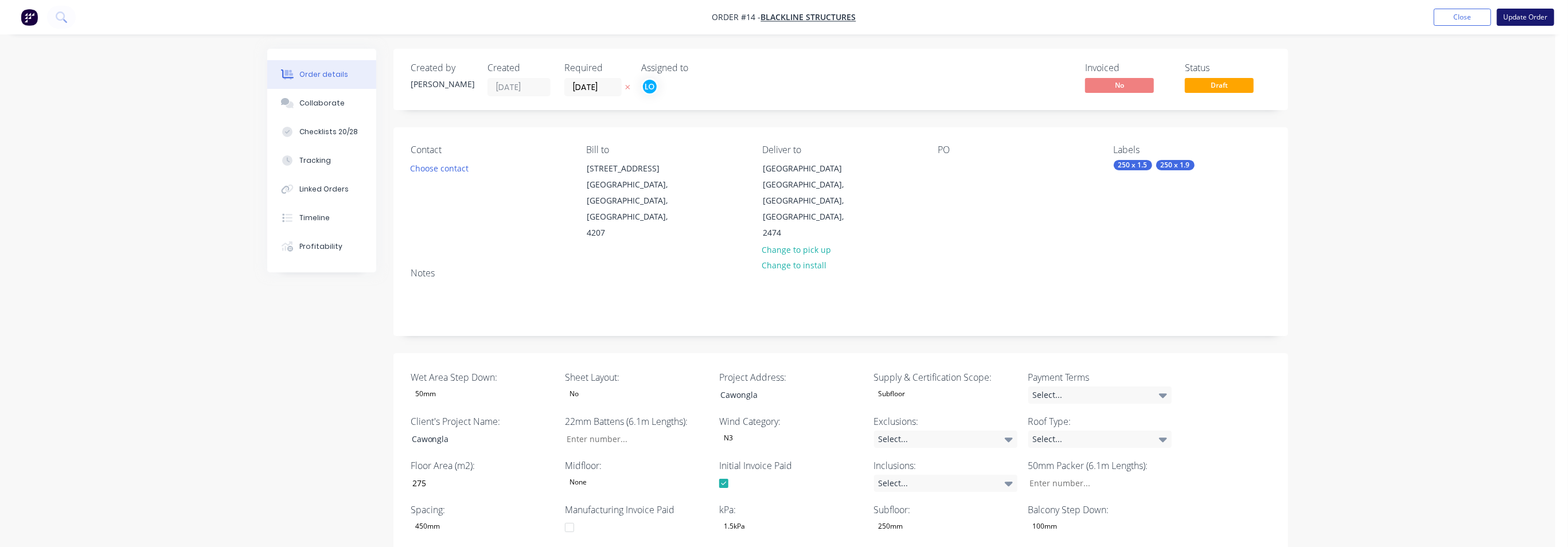
click at [1410, 13] on button "Update Order" at bounding box center [1526, 17] width 57 height 17
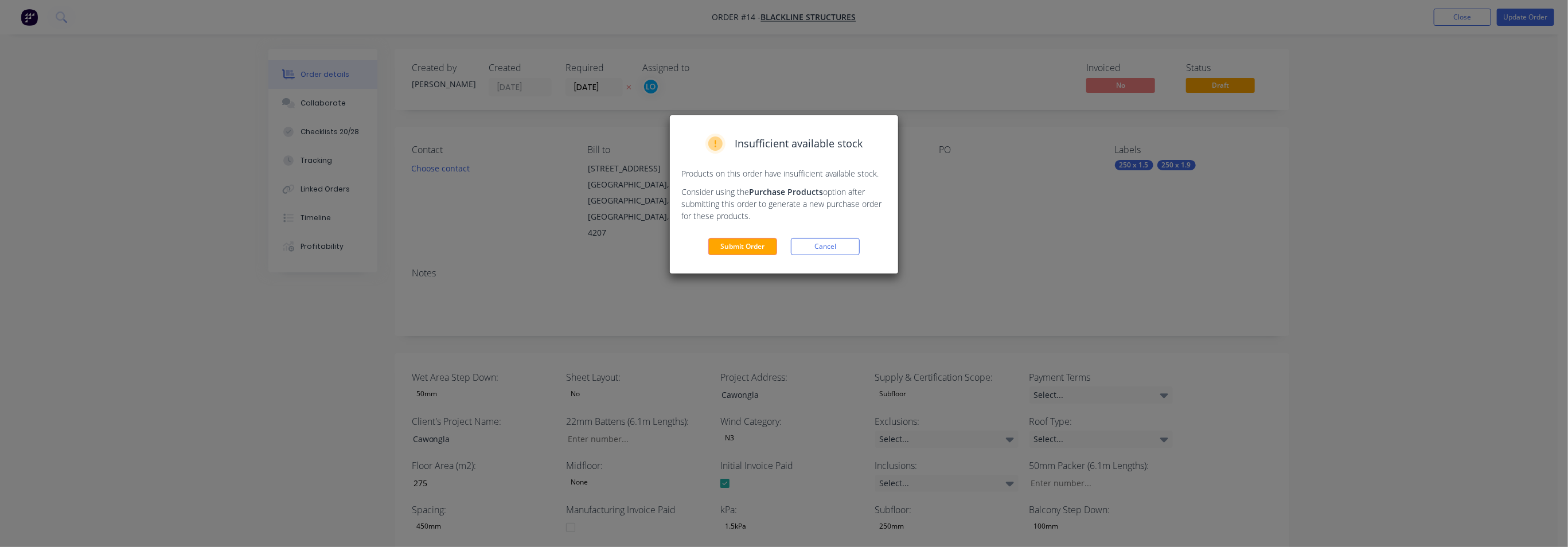
click at [746, 243] on button "Submit Order" at bounding box center [743, 247] width 69 height 17
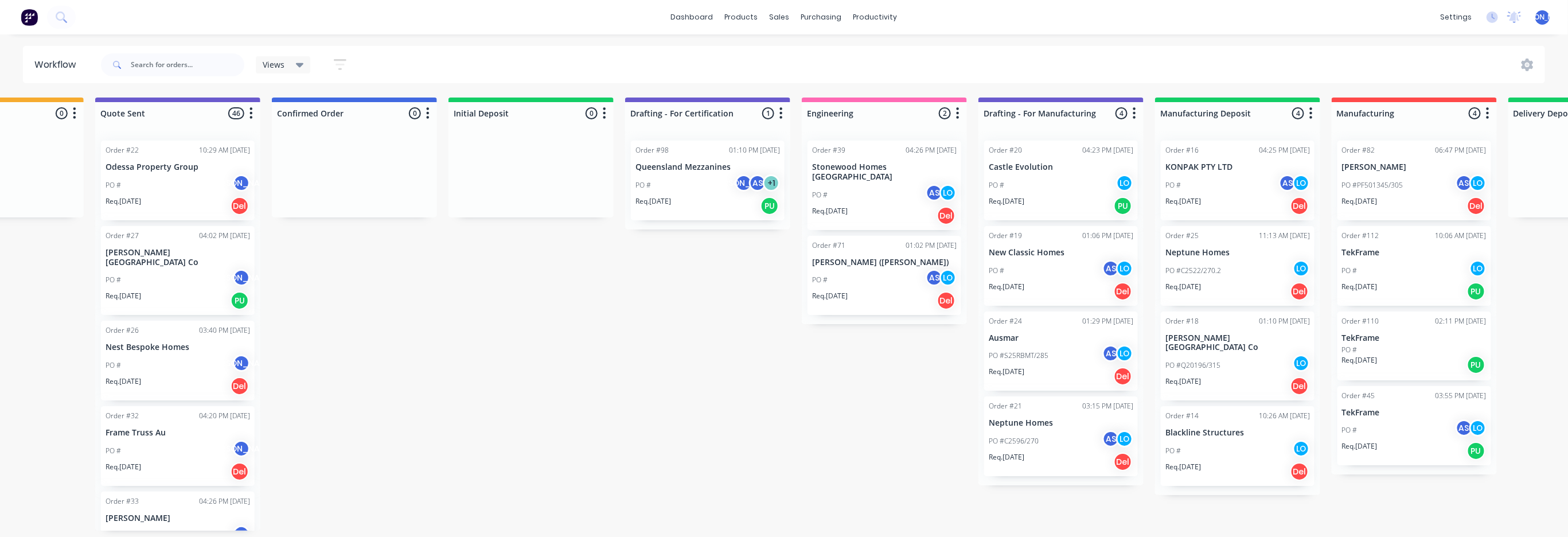
scroll to position [0, 746]
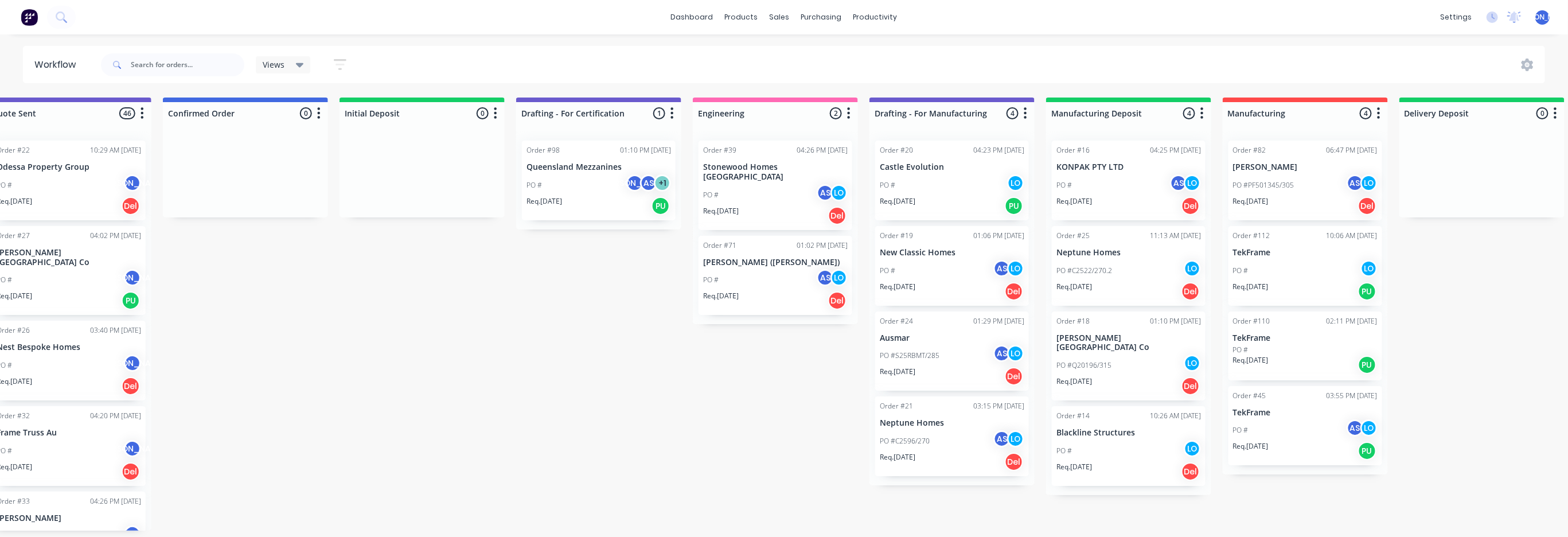
click at [1087, 410] on div "Order #14" at bounding box center [1073, 415] width 34 height 10
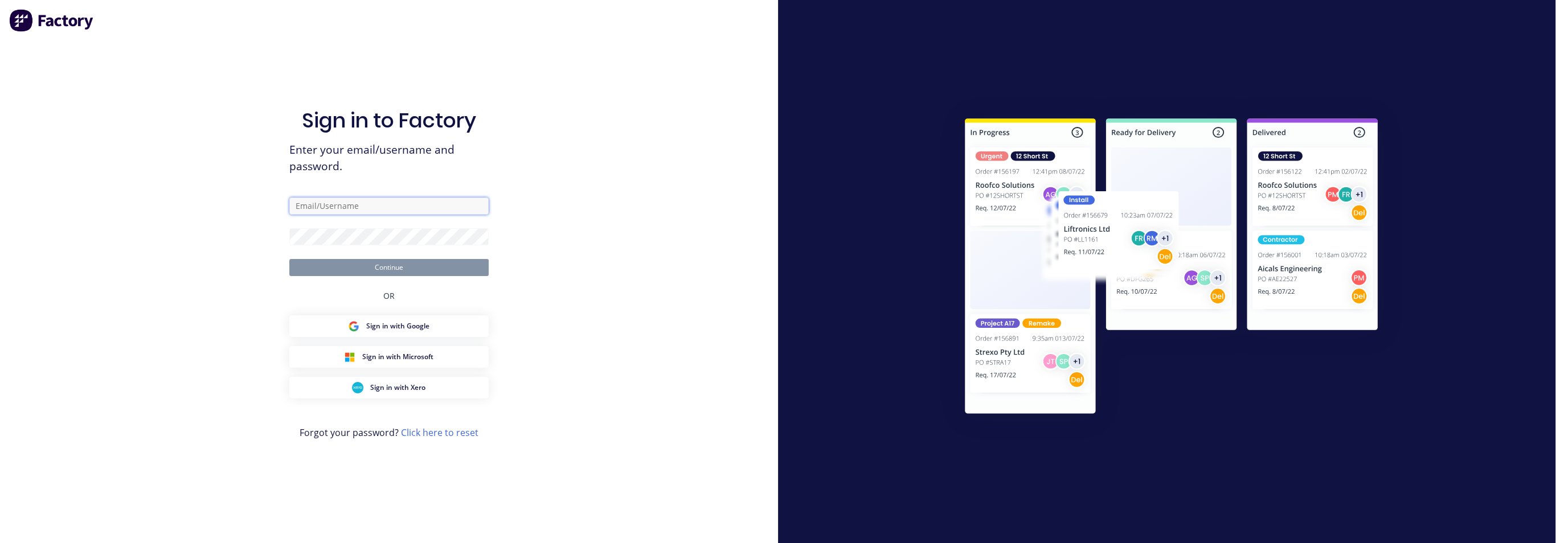
type input "[PERSON_NAME][EMAIL_ADDRESS][DOMAIN_NAME]"
click at [389, 267] on button "Continue" at bounding box center [389, 268] width 199 height 17
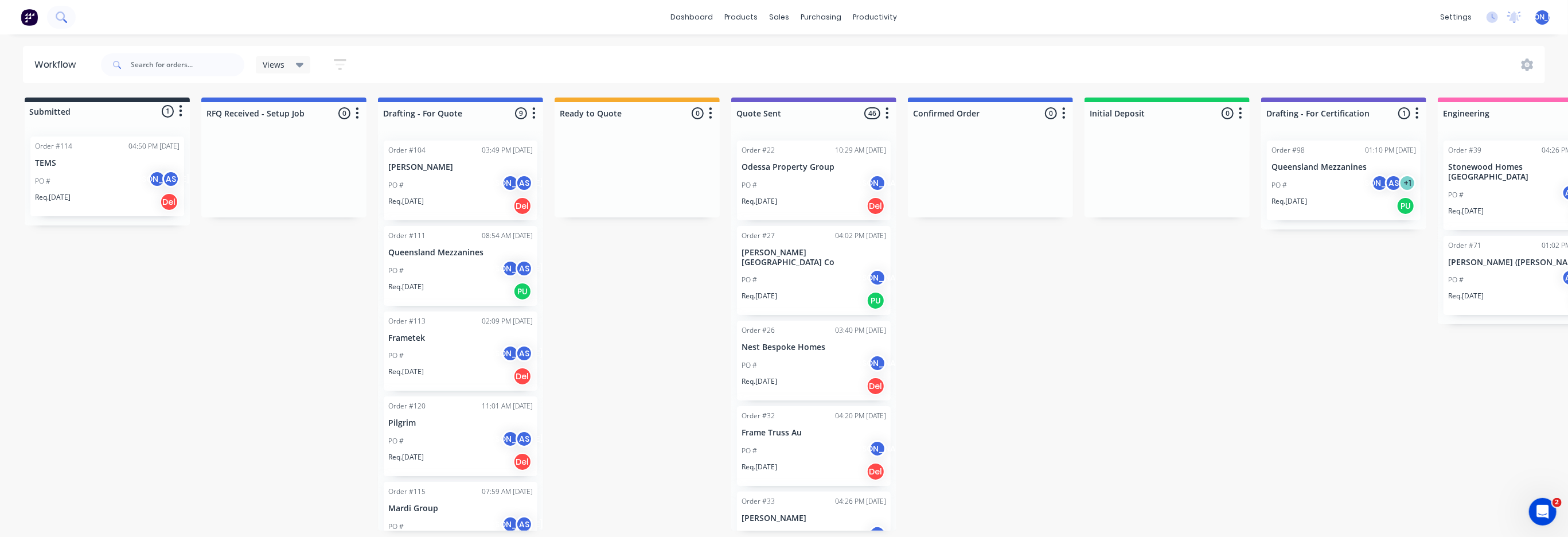
click at [64, 23] on button at bounding box center [60, 17] width 29 height 23
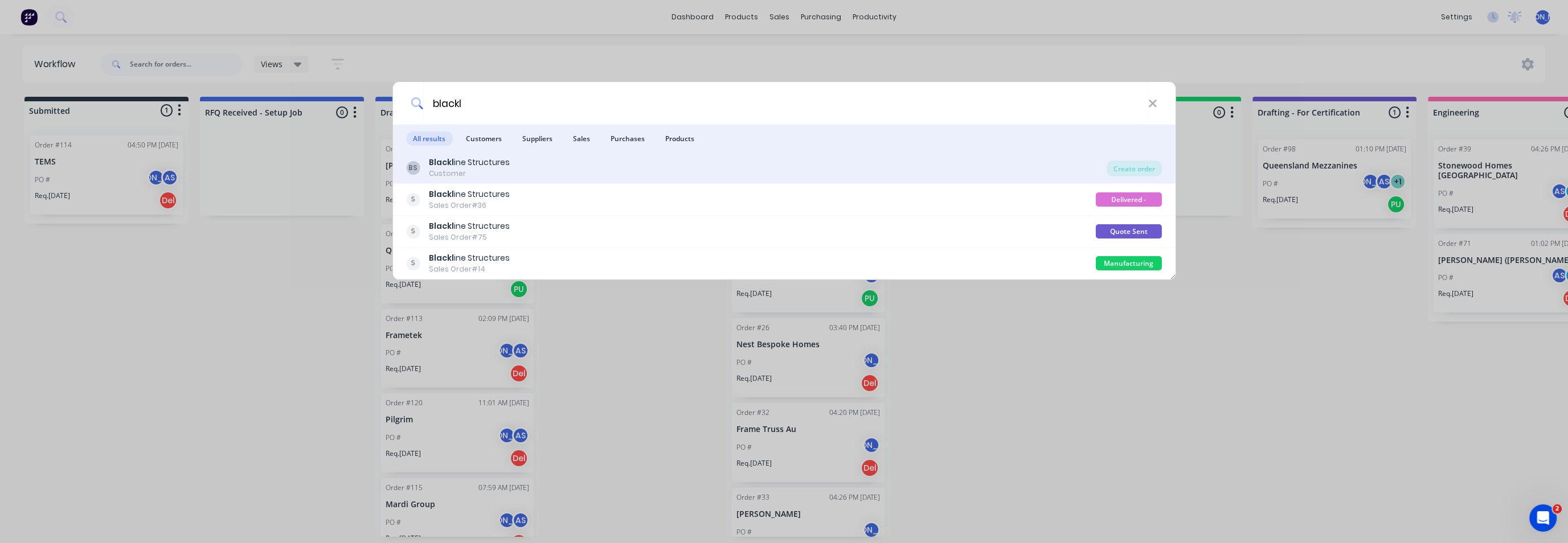
type input "blackl"
click at [489, 166] on div "Blackl ine Structures" at bounding box center [469, 163] width 81 height 12
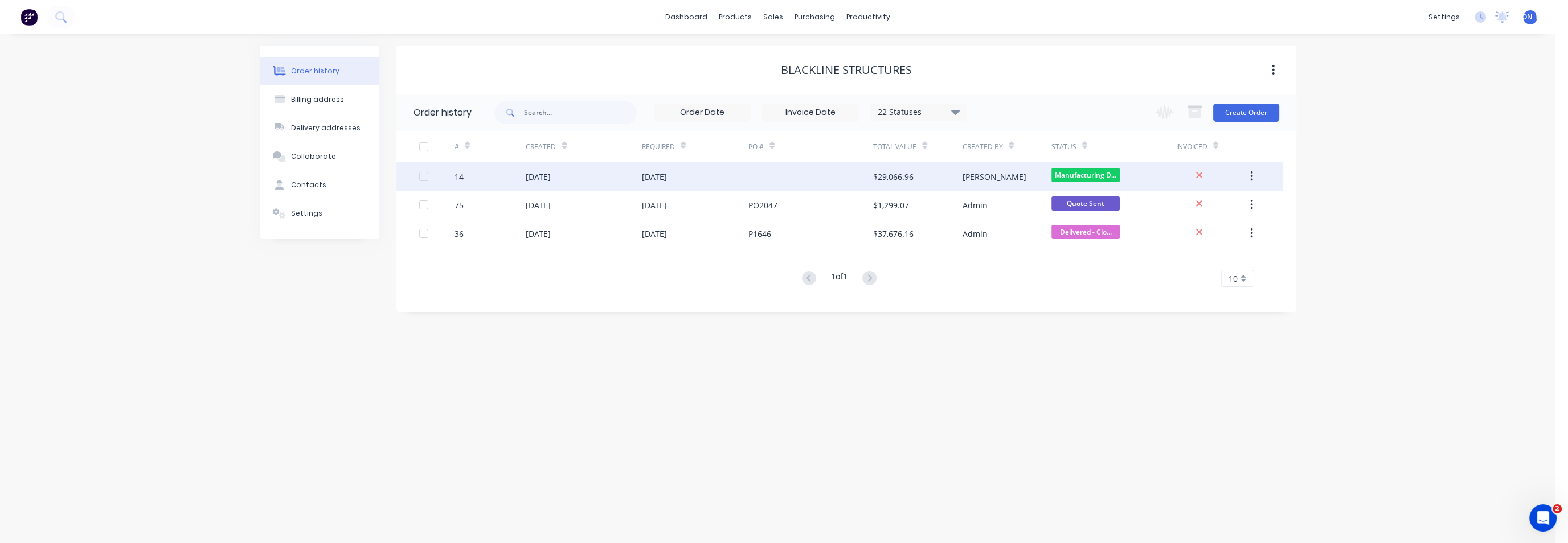
click at [1251, 181] on icon "button" at bounding box center [1251, 177] width 3 height 10
click at [1191, 208] on div "Archive" at bounding box center [1211, 206] width 87 height 16
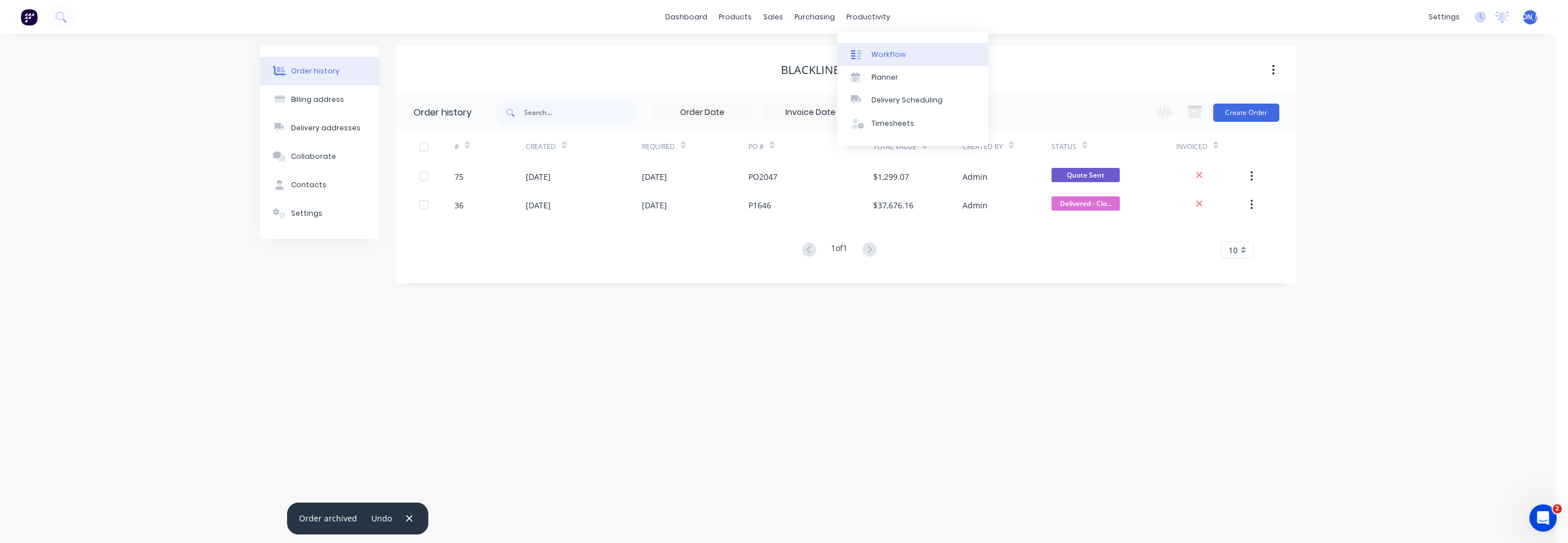
click at [883, 59] on link "Workflow" at bounding box center [913, 54] width 151 height 23
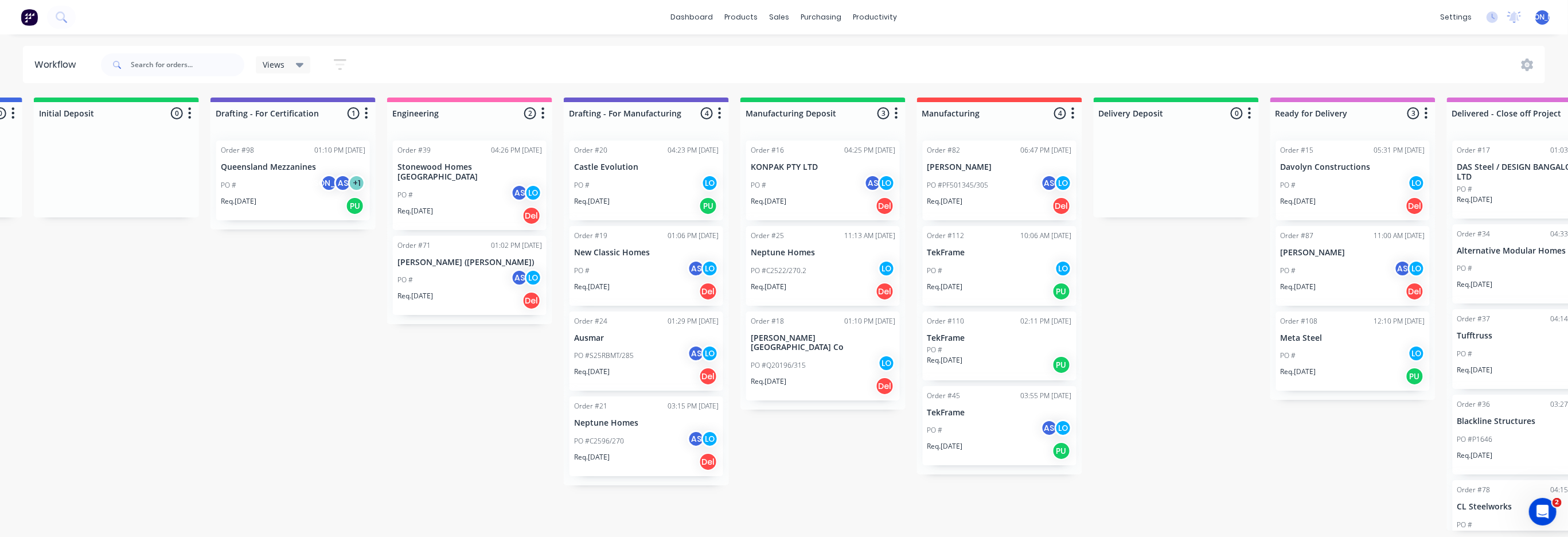
scroll to position [0, 1140]
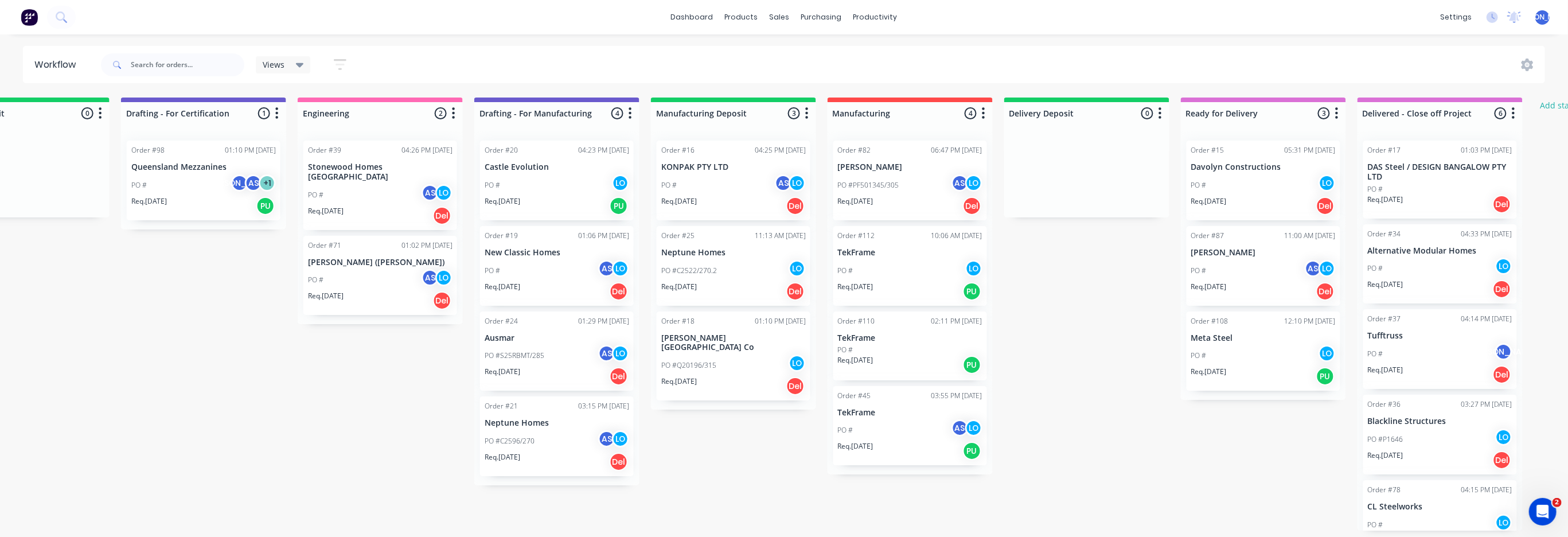
click at [861, 399] on div "Order #45" at bounding box center [854, 395] width 34 height 10
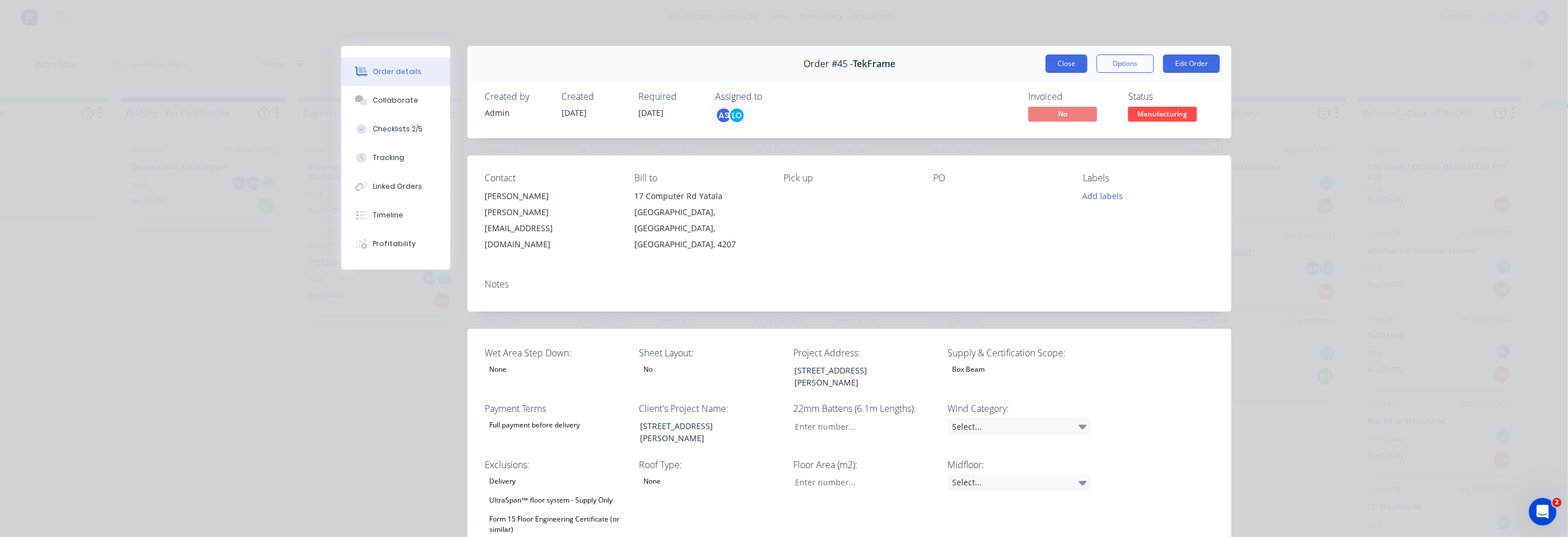
click at [1061, 66] on button "Close" at bounding box center [1067, 63] width 41 height 18
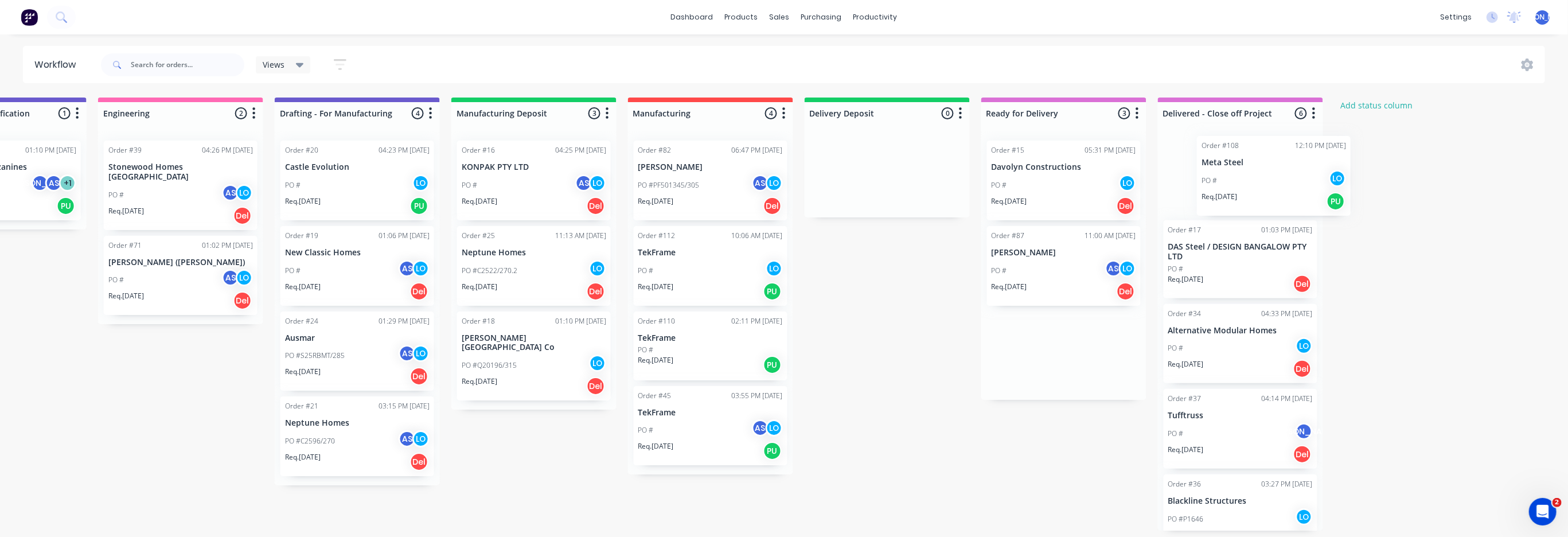
scroll to position [0, 1343]
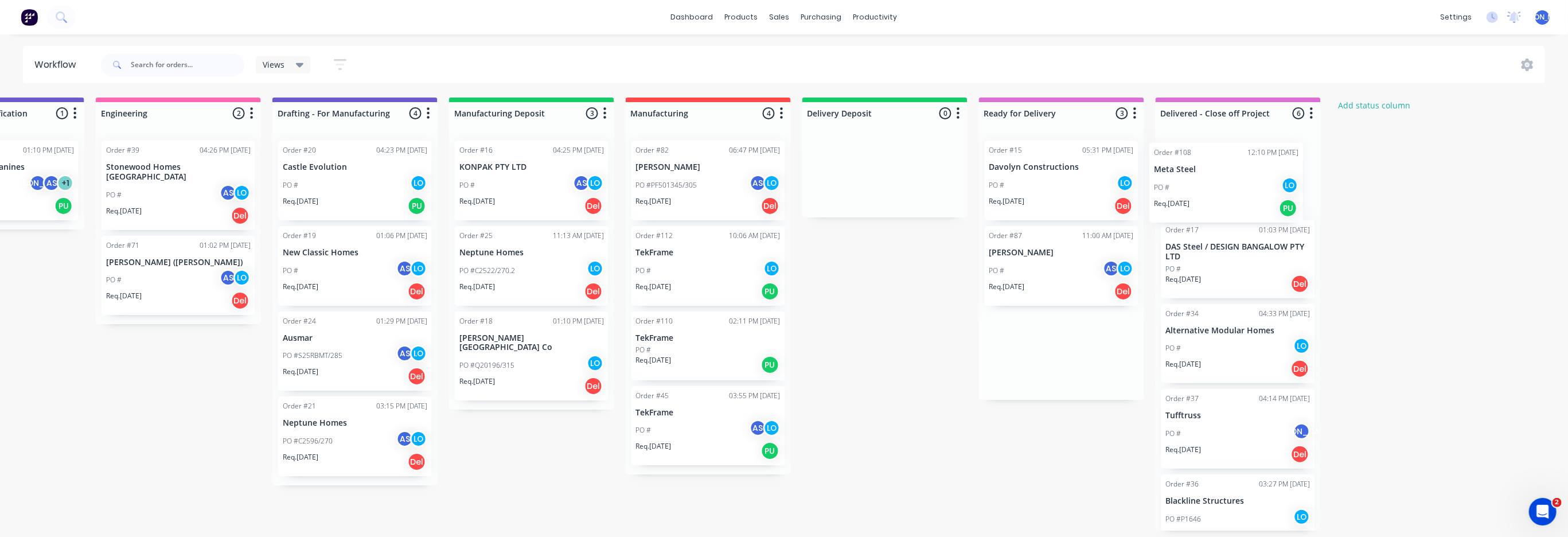
drag, startPoint x: 1228, startPoint y: 331, endPoint x: 1197, endPoint y: 163, distance: 170.8
click at [1197, 163] on div "Submitted 1 Status colour #273444 hex #273444 Save Cancel Summaries Total order…" at bounding box center [105, 313] width 2911 height 433
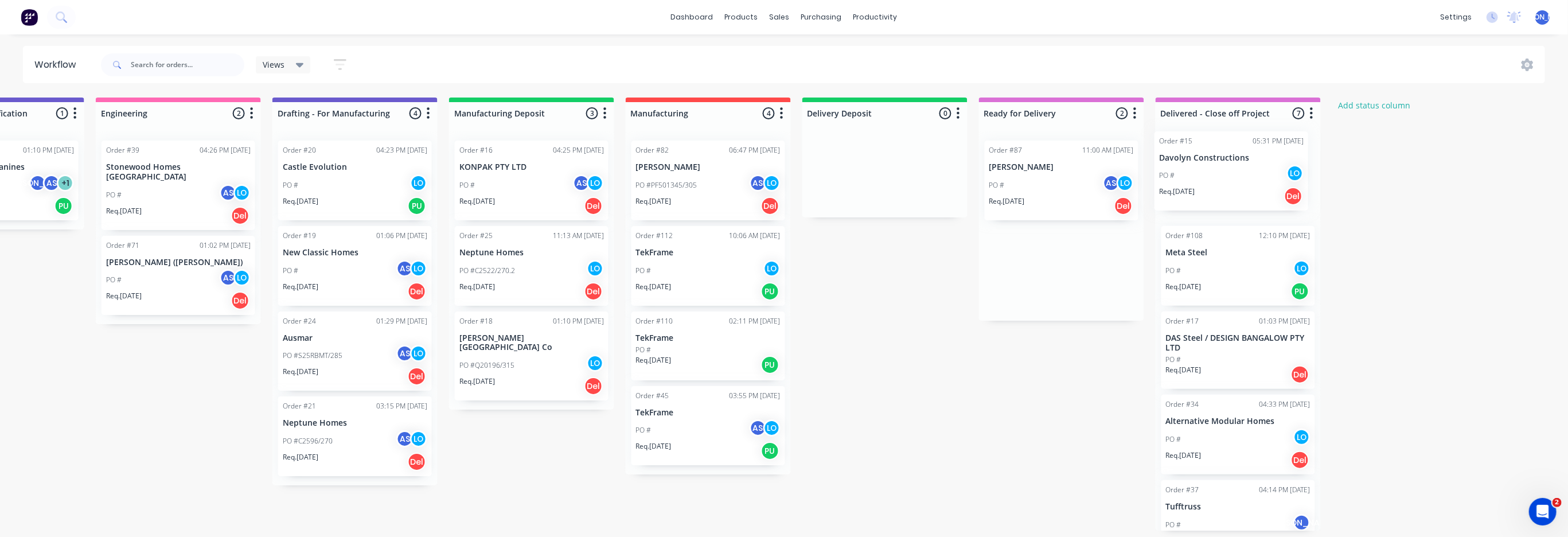
drag, startPoint x: 1040, startPoint y: 170, endPoint x: 1215, endPoint y: 161, distance: 175.2
click at [1215, 161] on div "Submitted 1 Status colour #273444 hex #273444 Save Cancel Summaries Total order…" at bounding box center [105, 313] width 2911 height 433
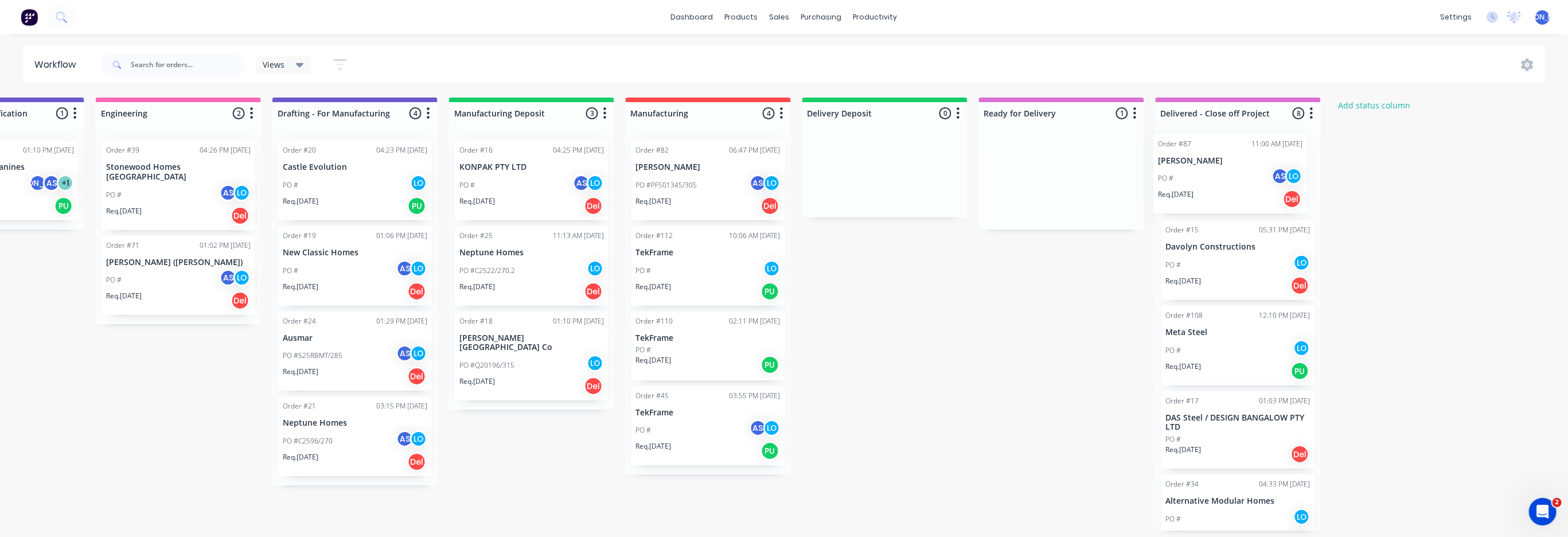
drag, startPoint x: 1035, startPoint y: 172, endPoint x: 1207, endPoint y: 166, distance: 172.1
click at [1207, 166] on div "Submitted 1 Status colour #273444 hex #273444 Save Cancel Summaries Total order…" at bounding box center [105, 313] width 2911 height 433
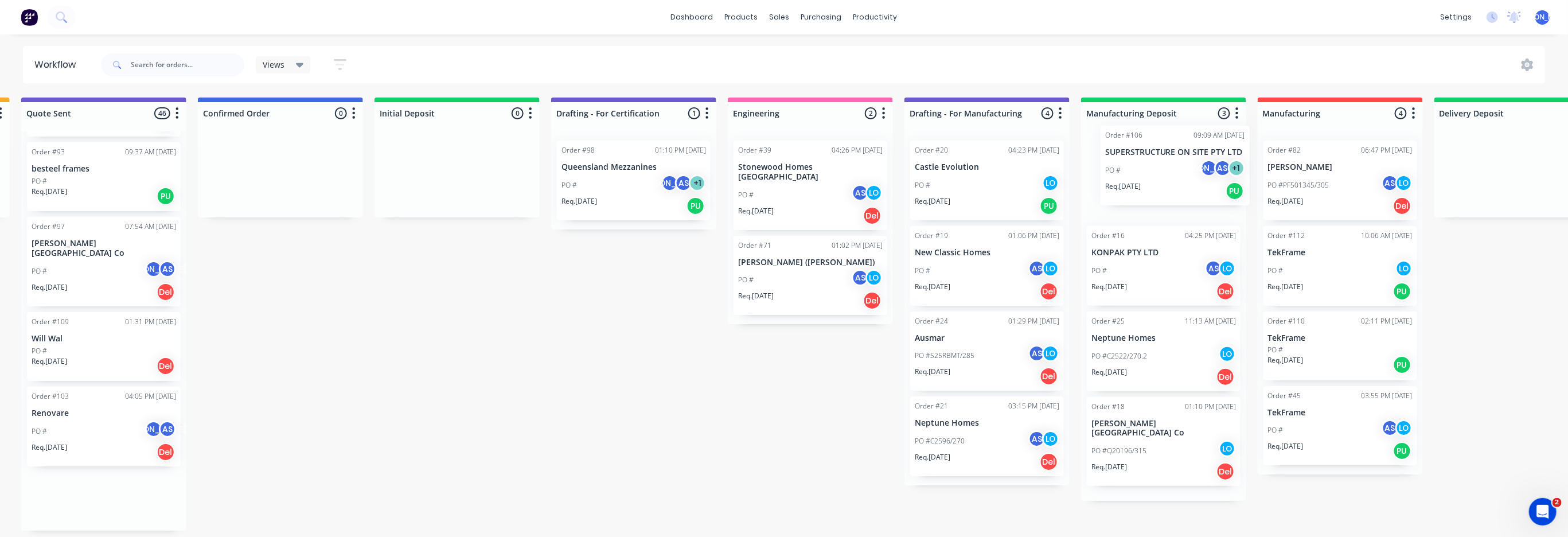
scroll to position [0, 711]
drag, startPoint x: 494, startPoint y: 319, endPoint x: 1129, endPoint y: 153, distance: 656.3
click at [1129, 153] on div "Submitted 1 Status colour #273444 hex #273444 Save Cancel Summaries Total order…" at bounding box center [736, 313] width 2911 height 433
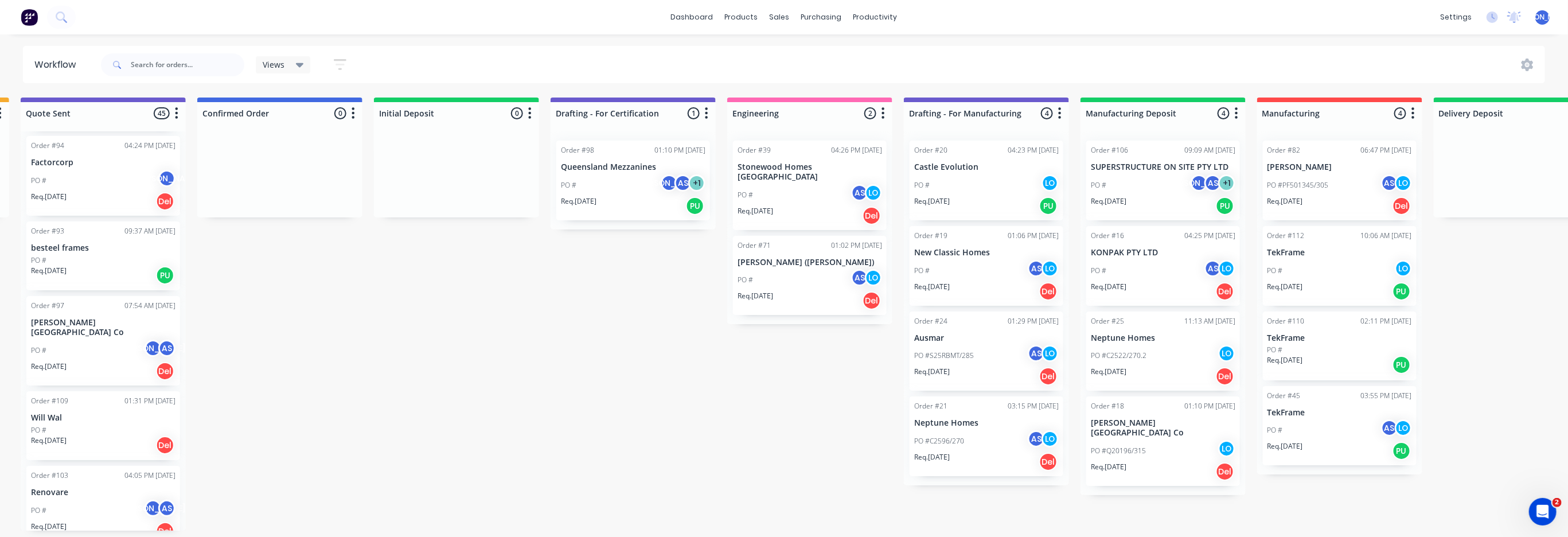
scroll to position [3426, 0]
click at [1131, 173] on div "Order #106 09:09 AM [DATE] SUPERSTRUCTURE ON SITE PTY LTD PO # JO AS + 1 Req. […" at bounding box center [1164, 180] width 154 height 79
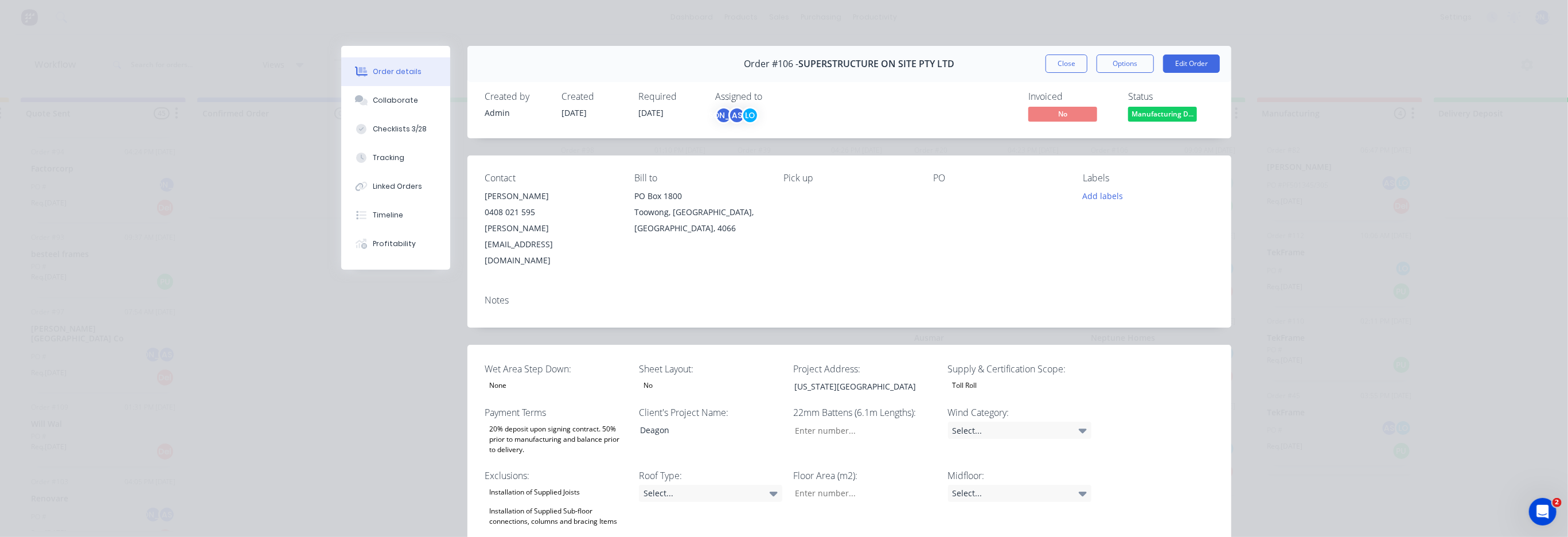
click at [536, 421] on div "20% deposit upon signing contract. 50% prior to manufacturing and balance prior…" at bounding box center [556, 439] width 143 height 35
click at [1062, 66] on button "Close" at bounding box center [1067, 63] width 41 height 18
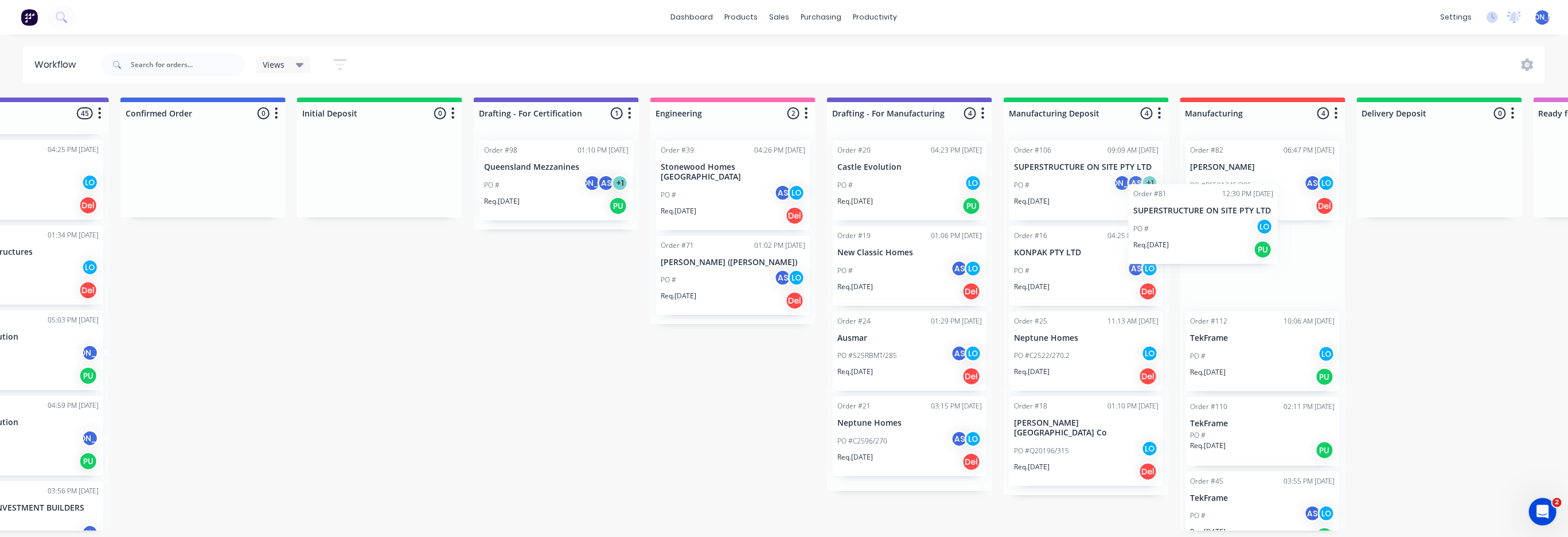
scroll to position [4, 790]
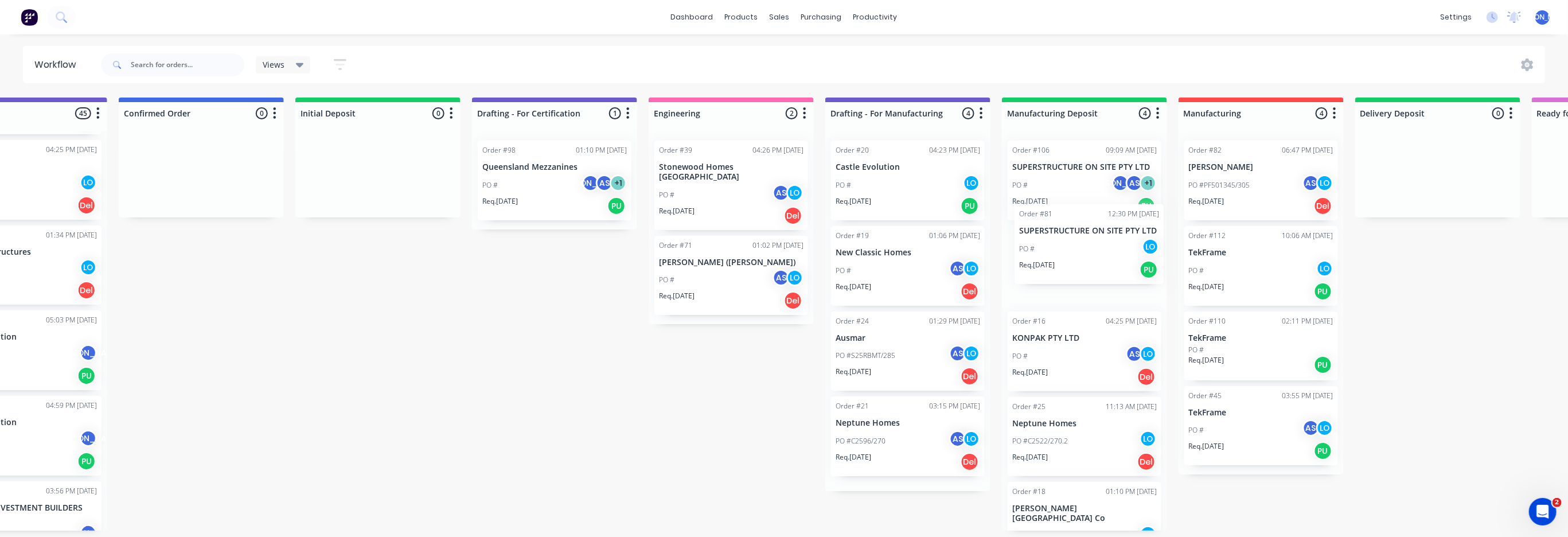
drag, startPoint x: 265, startPoint y: 319, endPoint x: 1054, endPoint y: 226, distance: 794.5
click at [1054, 226] on div "Submitted 1 Status colour #273444 hex #273444 Save Cancel Summaries Total order…" at bounding box center [657, 313] width 2911 height 433
drag, startPoint x: 532, startPoint y: 395, endPoint x: 525, endPoint y: 521, distance: 126.2
click at [532, 396] on div "Submitted 1 Status colour #273444 hex #273444 Save Cancel Summaries Total order…" at bounding box center [657, 313] width 2911 height 433
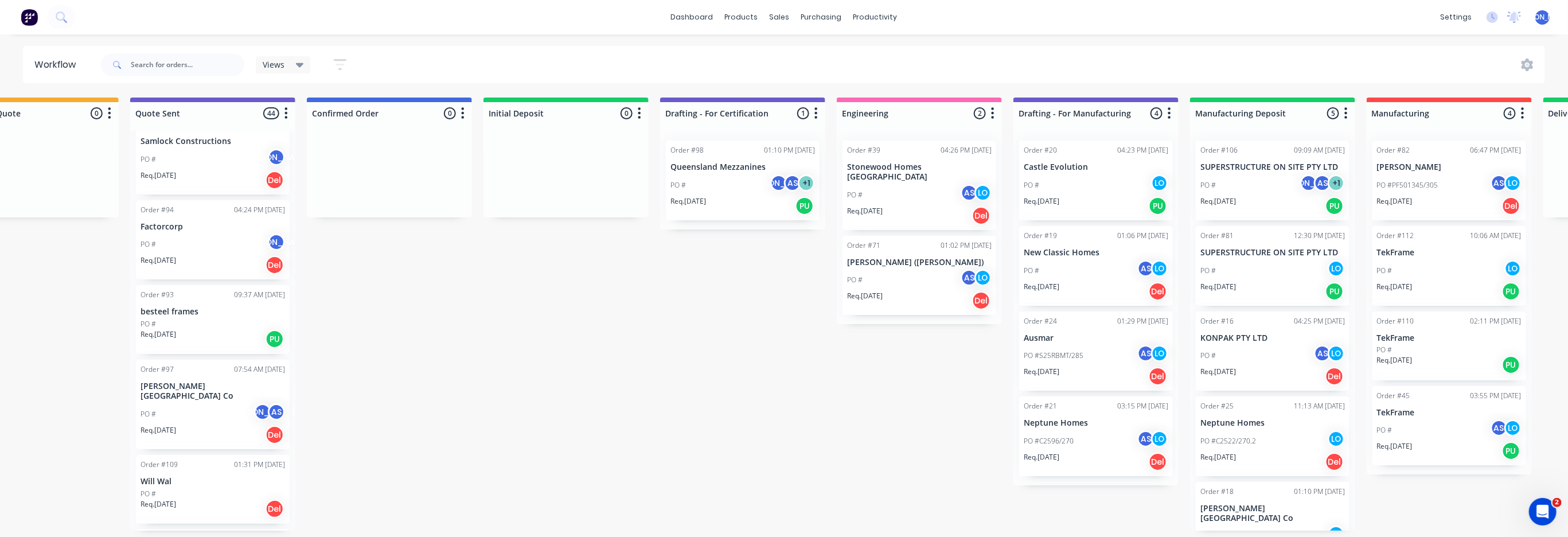
scroll to position [3341, 0]
